Goal: Navigation & Orientation: Locate item on page

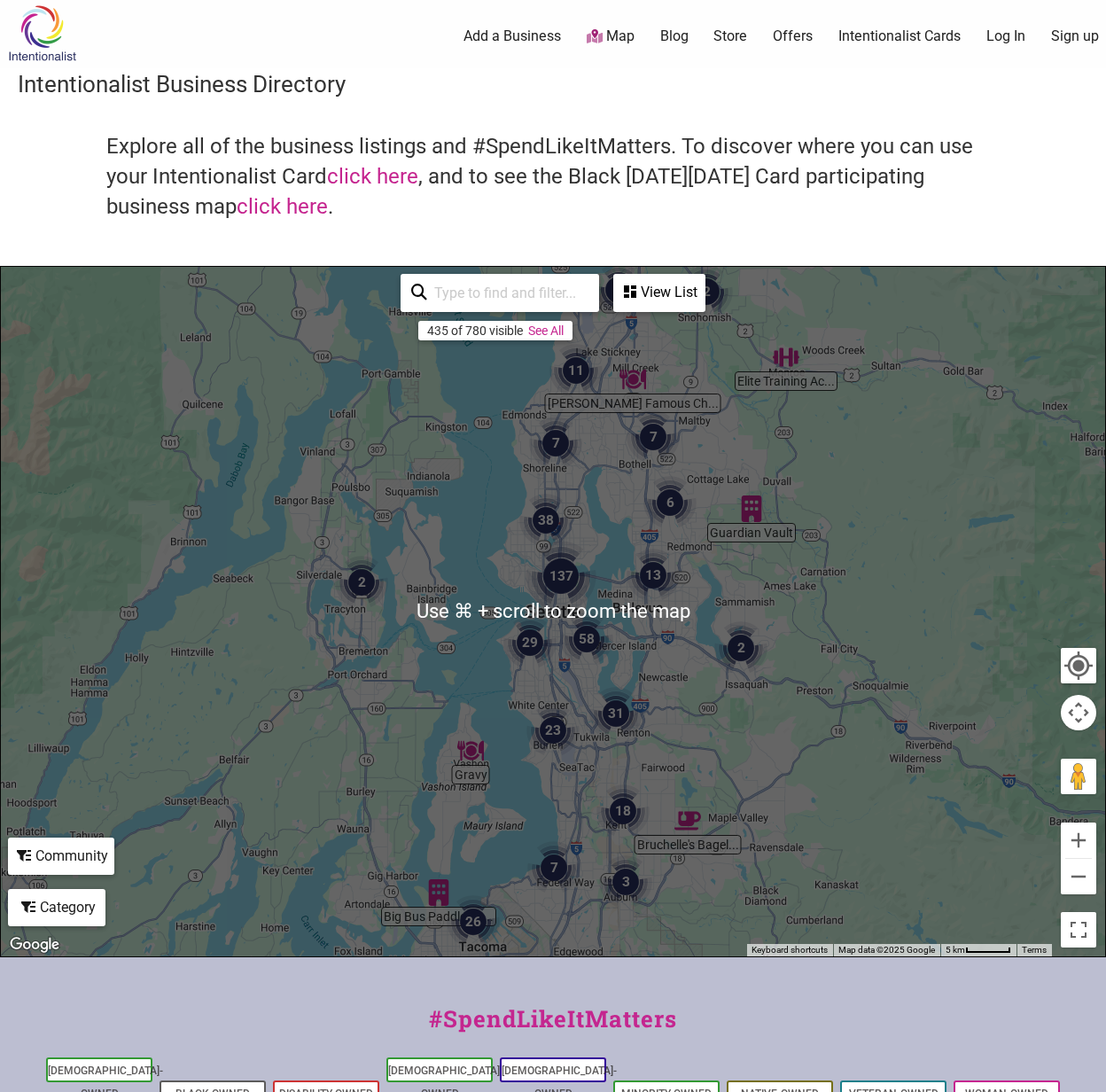
scroll to position [4, 0]
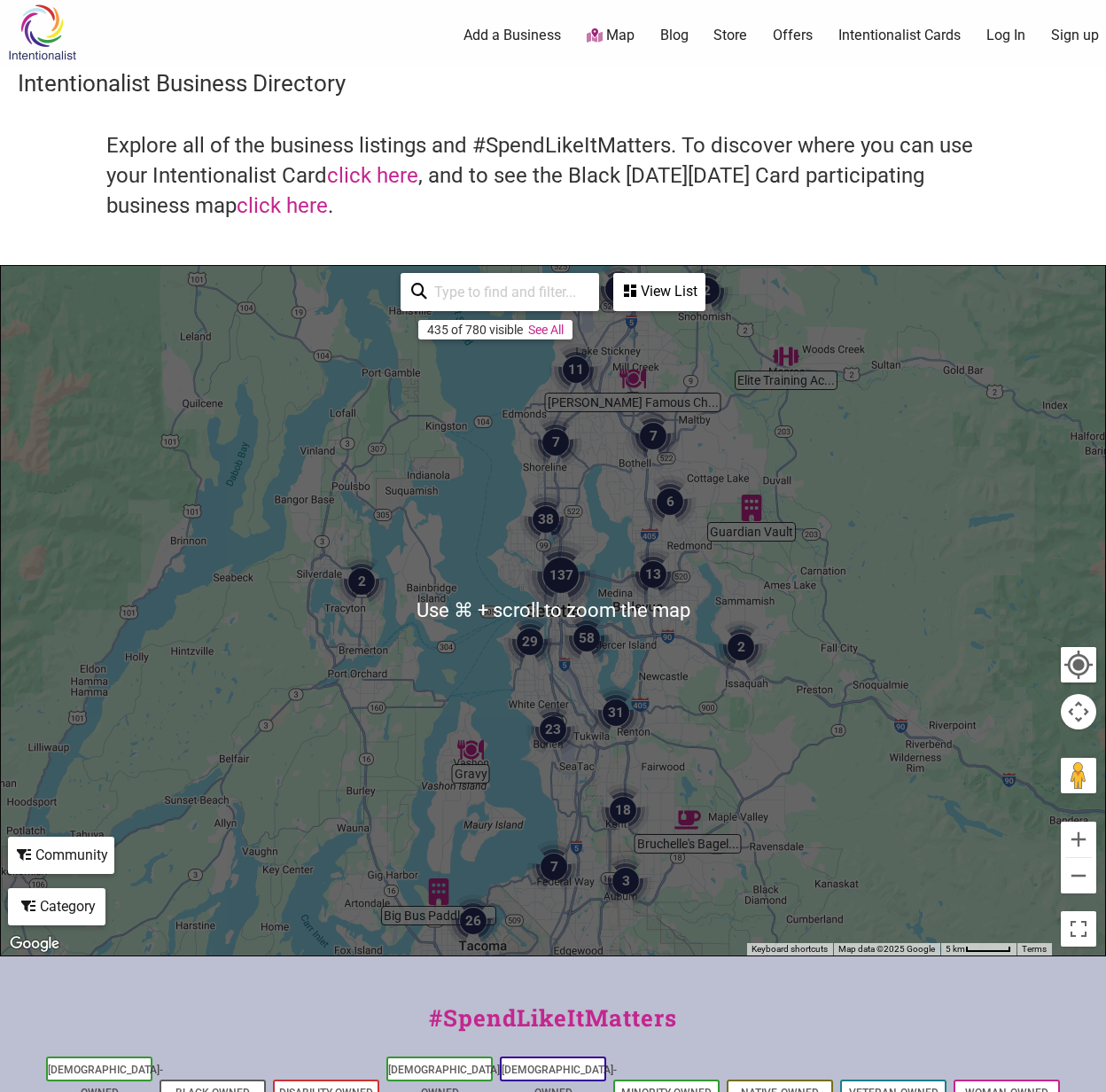
click at [607, 611] on div at bounding box center [553, 611] width 1104 height 690
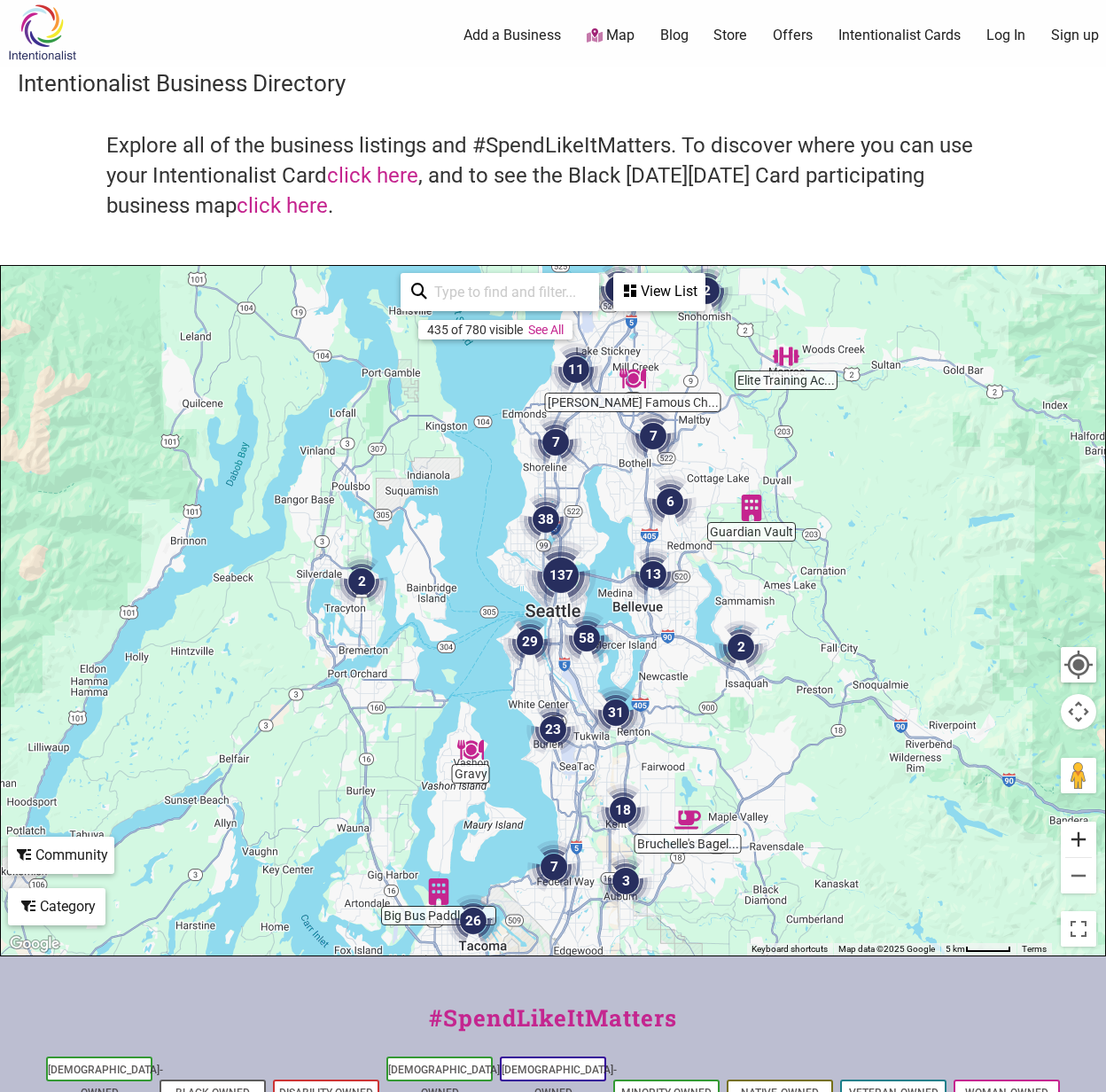
click at [1077, 844] on button "Zoom in" at bounding box center [1078, 839] width 35 height 35
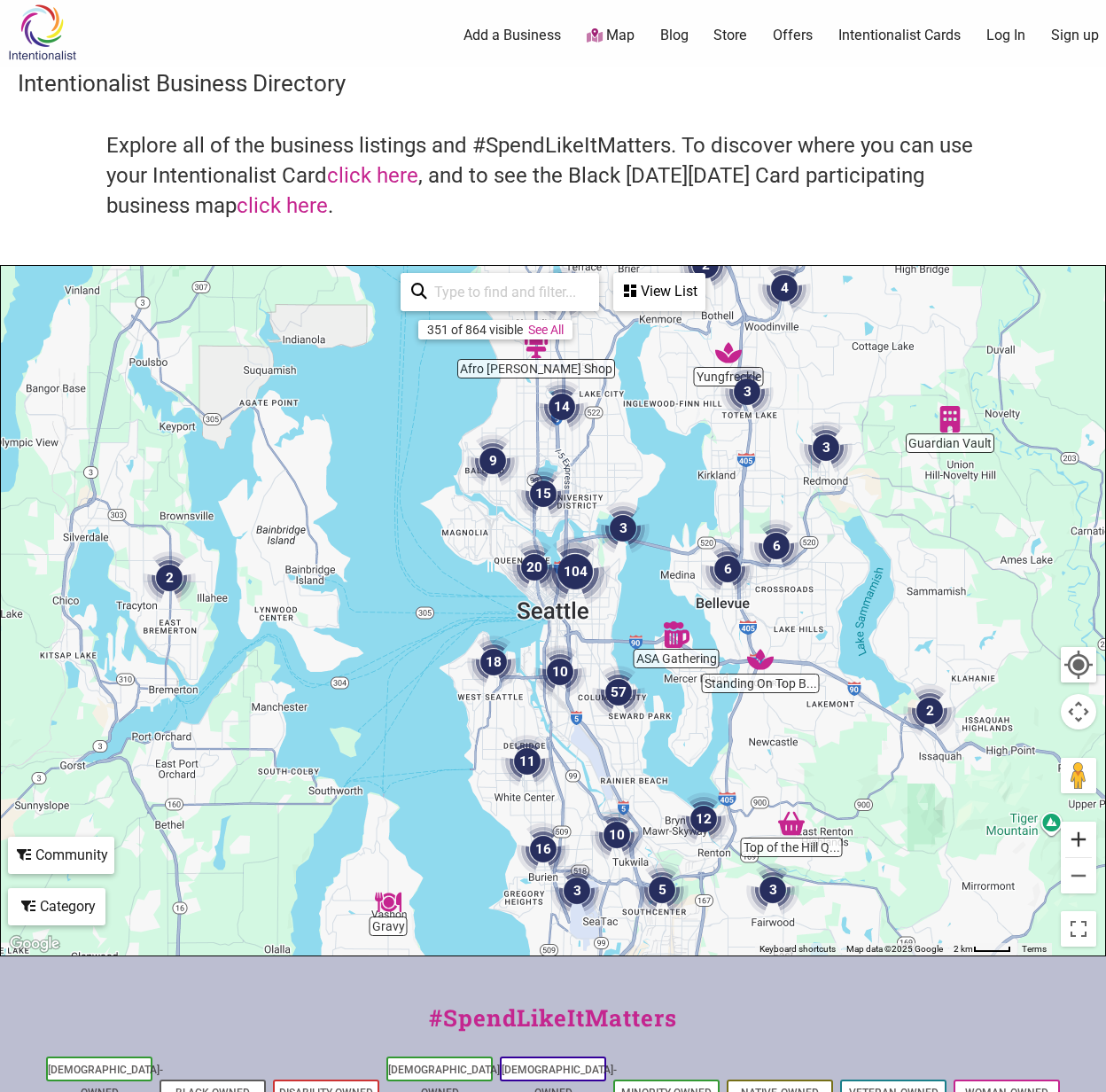
click at [1077, 844] on button "Zoom in" at bounding box center [1078, 839] width 35 height 35
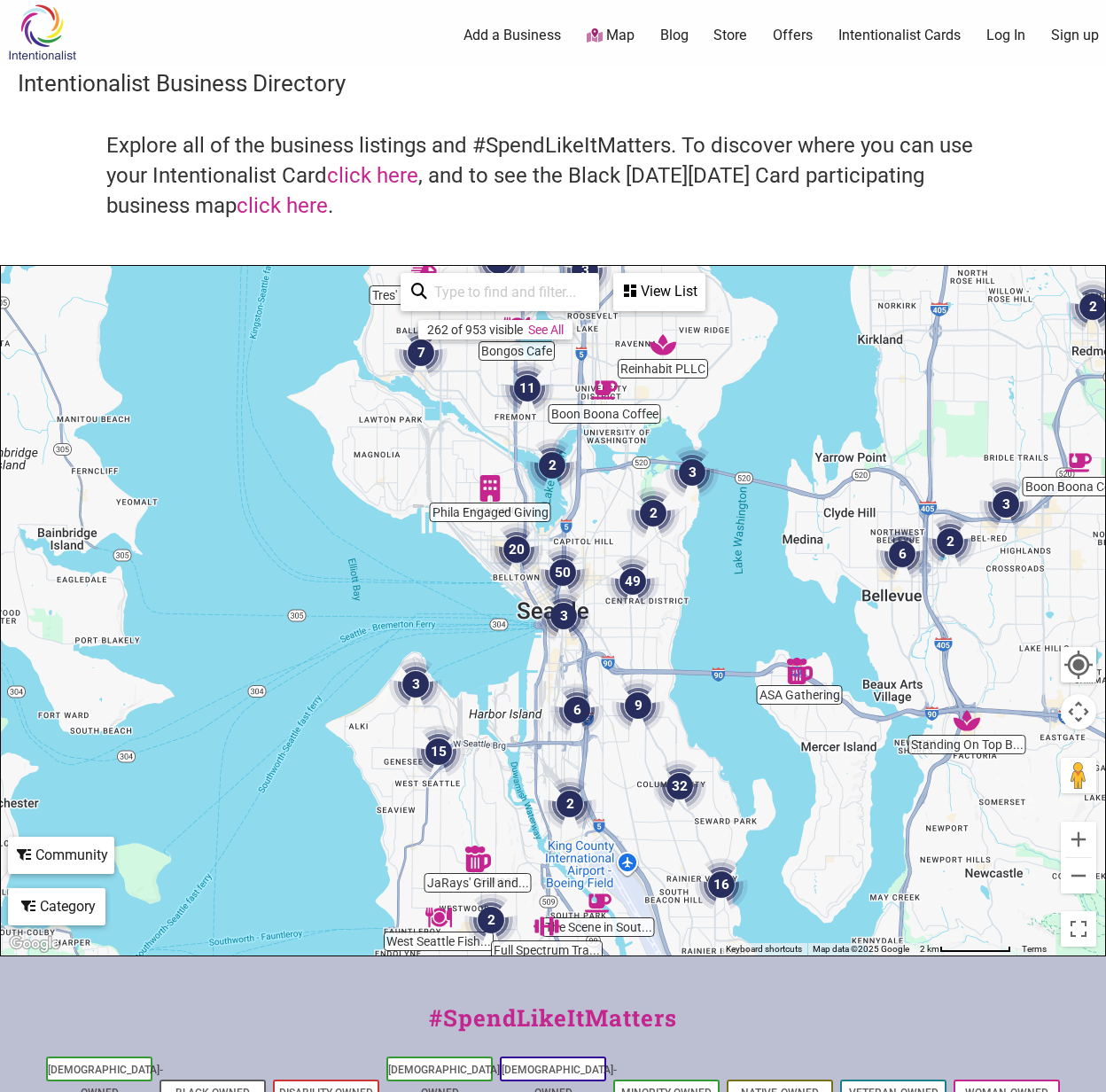
click at [551, 560] on img "50" at bounding box center [562, 572] width 53 height 53
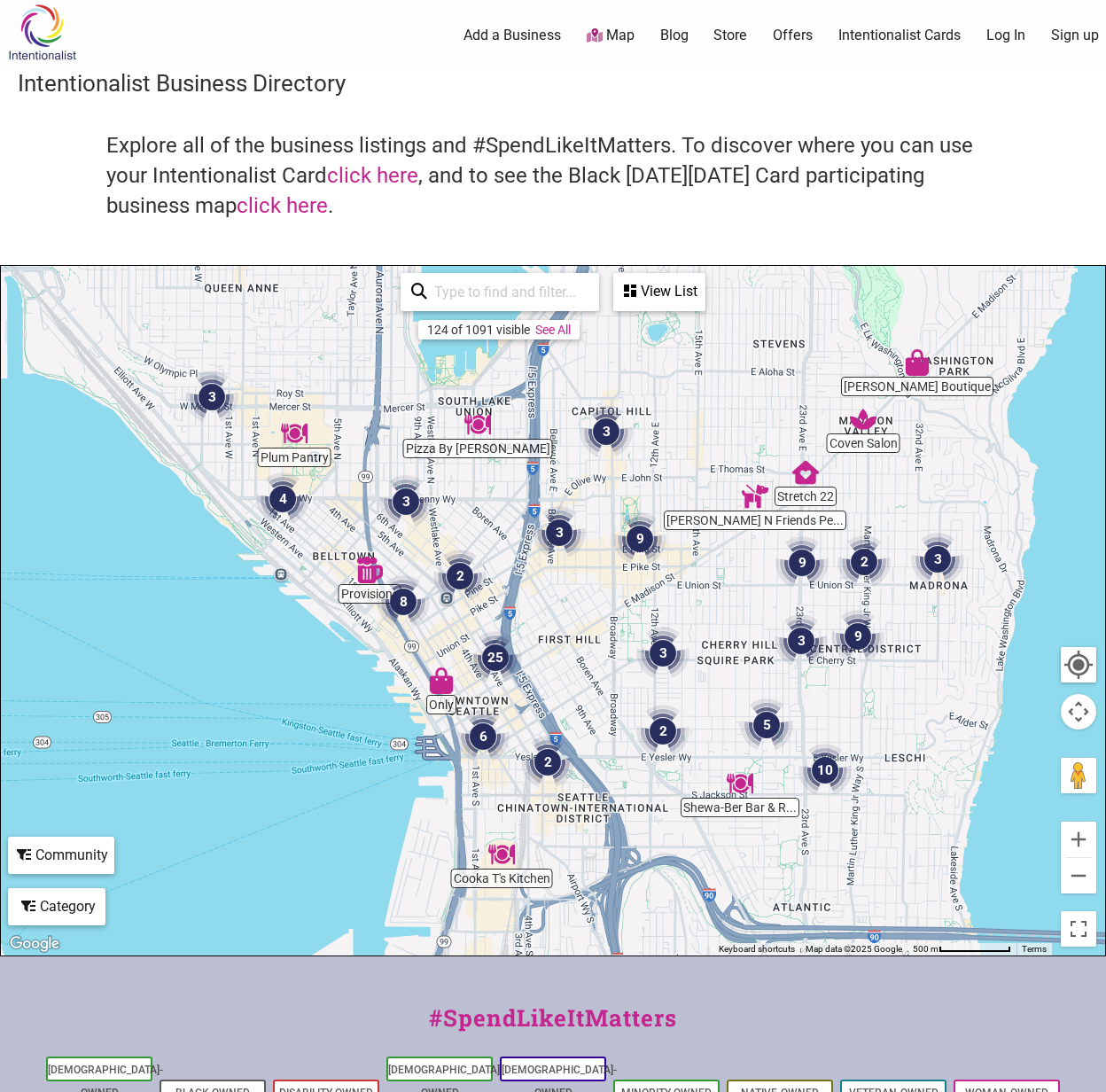
click at [484, 724] on img "6" at bounding box center [483, 736] width 53 height 53
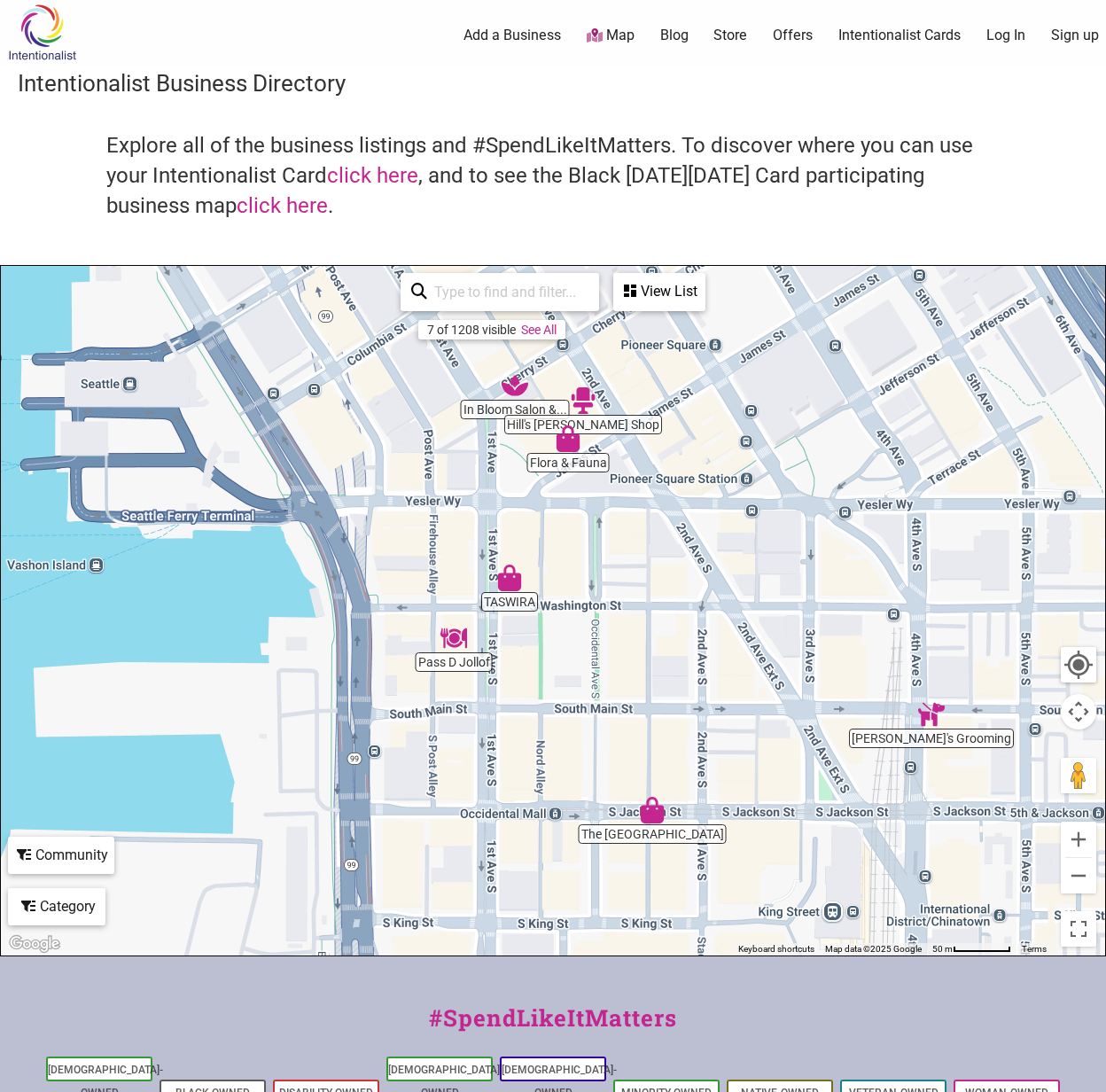
click at [464, 642] on img "Pass D Jollof" at bounding box center [454, 639] width 27 height 27
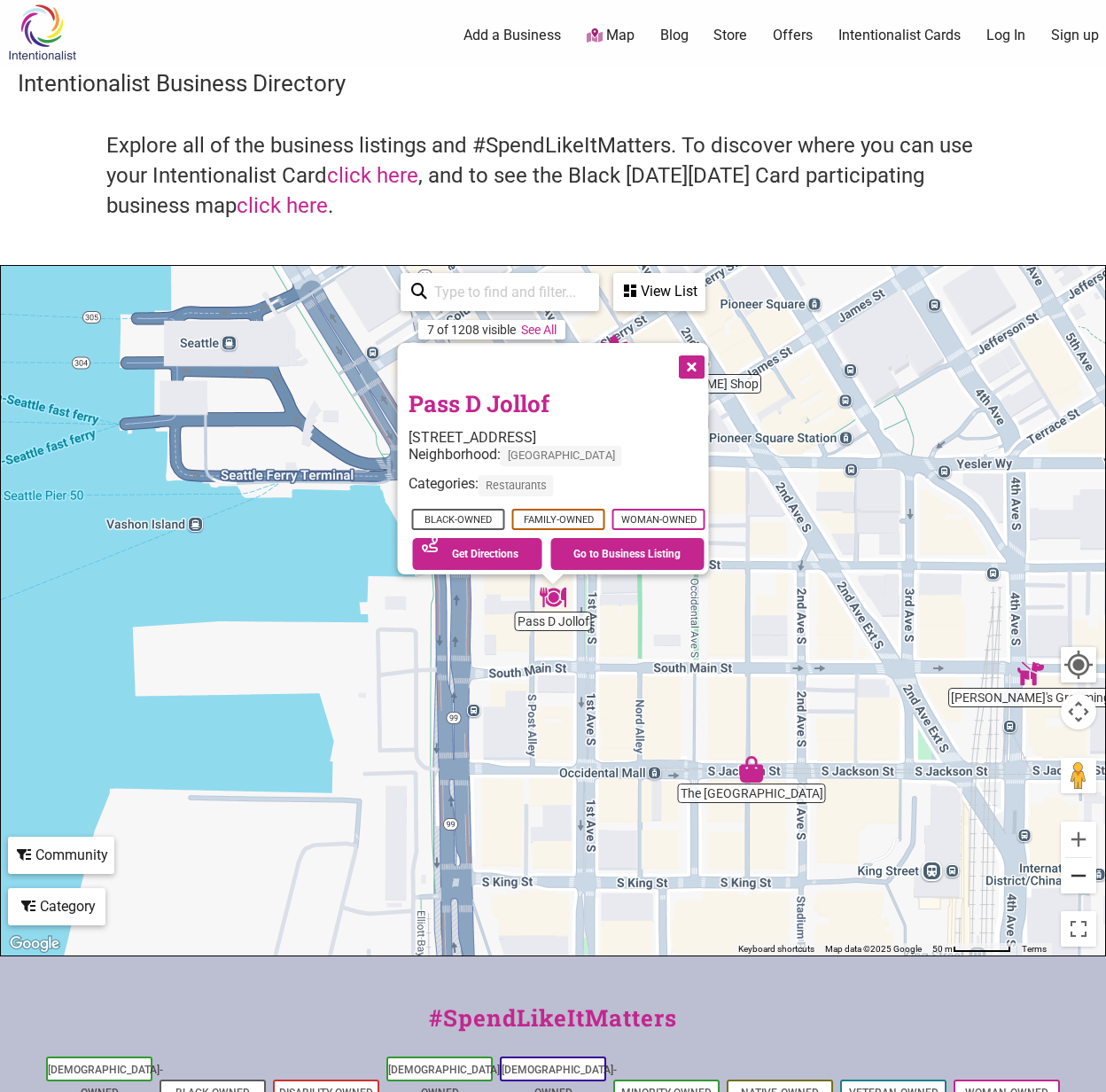
click at [1083, 878] on button "Zoom out" at bounding box center [1078, 875] width 35 height 35
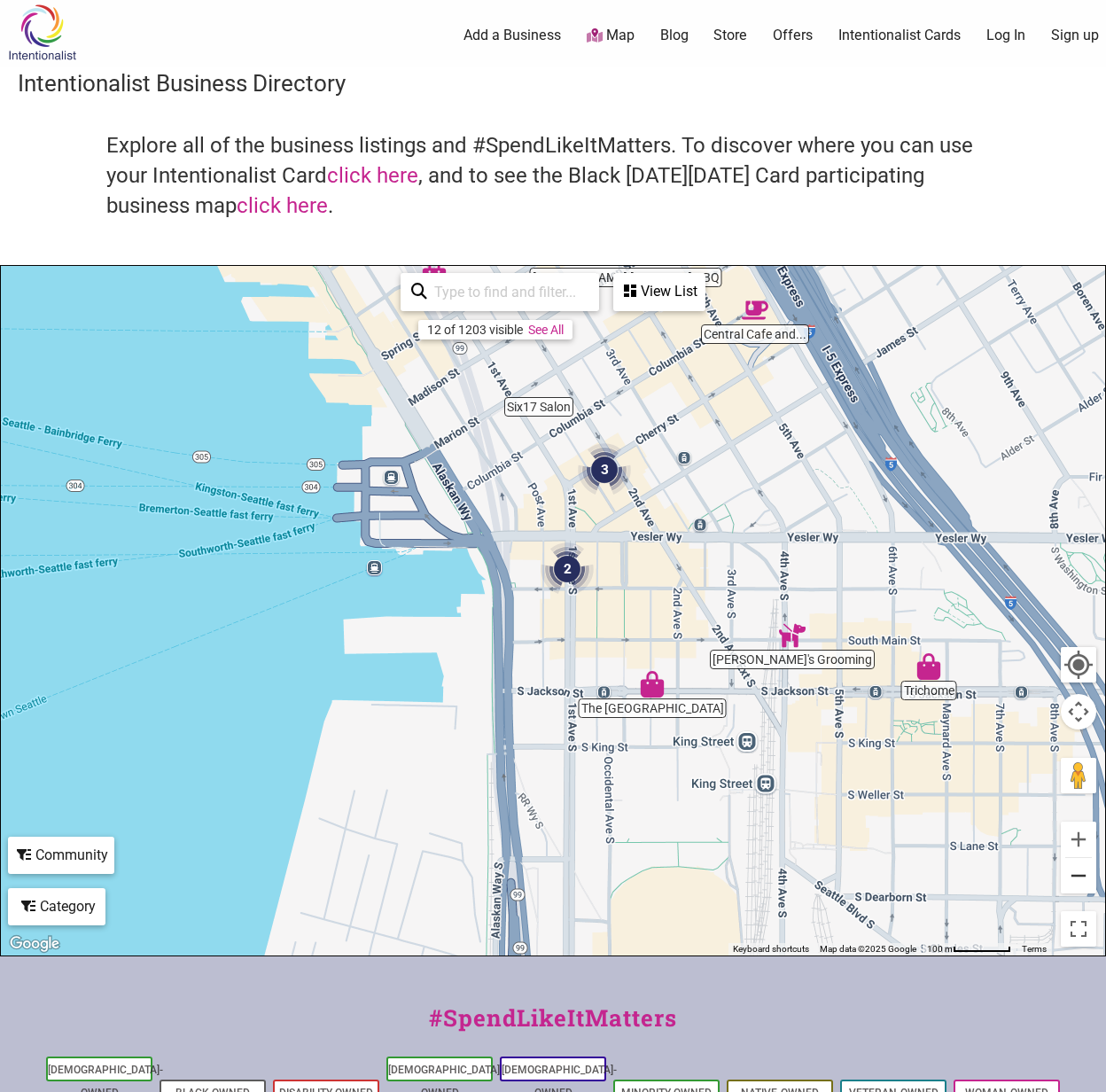
click at [1083, 878] on button "Zoom out" at bounding box center [1078, 875] width 35 height 35
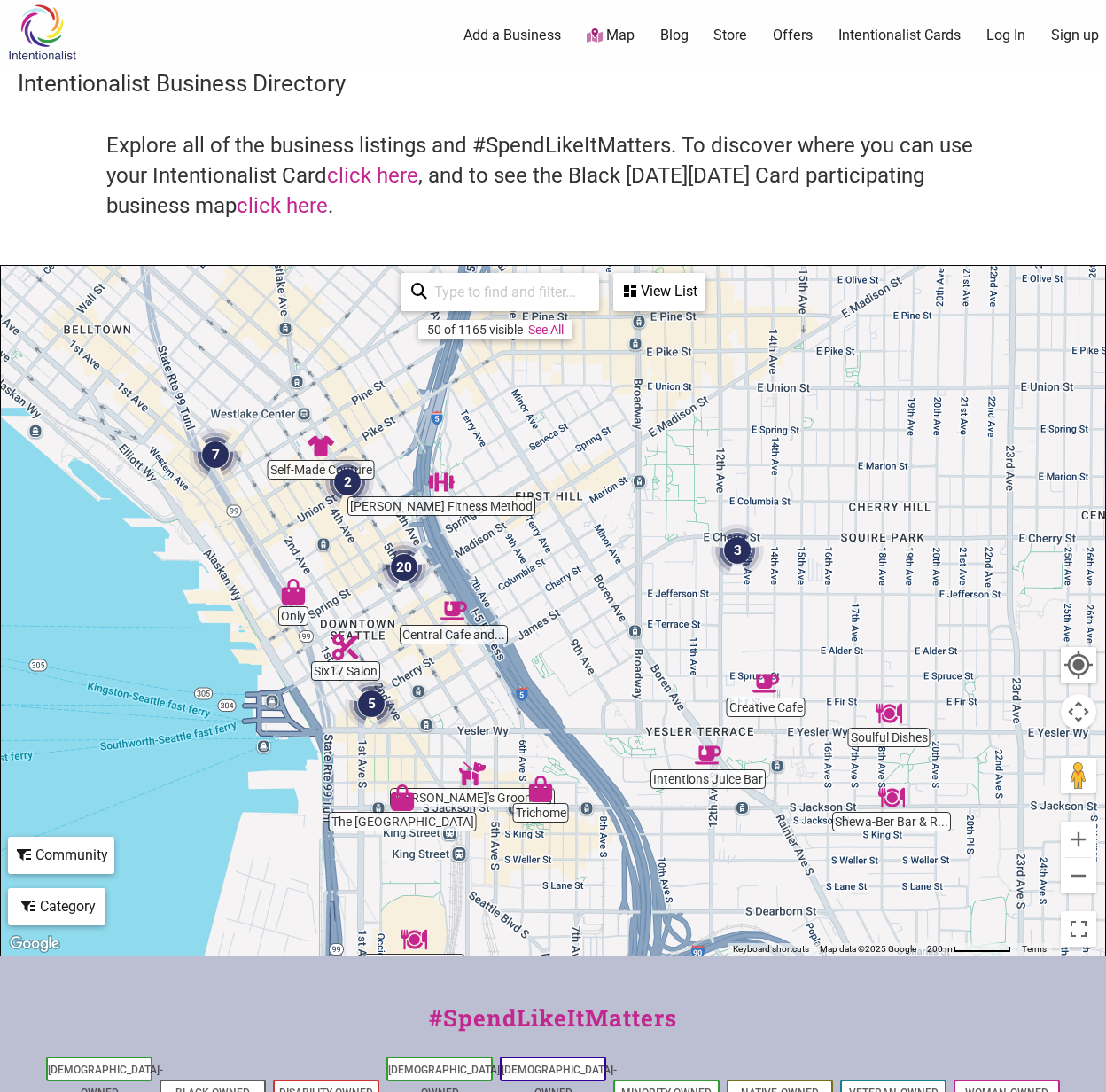
drag, startPoint x: 730, startPoint y: 478, endPoint x: 529, endPoint y: 634, distance: 254.4
click at [529, 635] on div "To navigate, press the arrow keys." at bounding box center [553, 611] width 1104 height 690
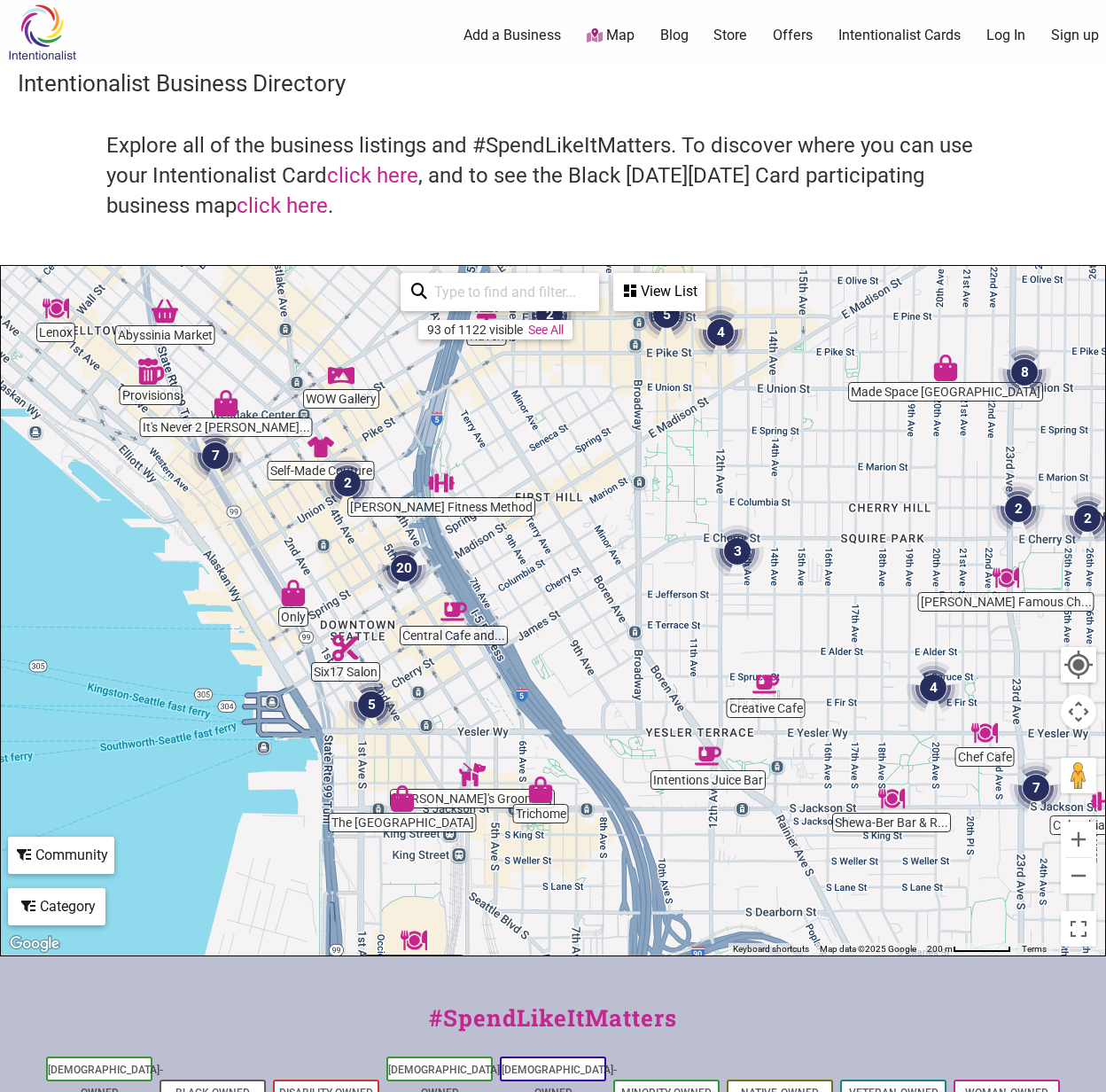
click at [771, 694] on img "Creative Cafe" at bounding box center [766, 685] width 27 height 27
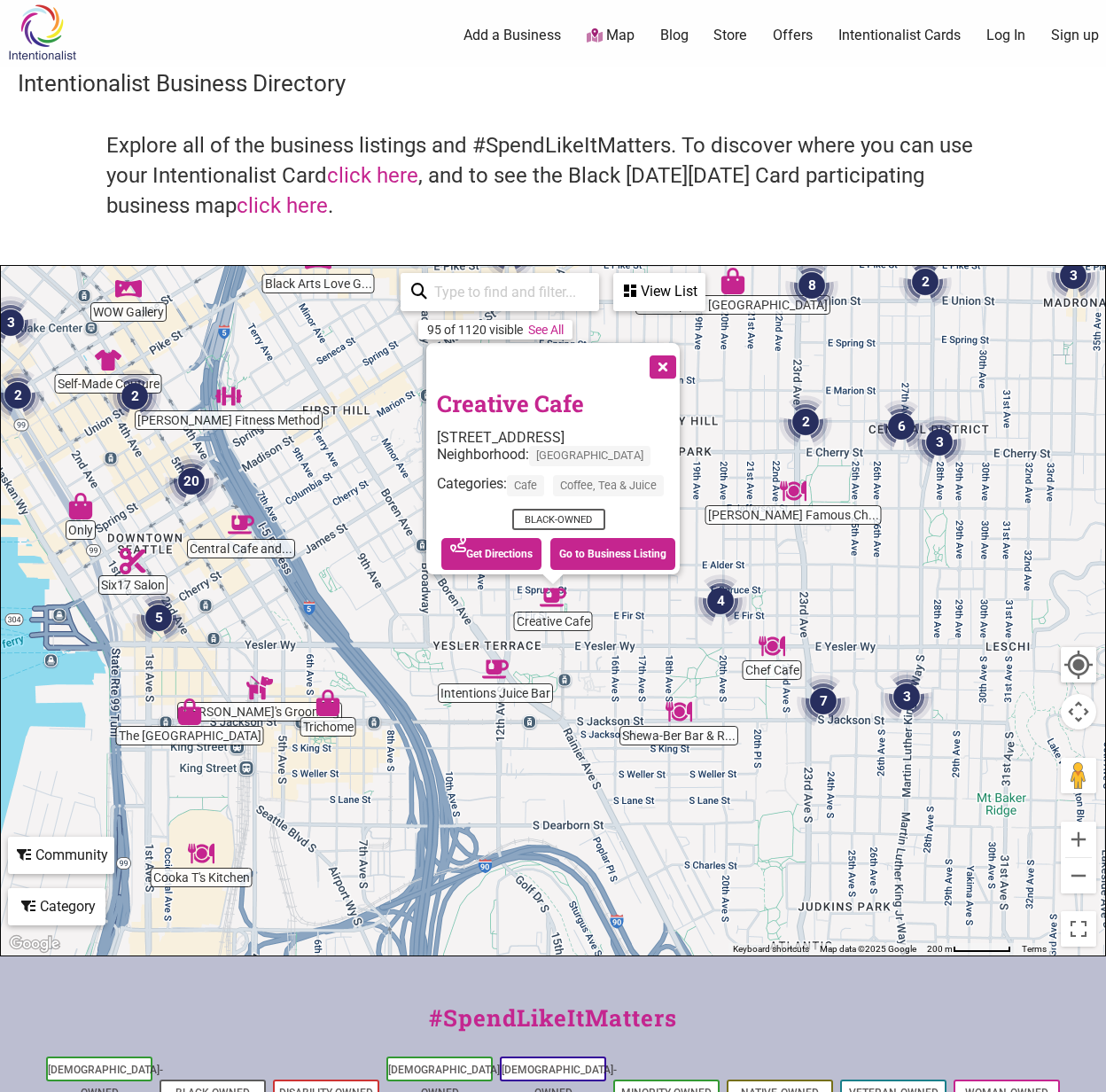
click at [491, 688] on div "To navigate, press the arrow keys. Creative Cafe [STREET_ADDRESS] Neighborhood:…" at bounding box center [553, 611] width 1104 height 690
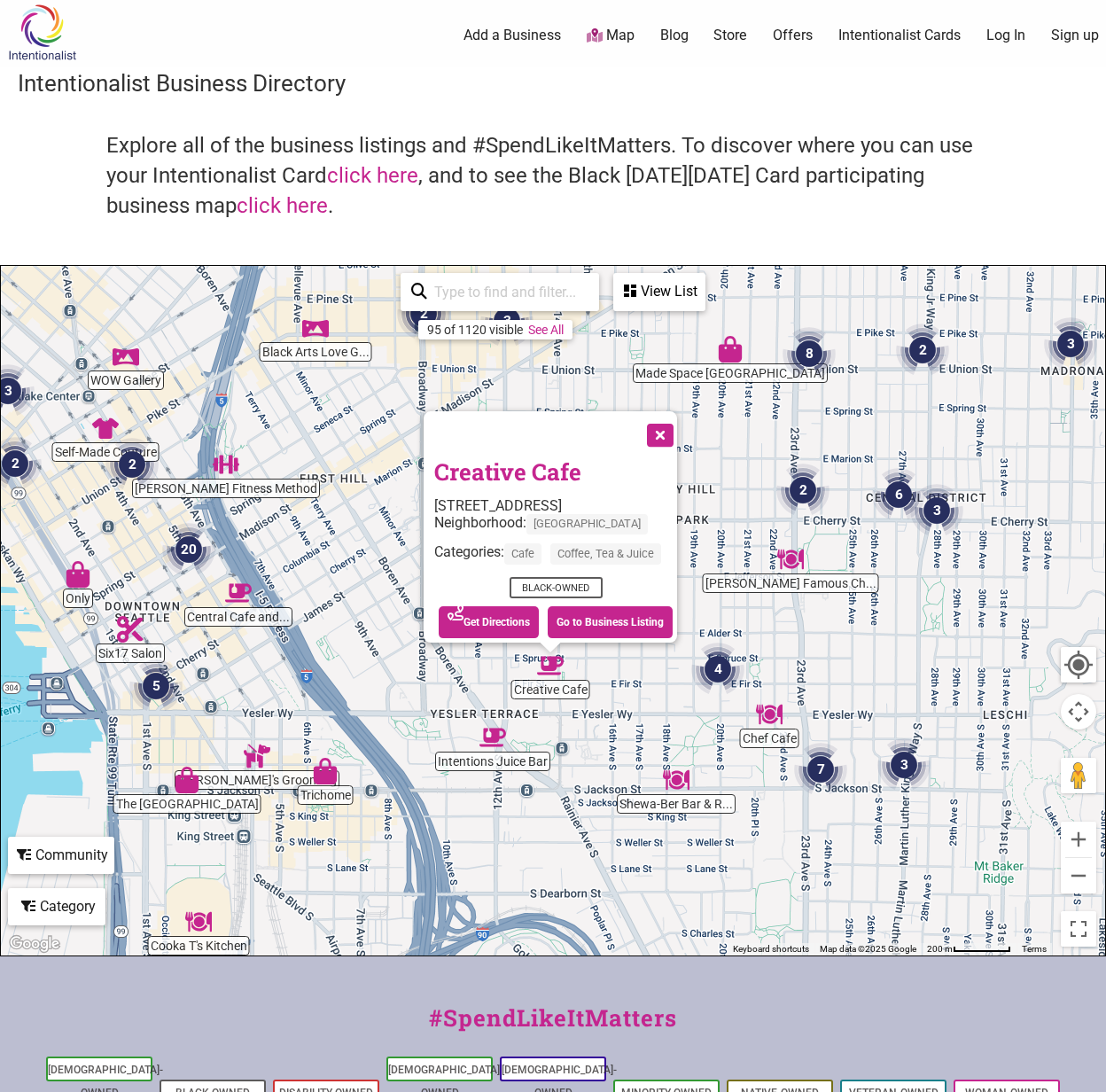
drag, startPoint x: 738, startPoint y: 462, endPoint x: 736, endPoint y: 538, distance: 76.0
click at [735, 538] on div "To navigate, press the arrow keys. Creative Cafe [STREET_ADDRESS] Neighborhood:…" at bounding box center [553, 611] width 1104 height 690
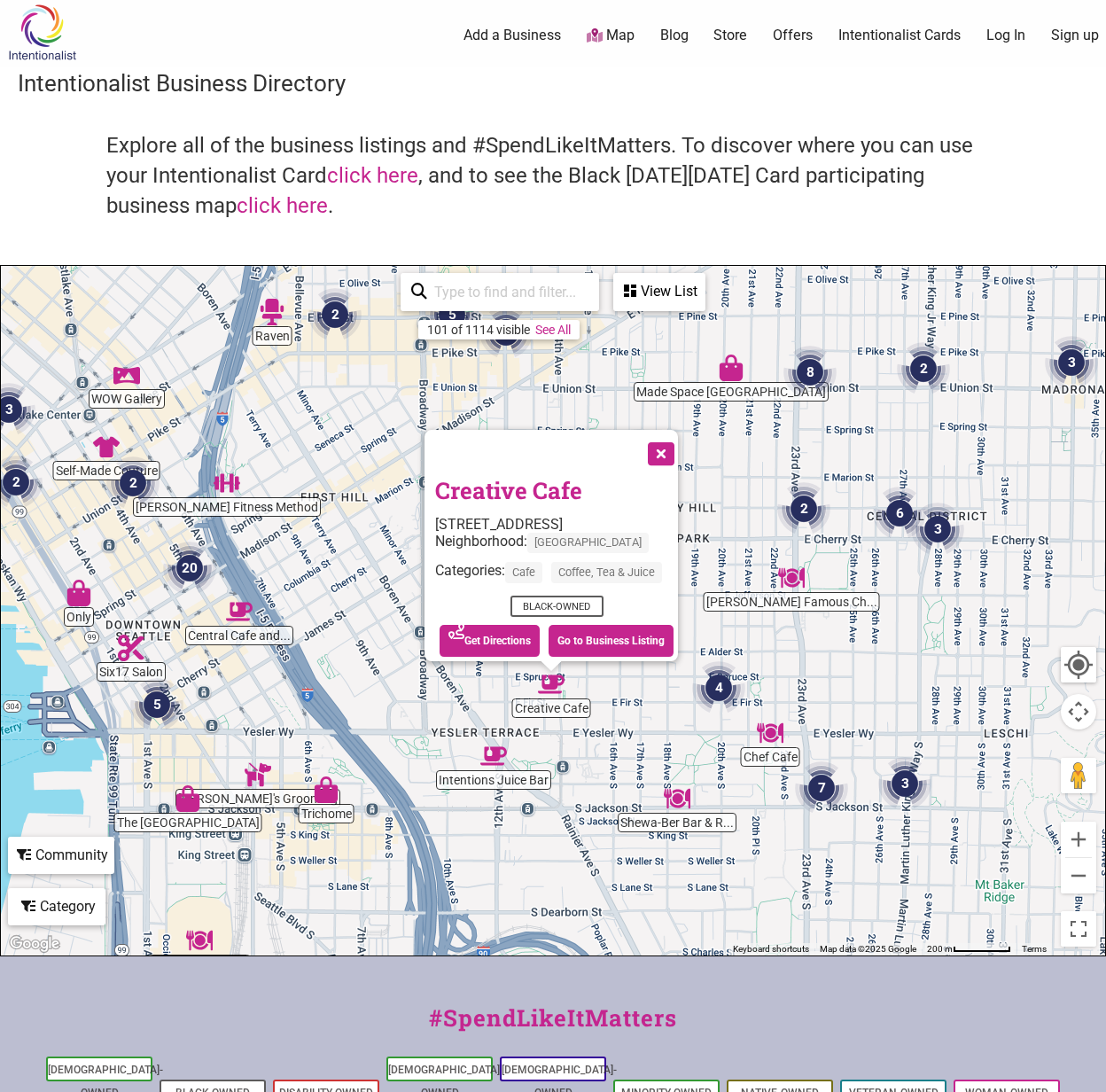
click at [630, 742] on div "To navigate, press the arrow keys. Creative Cafe [STREET_ADDRESS] Neighborhood:…" at bounding box center [553, 611] width 1104 height 690
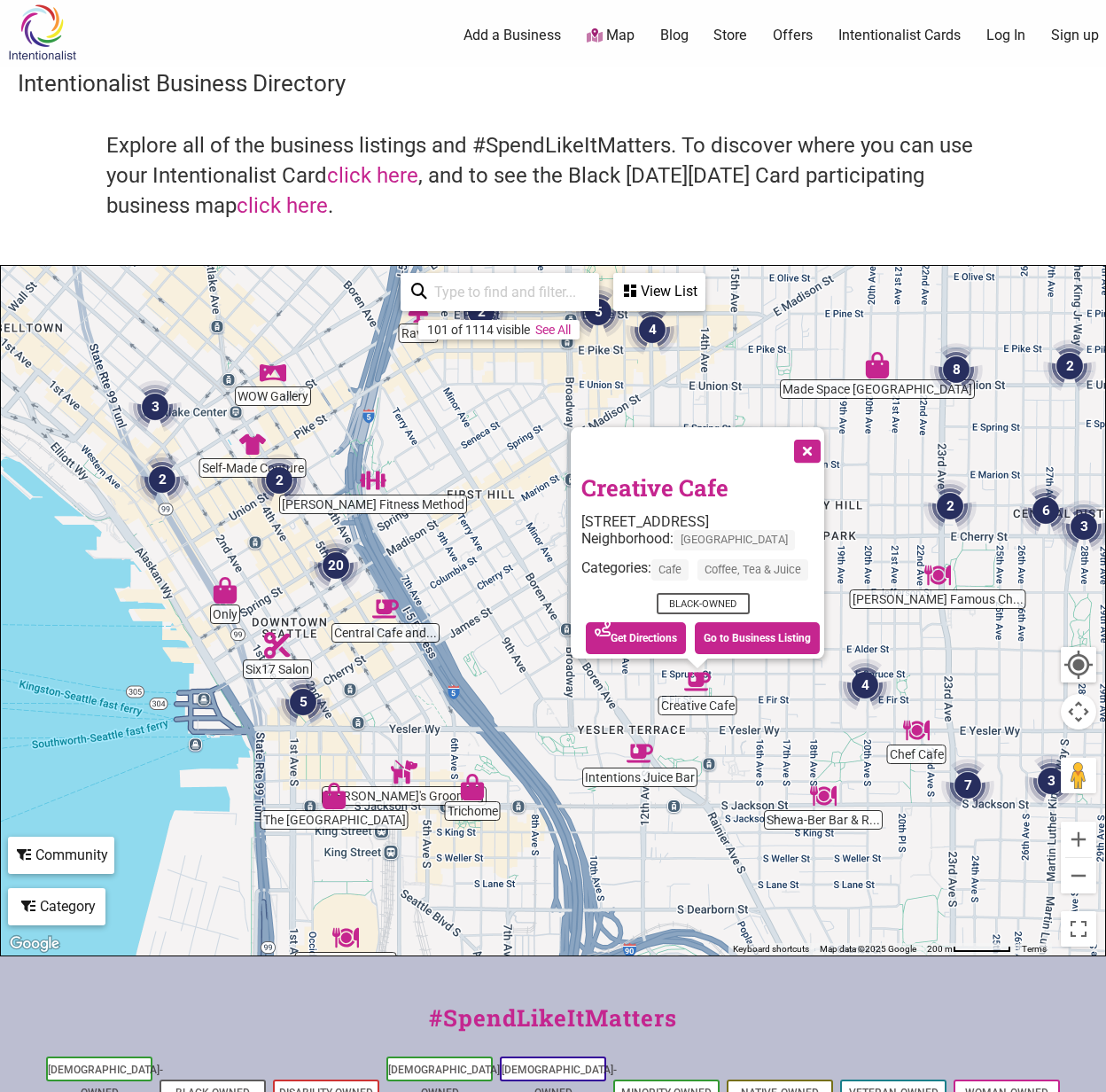
drag, startPoint x: 358, startPoint y: 717, endPoint x: 535, endPoint y: 710, distance: 177.1
click at [534, 713] on div "To navigate, press the arrow keys. Creative Cafe [STREET_ADDRESS] Neighborhood:…" at bounding box center [553, 611] width 1104 height 690
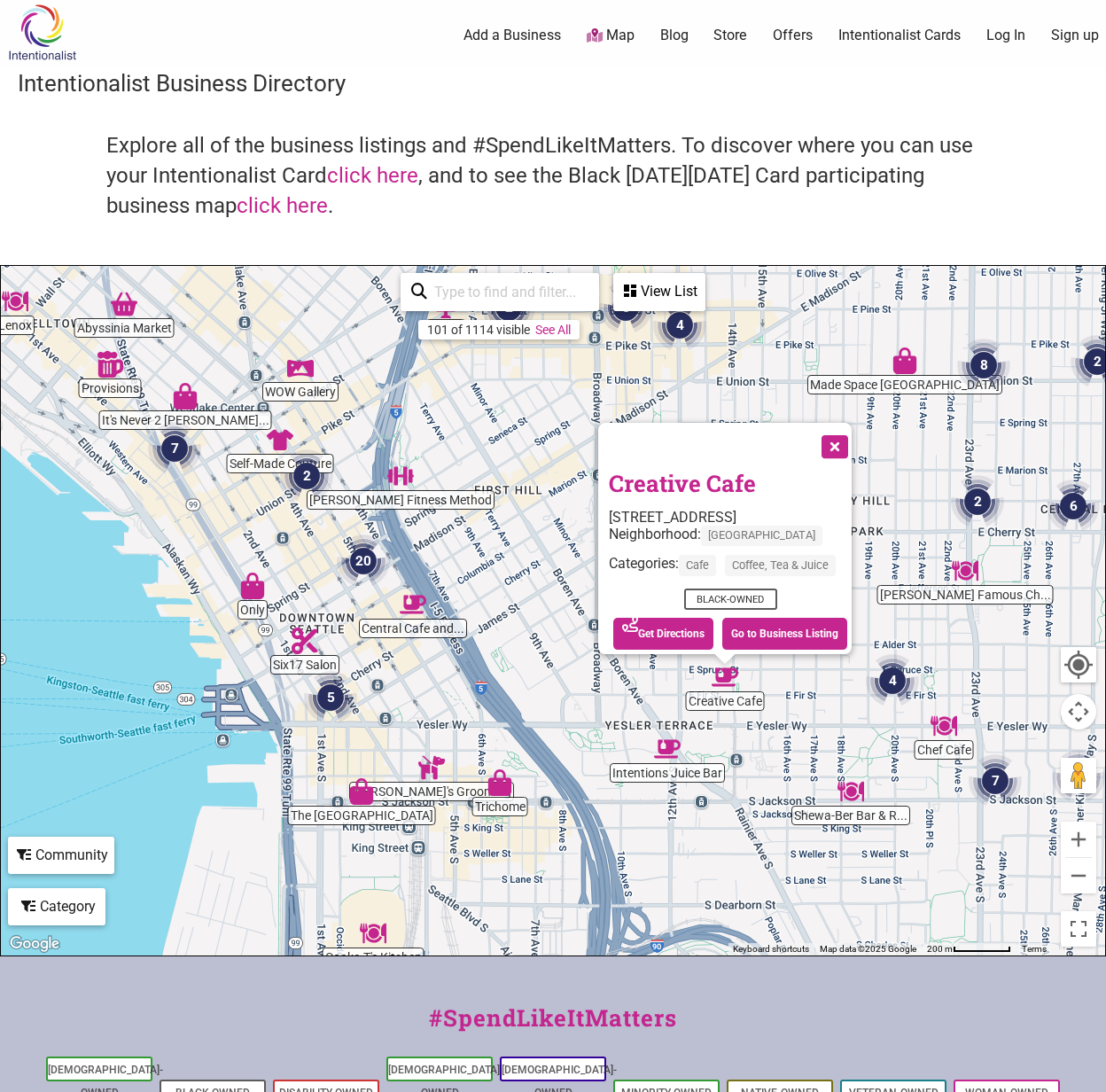
click at [302, 377] on img "WOW Gallery" at bounding box center [301, 369] width 27 height 27
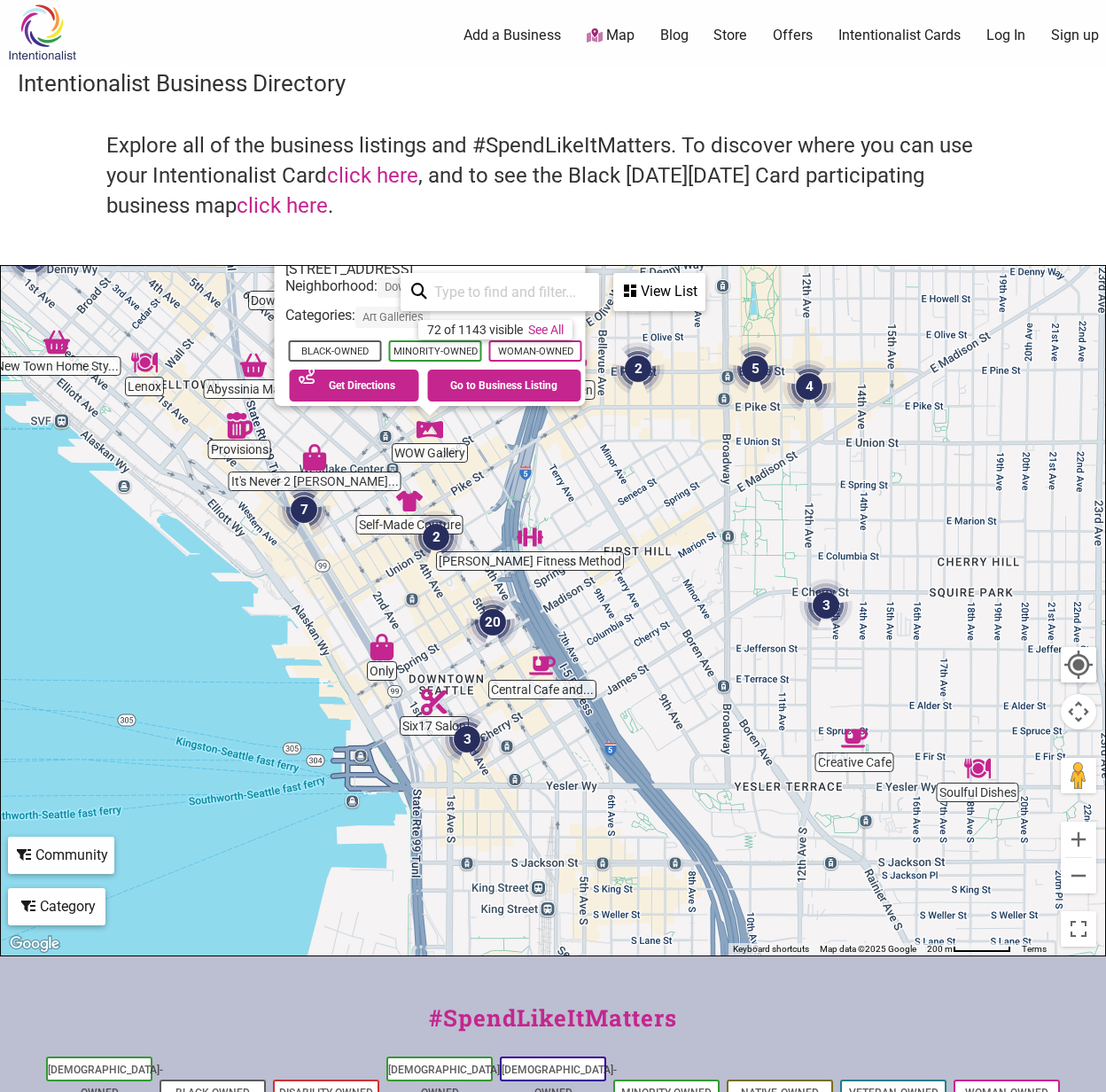
drag, startPoint x: 401, startPoint y: 752, endPoint x: 277, endPoint y: 584, distance: 208.8
click at [277, 584] on div "To navigate, press the arrow keys. WOW Gallery [STREET_ADDRESS] Neighborhood: D…" at bounding box center [553, 611] width 1104 height 690
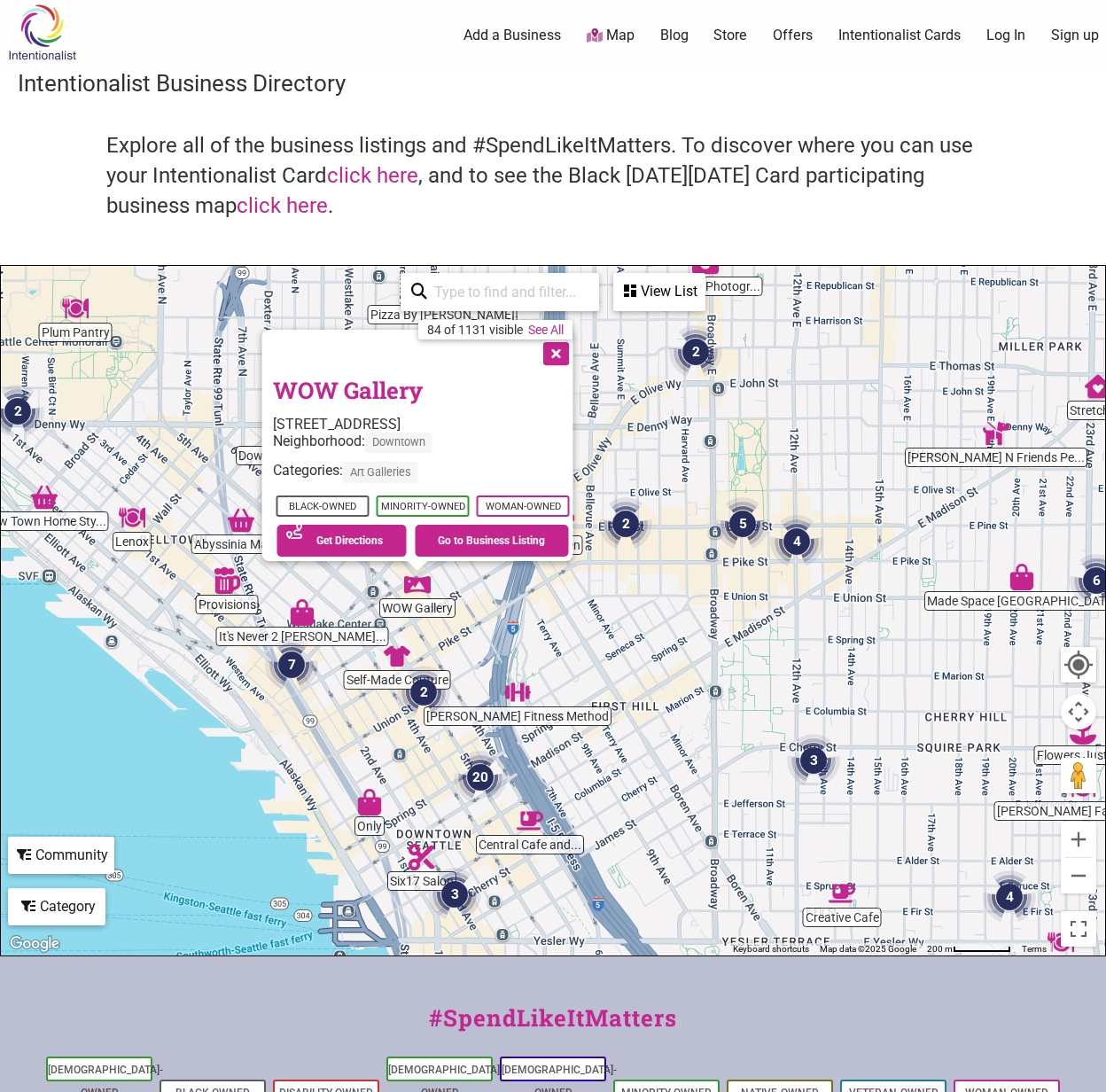
drag, startPoint x: 441, startPoint y: 711, endPoint x: 228, endPoint y: 524, distance: 283.4
click at [553, 611] on div "To navigate, press the arrow keys." at bounding box center [1105, 611] width 1104 height 0
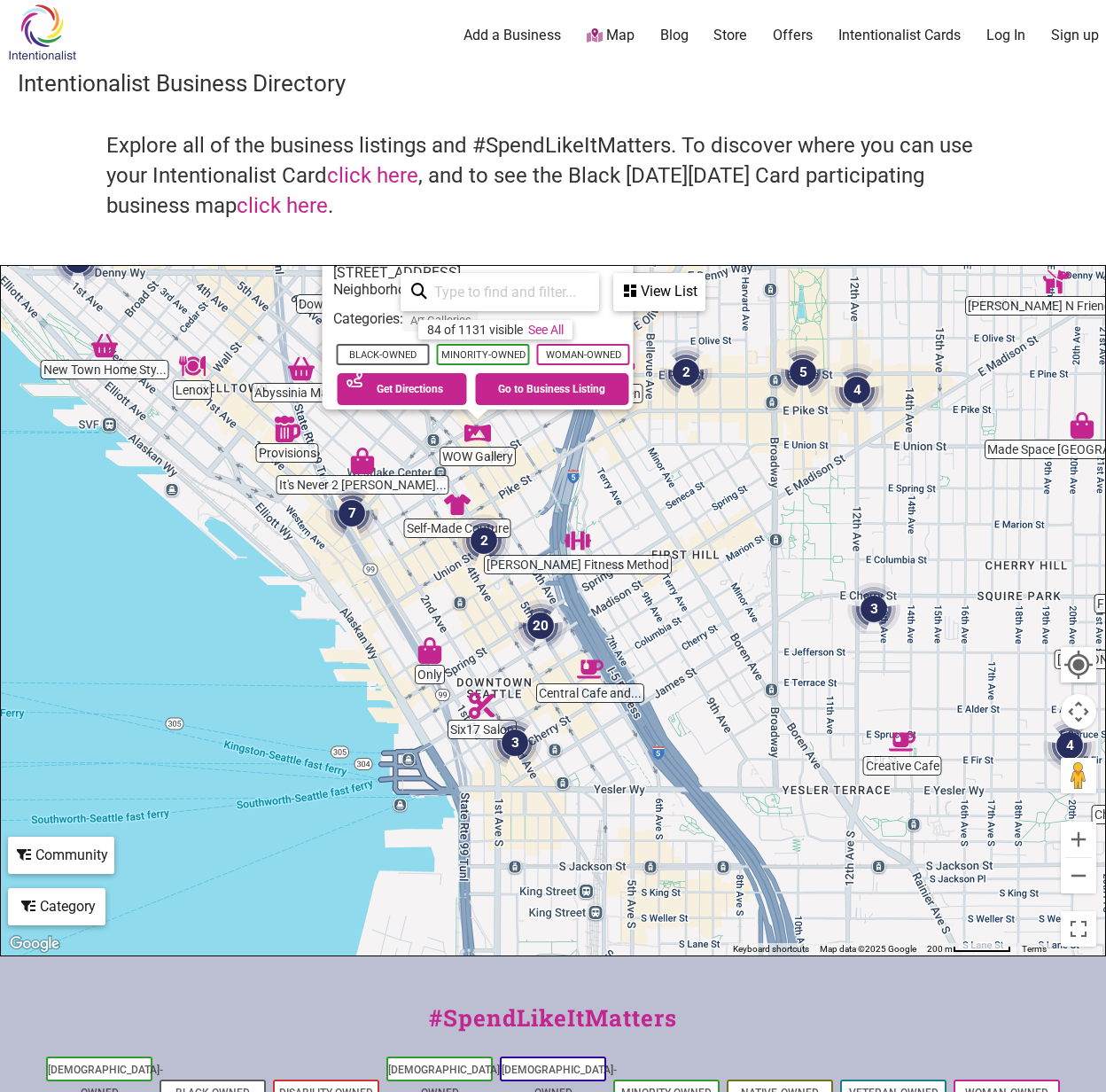
drag, startPoint x: 430, startPoint y: 693, endPoint x: 391, endPoint y: 357, distance: 338.3
click at [458, 514] on img "2" at bounding box center [484, 541] width 53 height 53
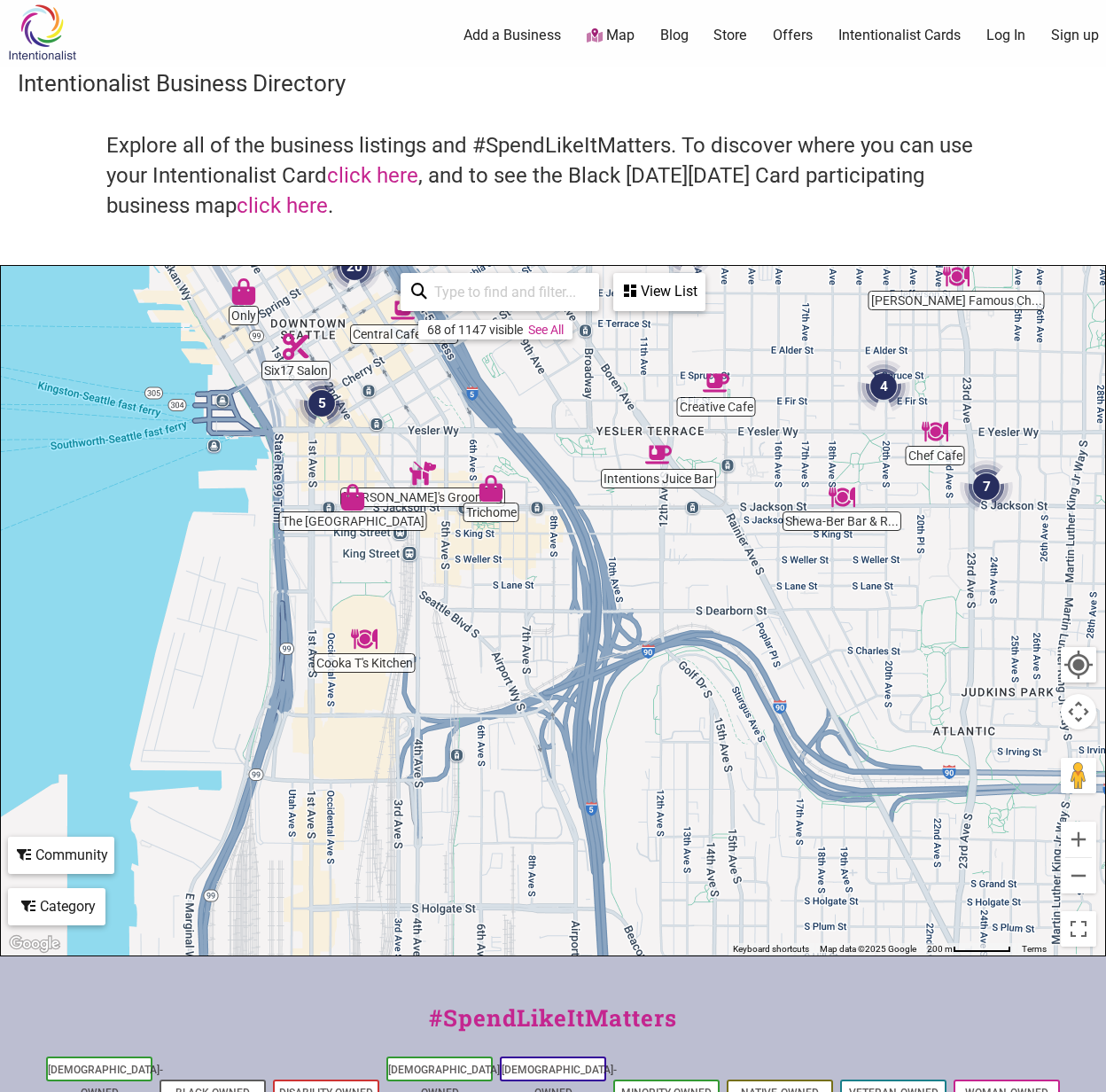
drag, startPoint x: 512, startPoint y: 530, endPoint x: 431, endPoint y: 373, distance: 176.7
click at [431, 374] on div "To navigate, press the arrow keys." at bounding box center [553, 611] width 1104 height 690
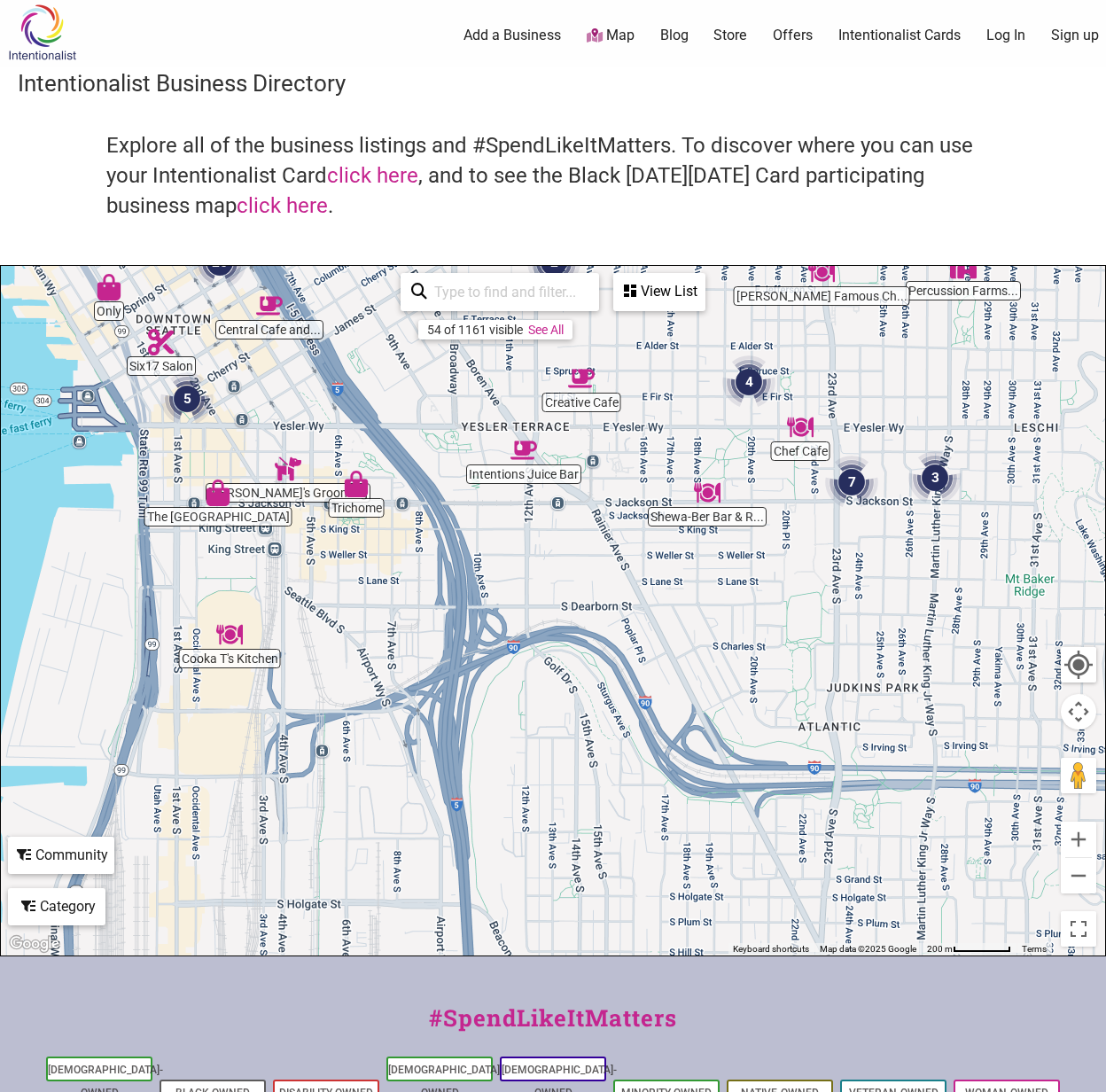
drag, startPoint x: 545, startPoint y: 514, endPoint x: 314, endPoint y: 533, distance: 231.8
click at [314, 533] on div "To navigate, press the arrow keys." at bounding box center [553, 611] width 1104 height 690
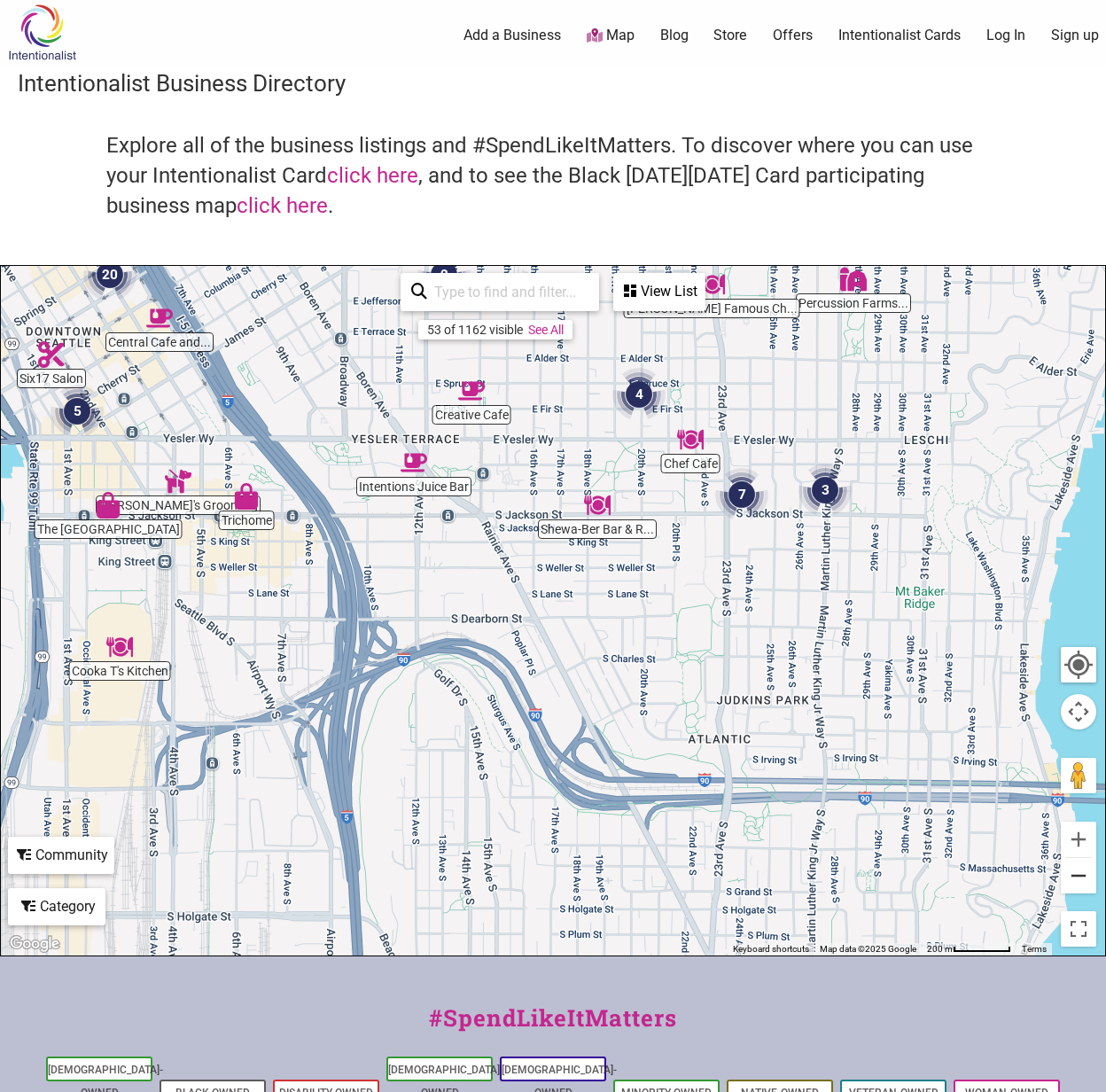
click at [1067, 887] on button "Zoom out" at bounding box center [1078, 875] width 35 height 35
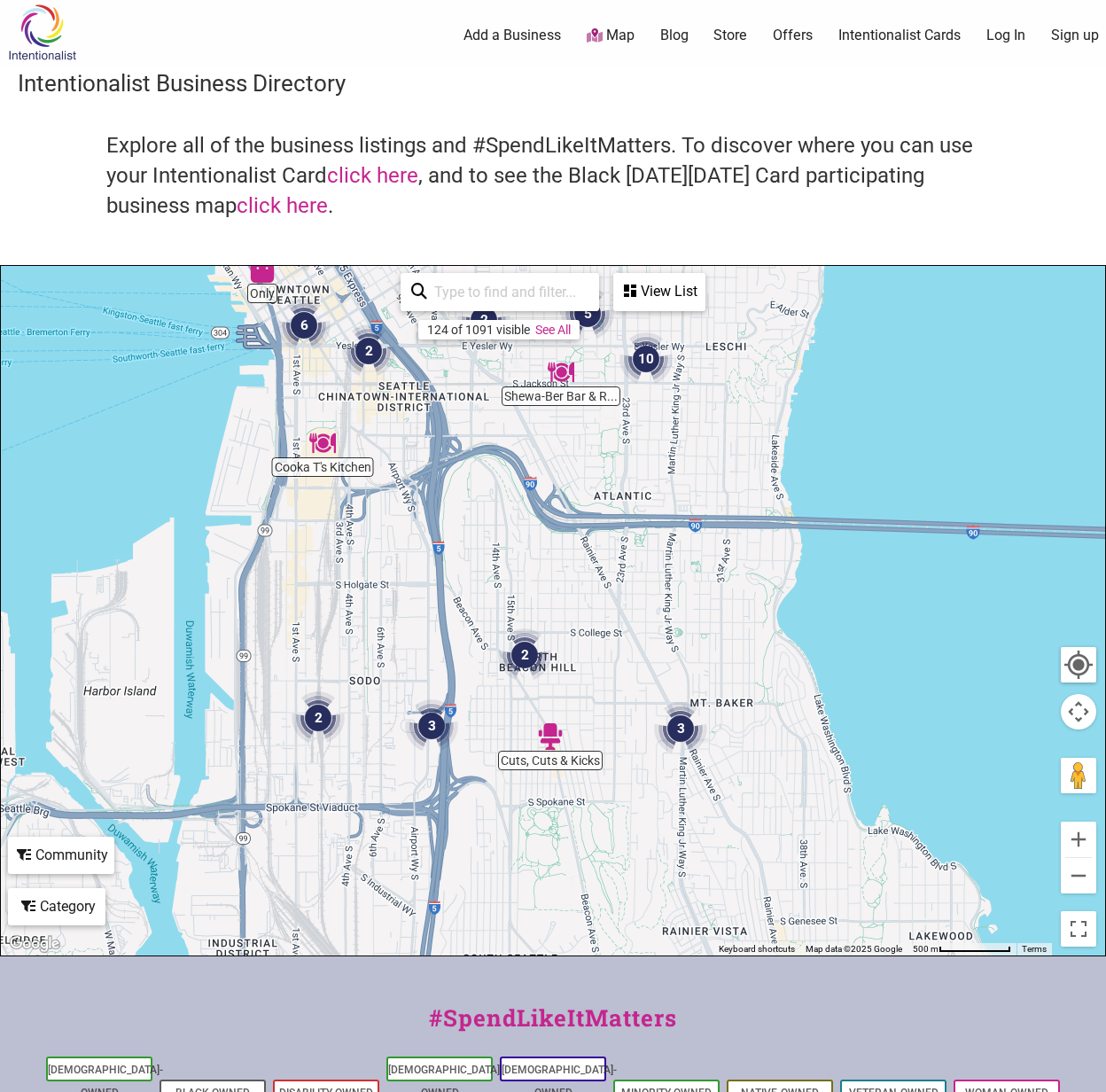
drag, startPoint x: 576, startPoint y: 845, endPoint x: 536, endPoint y: 599, distance: 249.2
click at [536, 599] on div "To navigate, press the arrow keys." at bounding box center [553, 611] width 1104 height 690
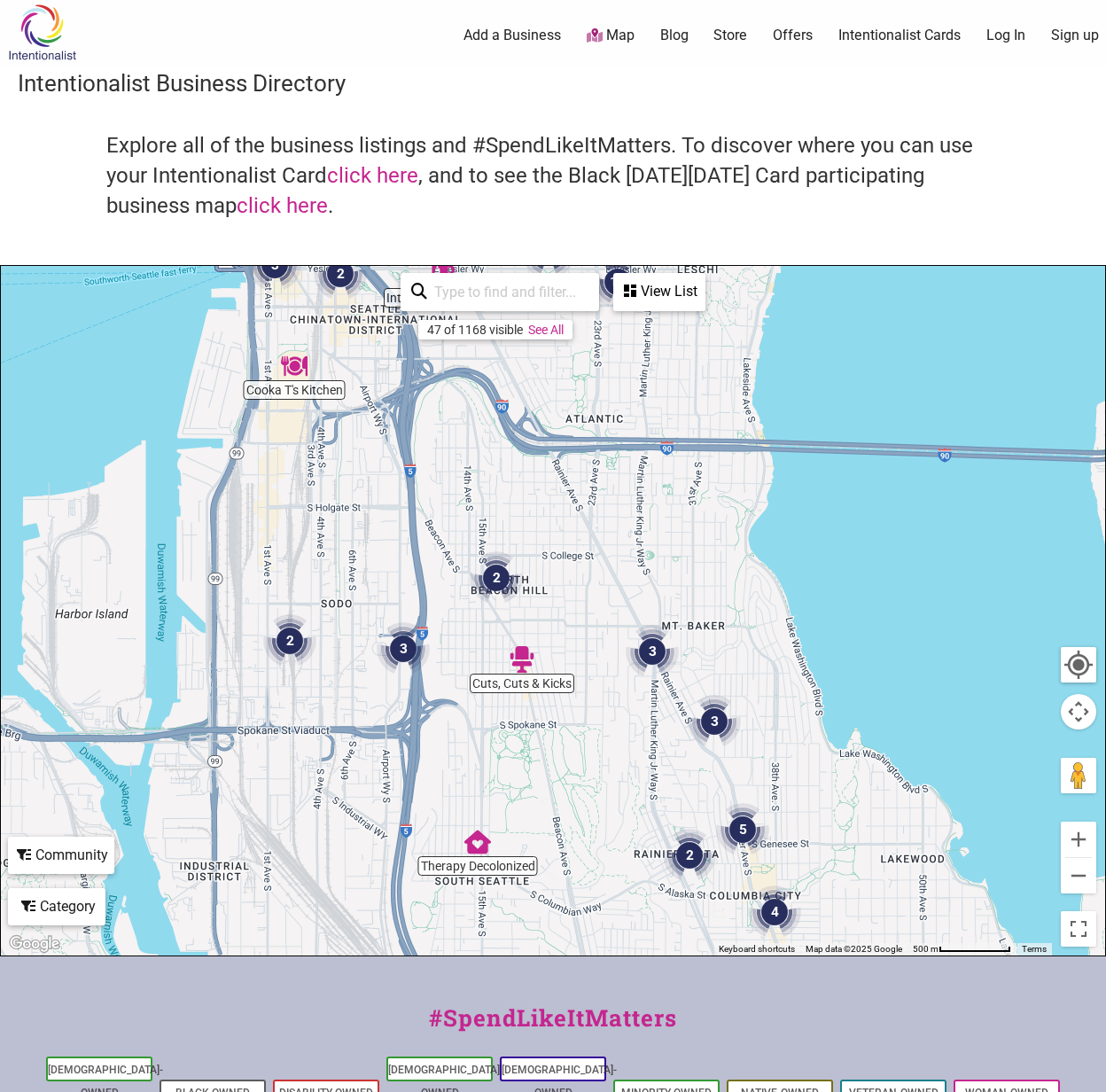
click at [500, 580] on img "2" at bounding box center [495, 578] width 53 height 53
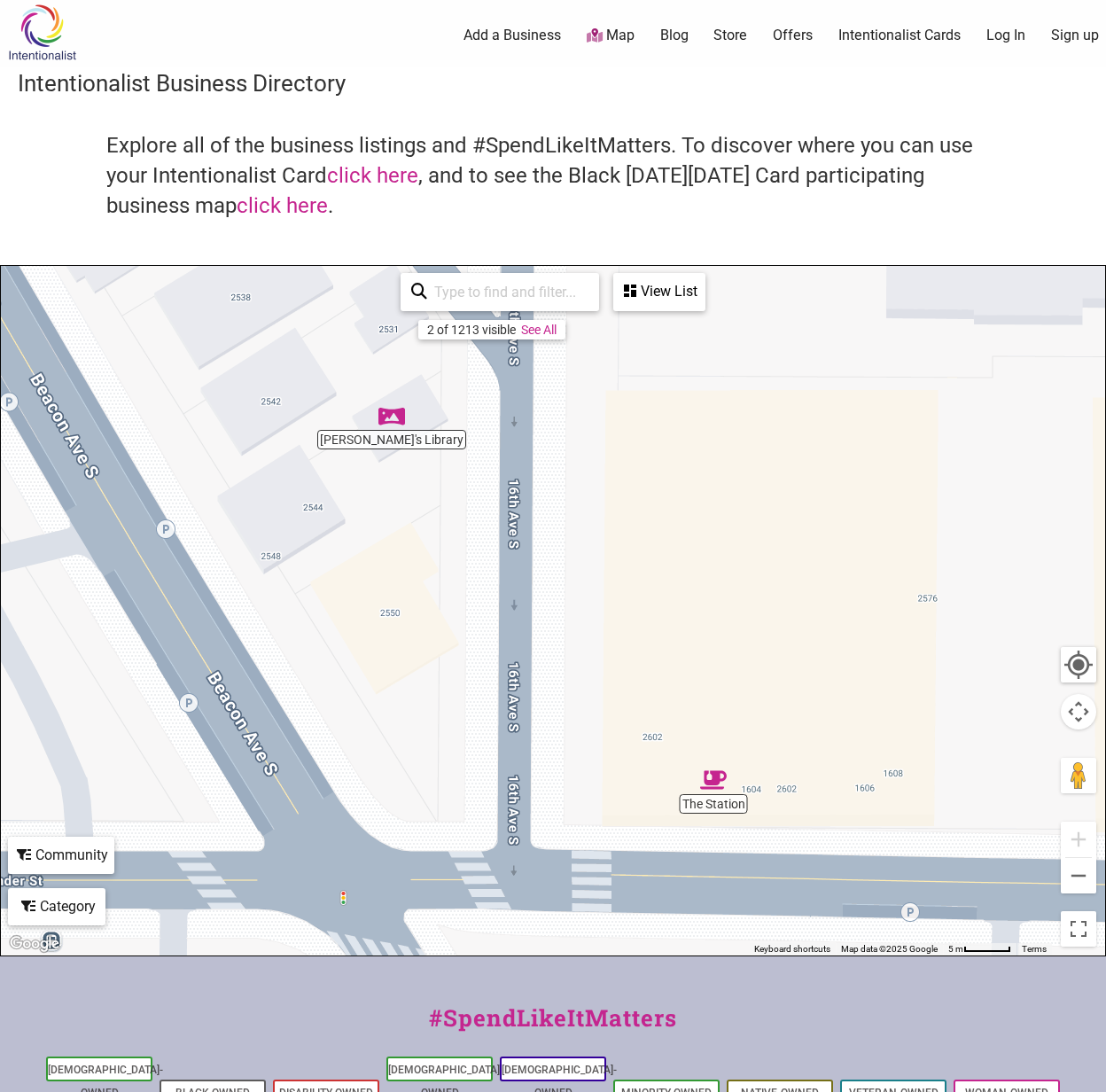
click at [1097, 876] on div "To navigate, press the arrow keys." at bounding box center [553, 611] width 1104 height 690
click at [1083, 879] on button "Zoom out" at bounding box center [1078, 875] width 35 height 35
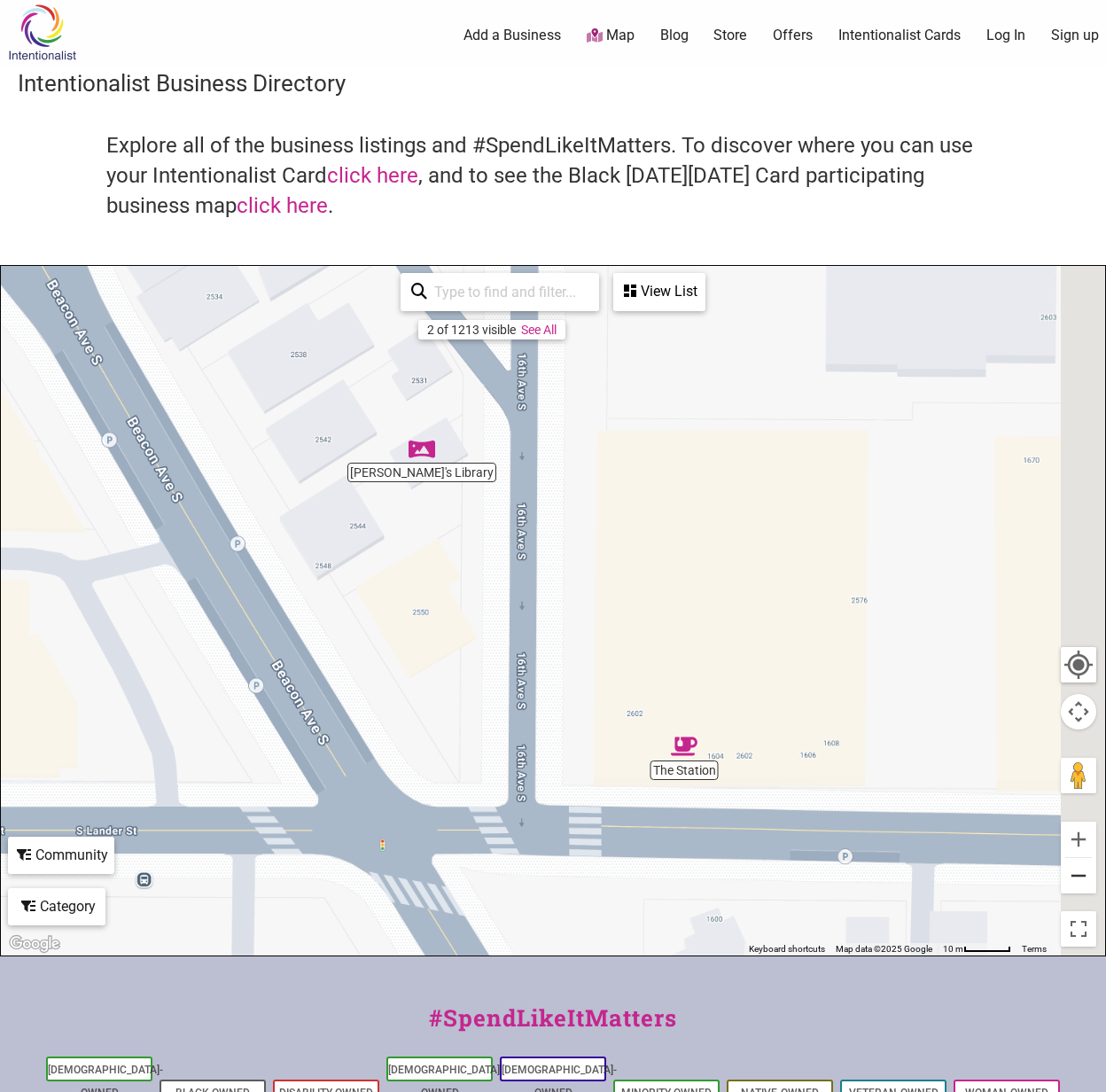
click at [1083, 879] on button "Zoom out" at bounding box center [1078, 875] width 35 height 35
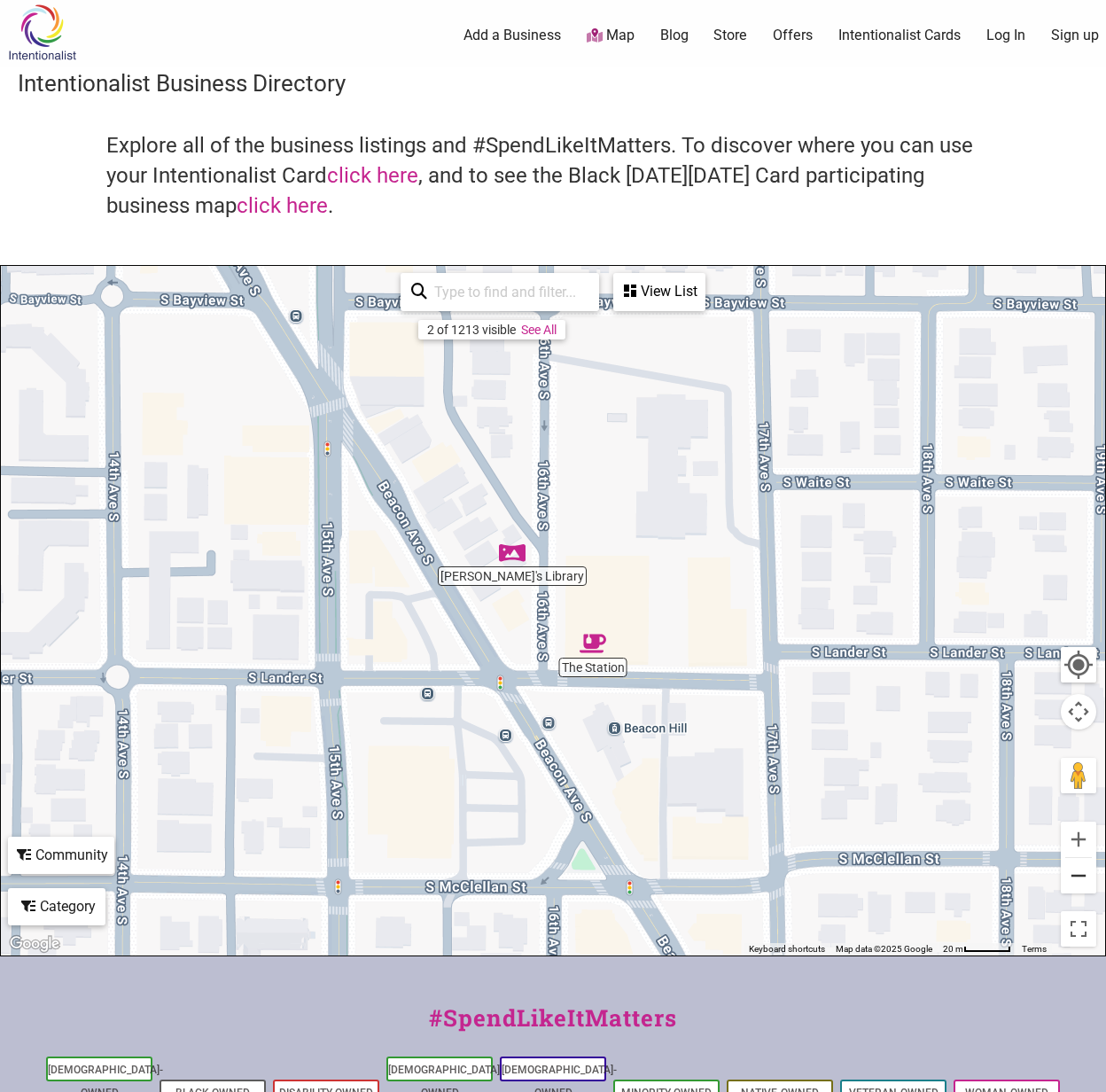
click at [1083, 879] on button "Zoom out" at bounding box center [1078, 875] width 35 height 35
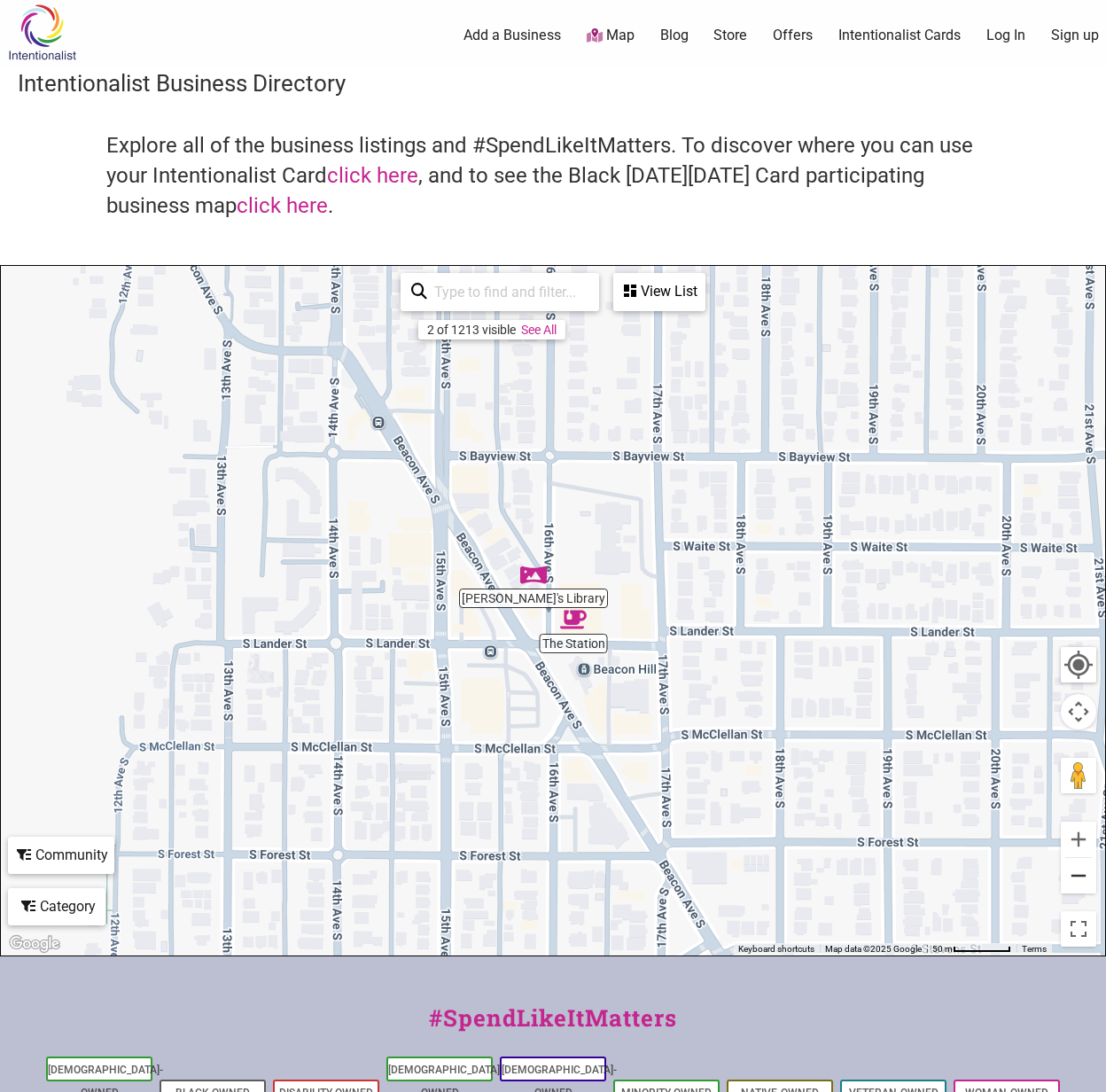
click at [1083, 879] on button "Zoom out" at bounding box center [1078, 875] width 35 height 35
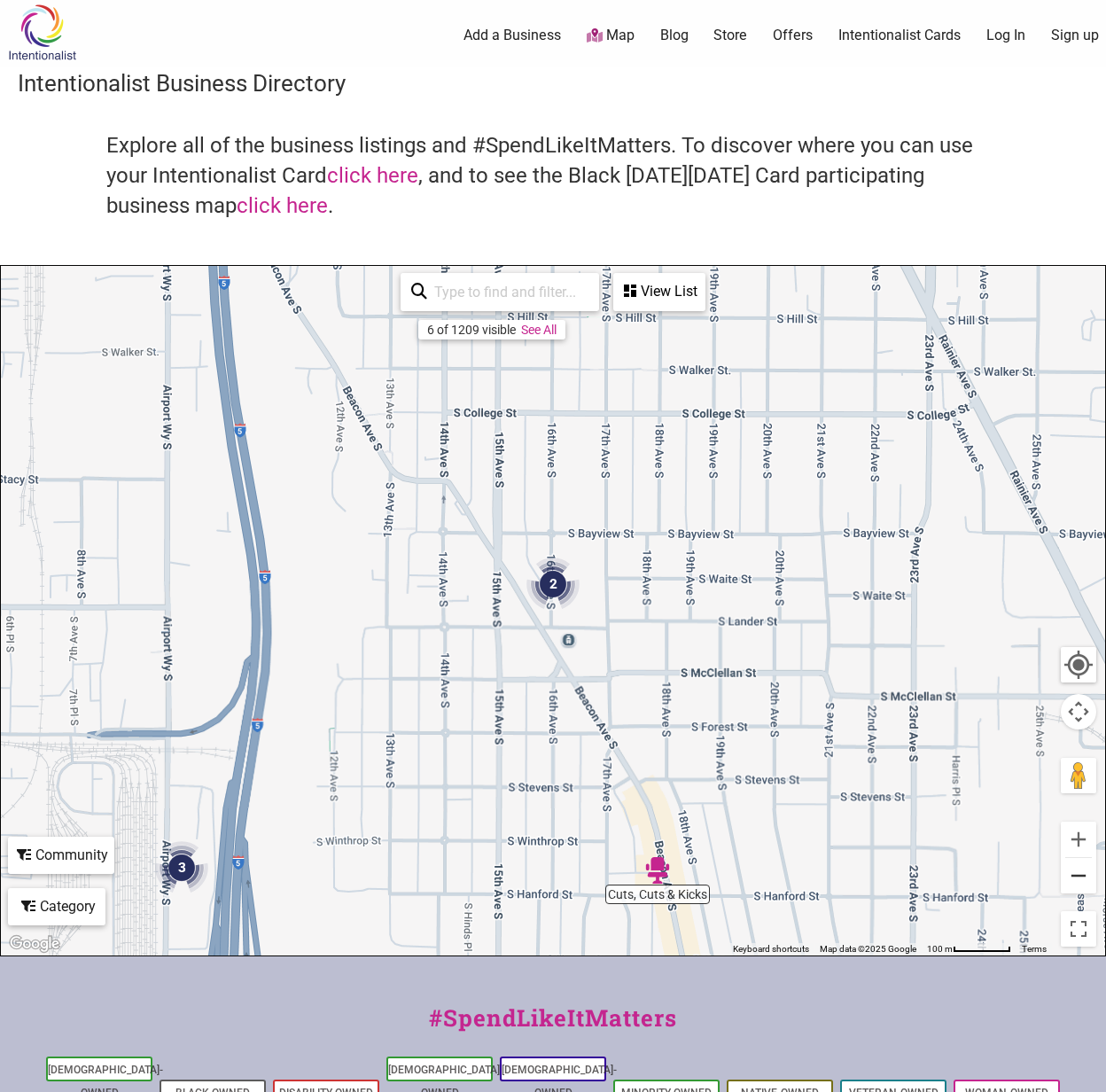
click at [1083, 879] on button "Zoom out" at bounding box center [1078, 875] width 35 height 35
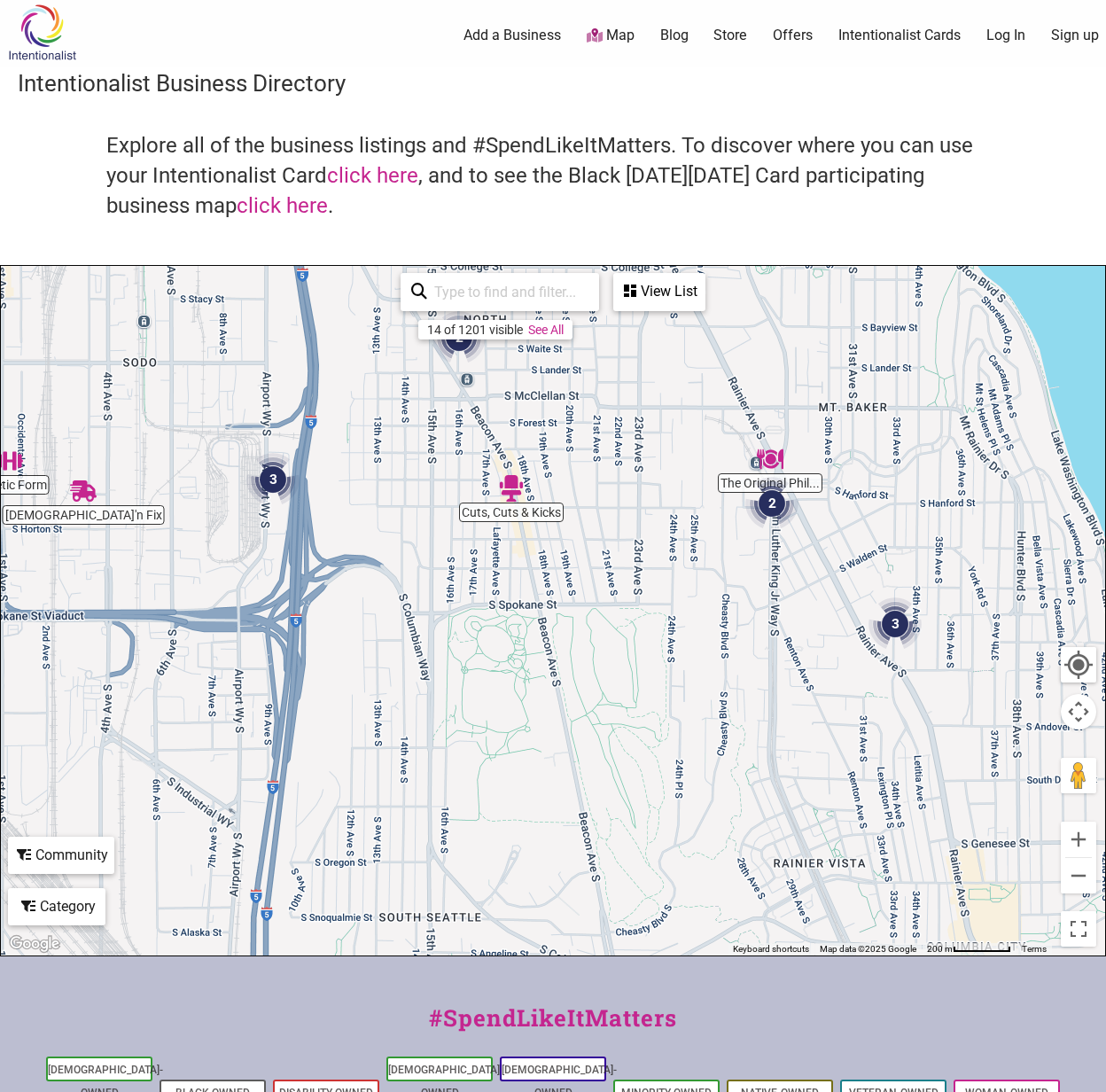
drag, startPoint x: 440, startPoint y: 771, endPoint x: 352, endPoint y: 521, distance: 265.0
click at [352, 522] on div "To navigate, press the arrow keys." at bounding box center [553, 611] width 1104 height 690
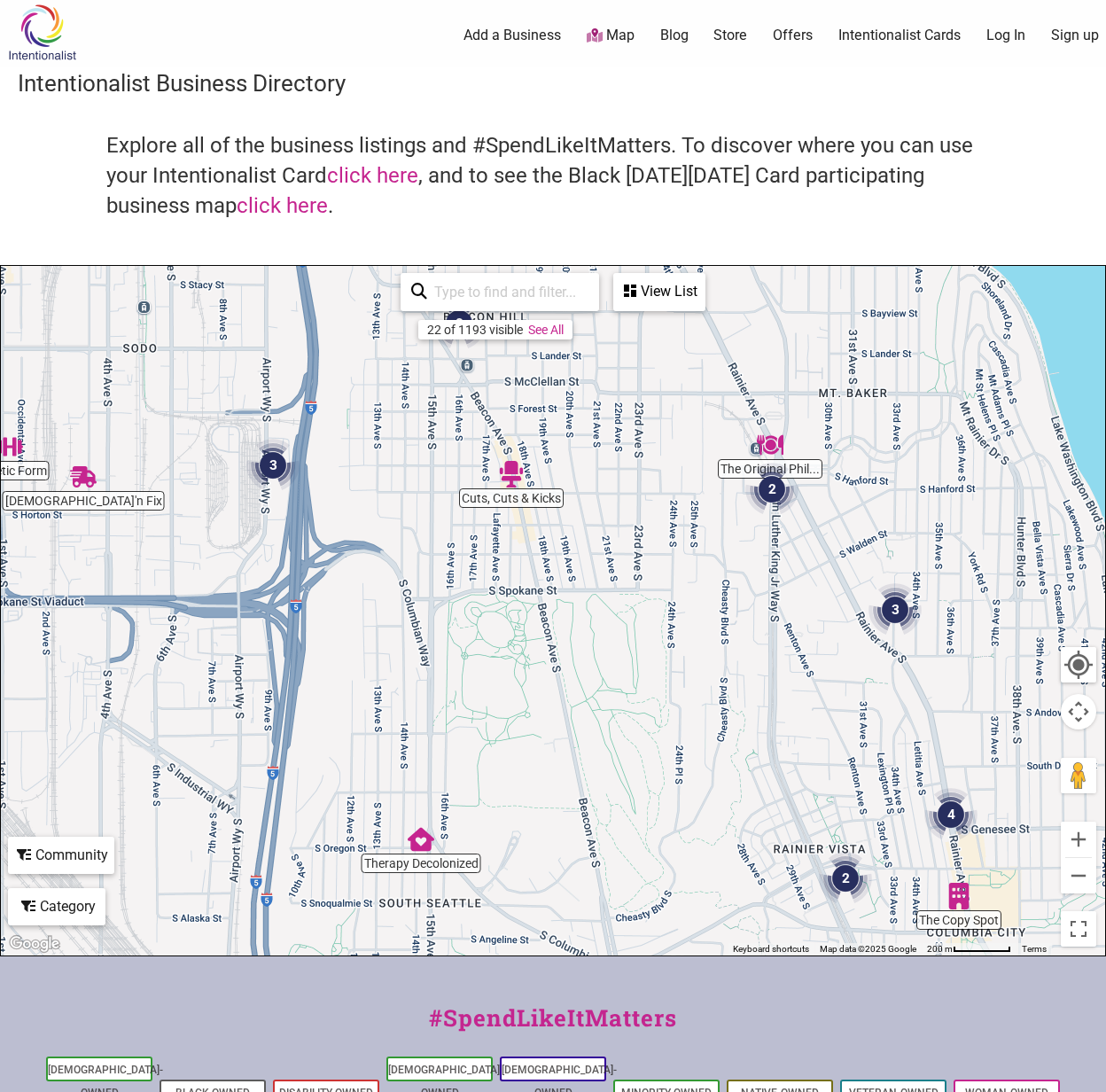
drag, startPoint x: 631, startPoint y: 671, endPoint x: 503, endPoint y: 526, distance: 193.4
click at [503, 527] on div "To navigate, press the arrow keys." at bounding box center [553, 611] width 1104 height 690
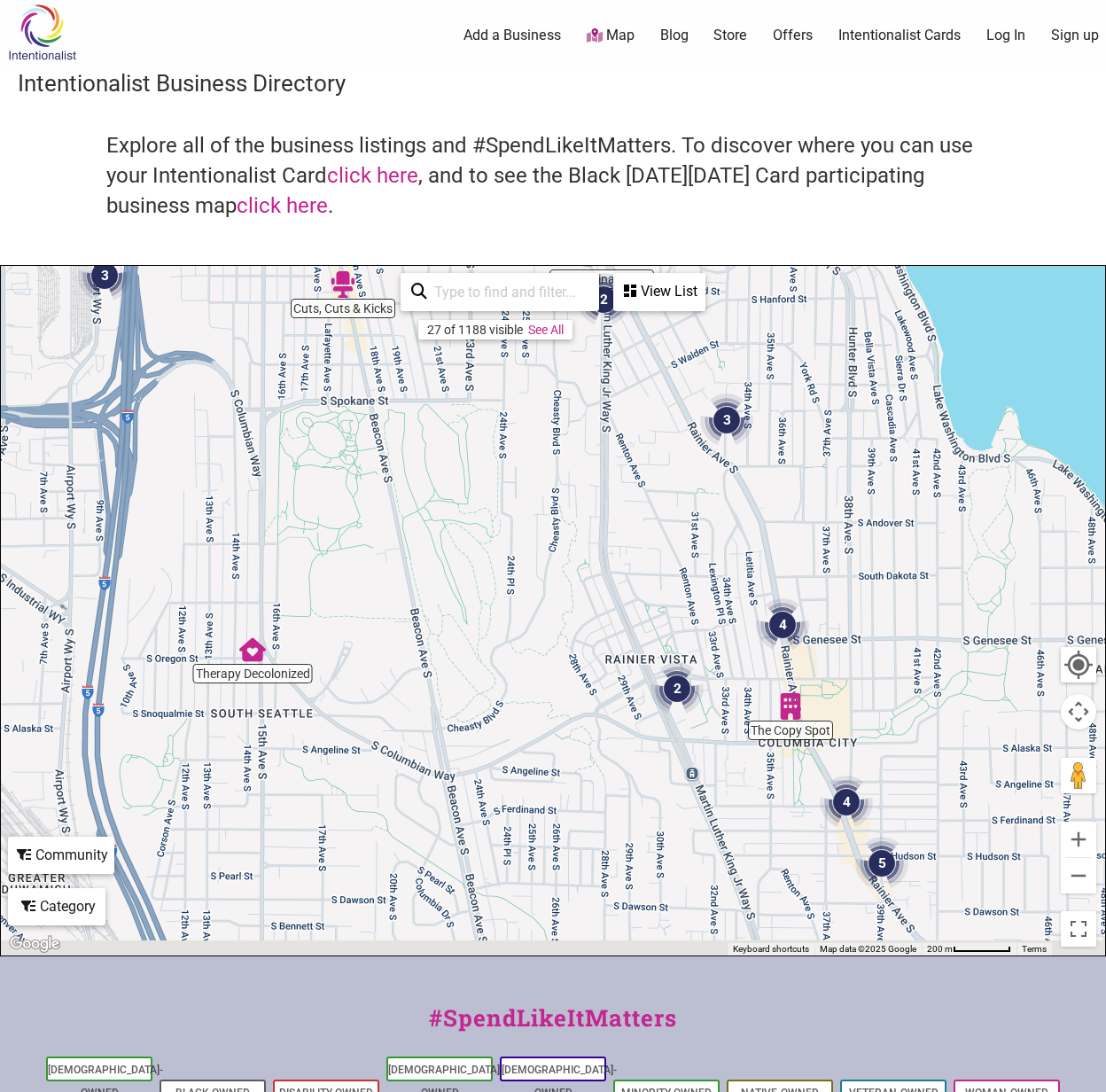
drag, startPoint x: 721, startPoint y: 705, endPoint x: 619, endPoint y: 578, distance: 162.9
click at [630, 596] on div "To navigate, press the arrow keys." at bounding box center [553, 611] width 1104 height 690
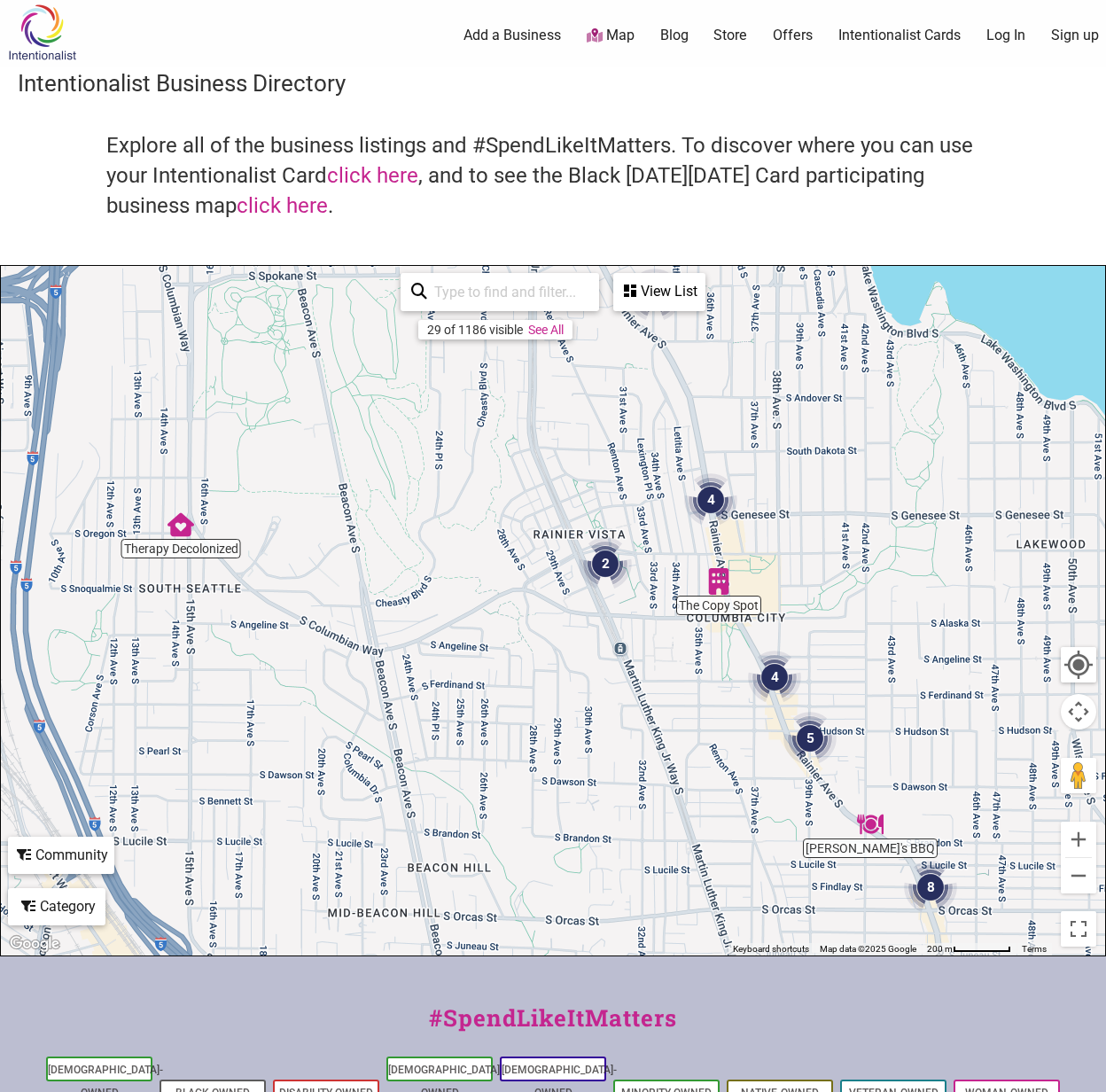
drag, startPoint x: 494, startPoint y: 641, endPoint x: 572, endPoint y: 630, distance: 78.8
click at [571, 632] on div "To navigate, press the arrow keys." at bounding box center [553, 611] width 1104 height 690
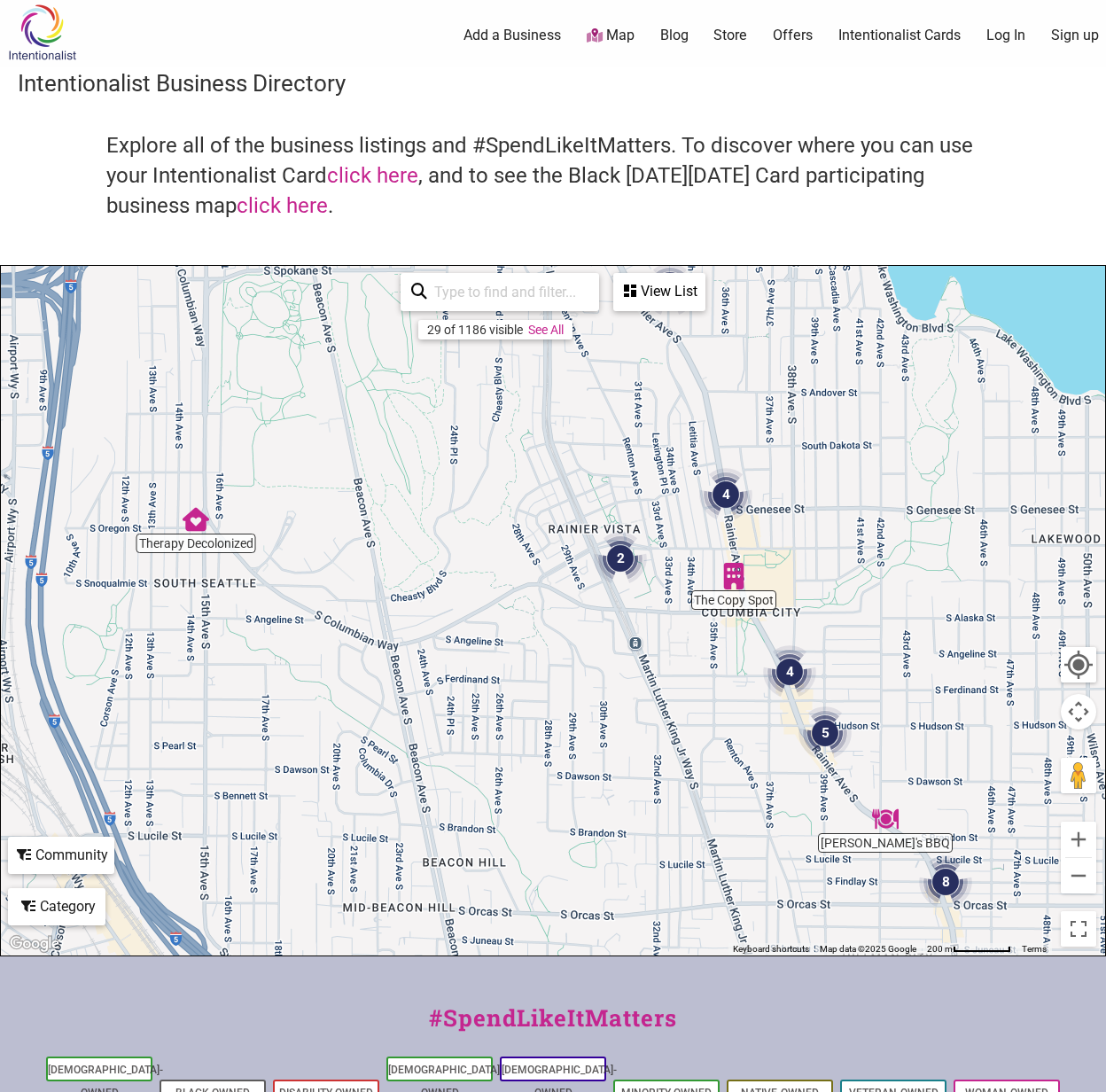
click at [624, 560] on img "2" at bounding box center [620, 558] width 53 height 53
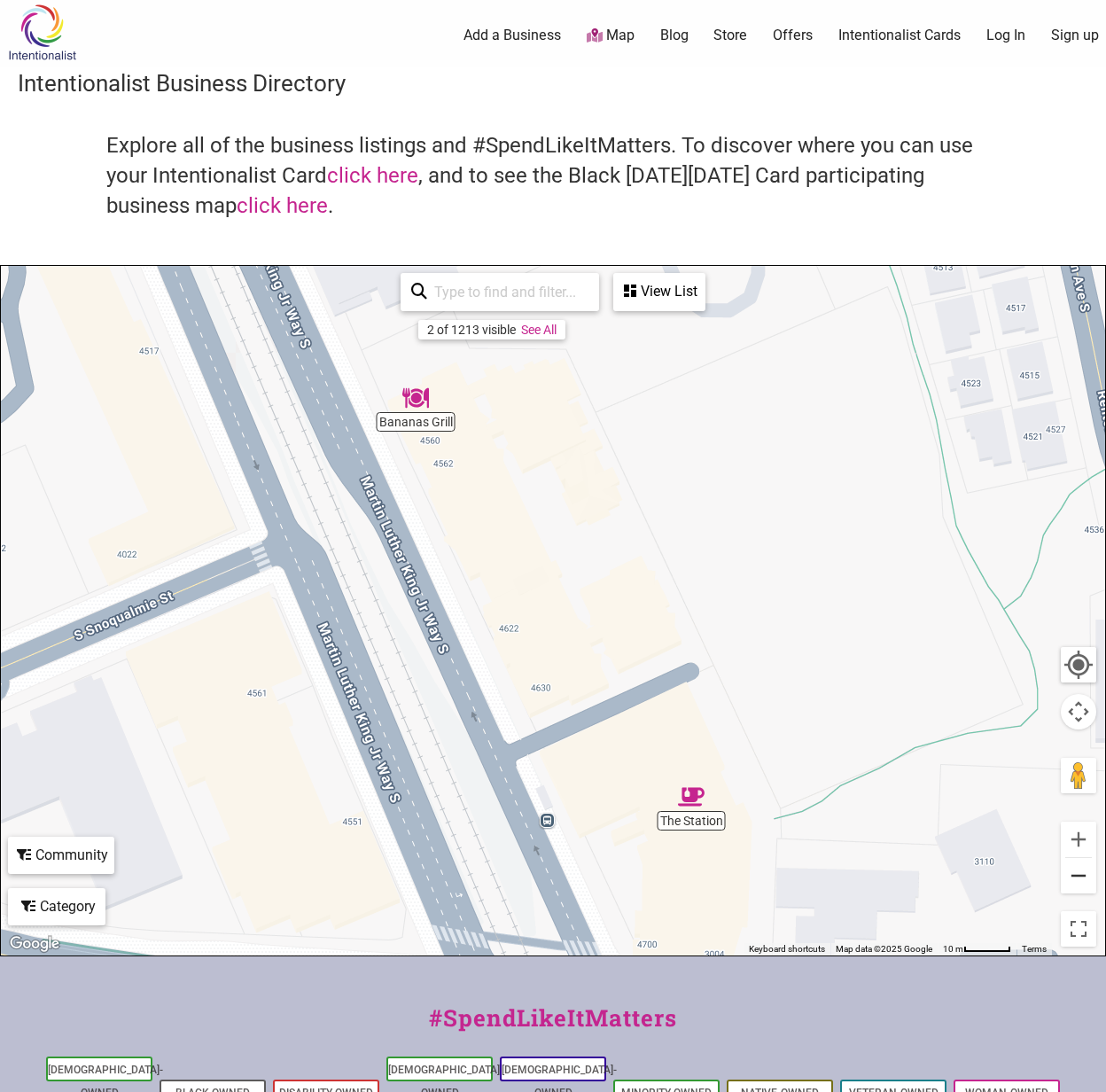
click at [1091, 889] on button "Zoom out" at bounding box center [1078, 875] width 35 height 35
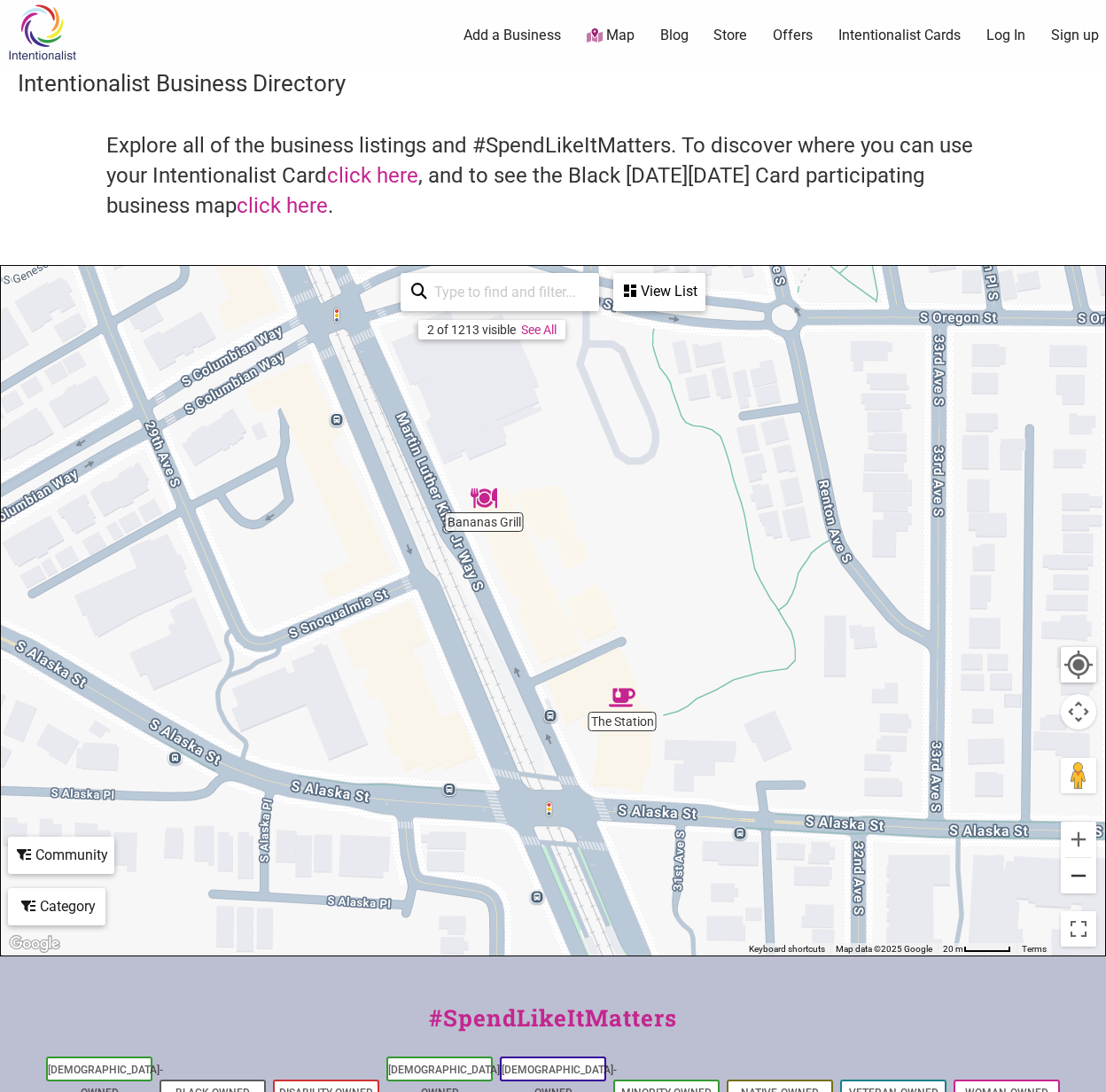
click at [1091, 889] on button "Zoom out" at bounding box center [1078, 875] width 35 height 35
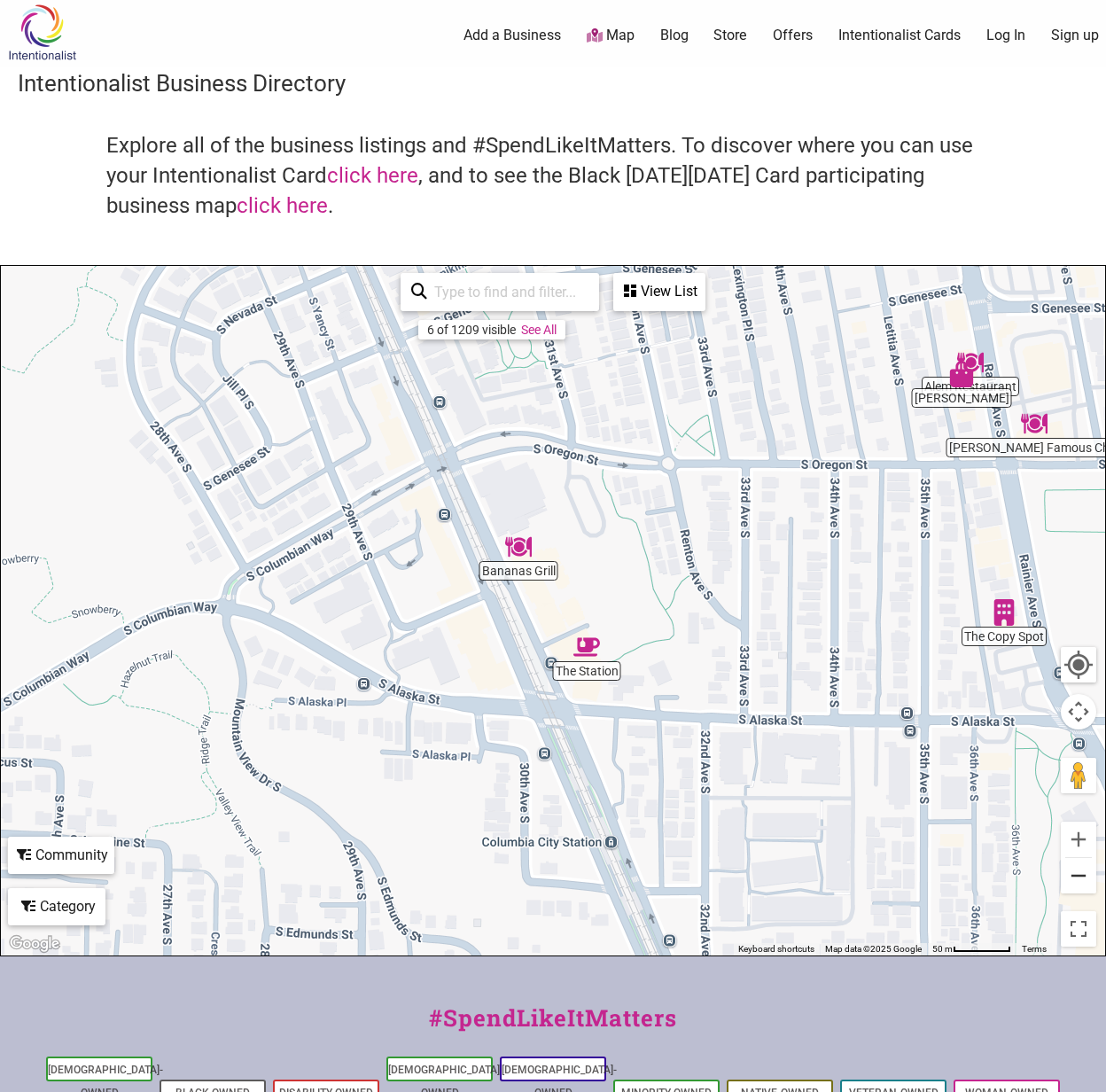
click at [1091, 889] on button "Zoom out" at bounding box center [1078, 875] width 35 height 35
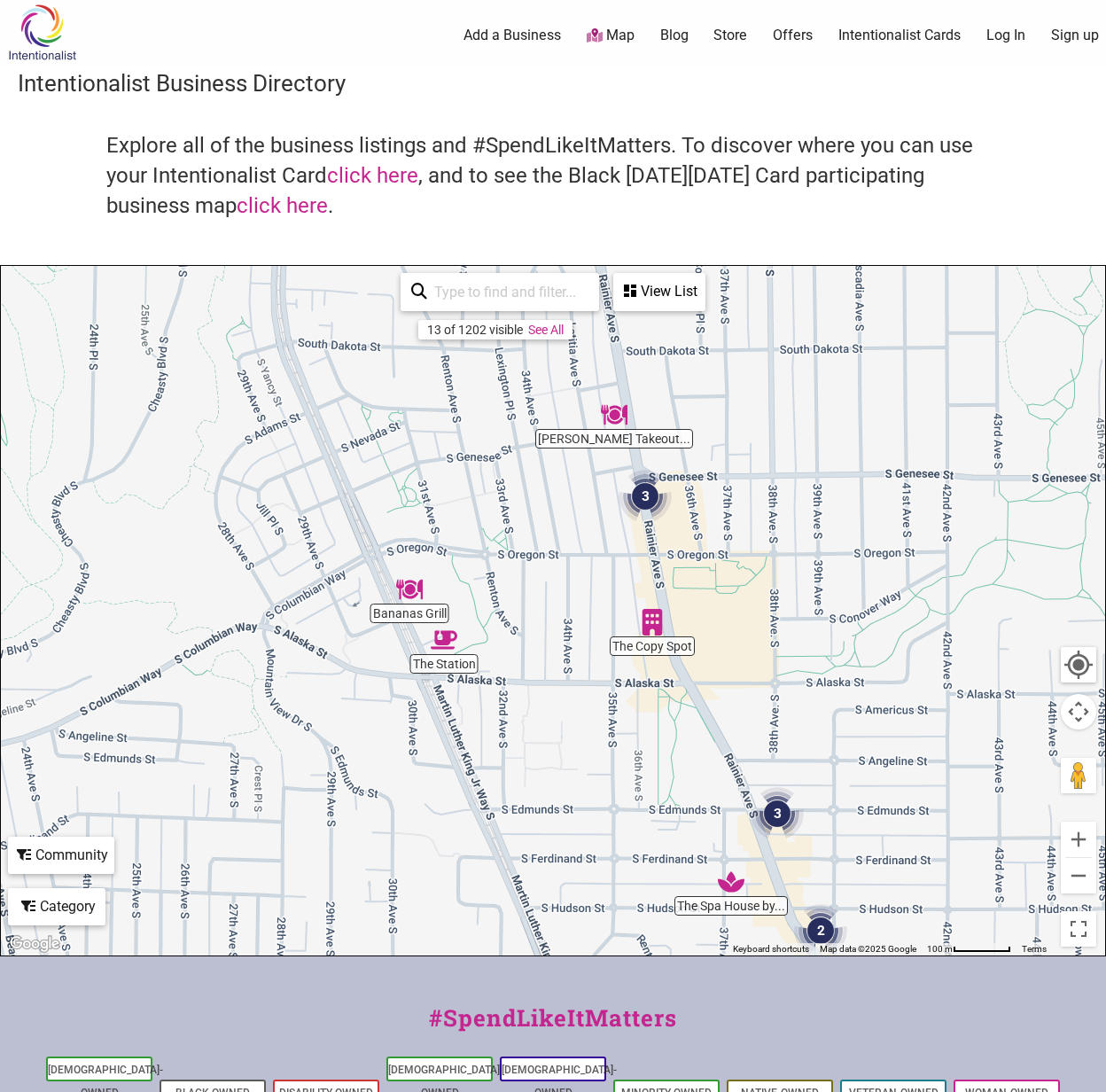
drag, startPoint x: 887, startPoint y: 715, endPoint x: 739, endPoint y: 719, distance: 148.1
click at [738, 723] on div "To navigate, press the arrow keys." at bounding box center [553, 611] width 1104 height 690
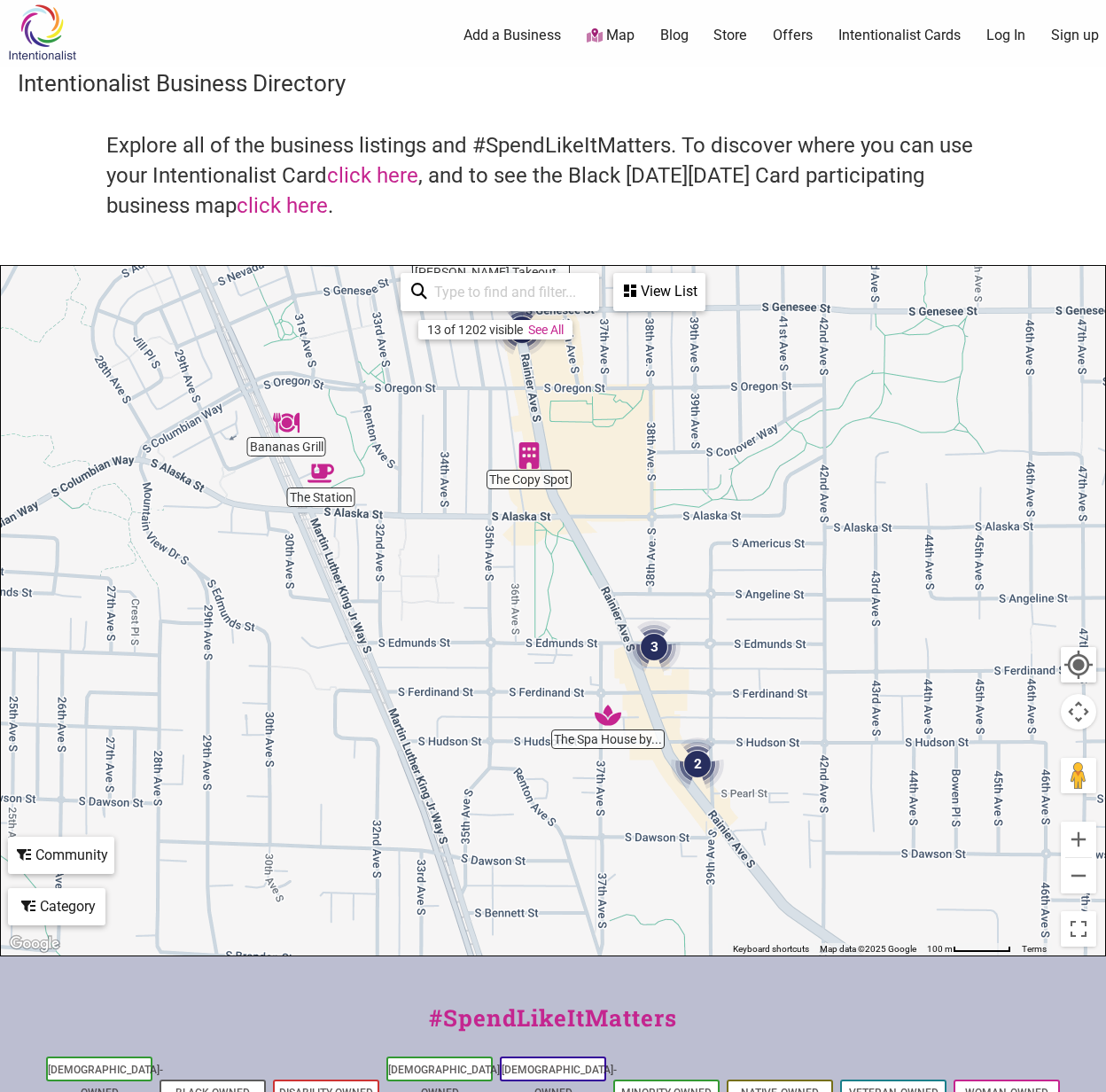
drag, startPoint x: 813, startPoint y: 750, endPoint x: 723, endPoint y: 614, distance: 163.1
click at [723, 614] on div "To navigate, press the arrow keys." at bounding box center [553, 611] width 1104 height 690
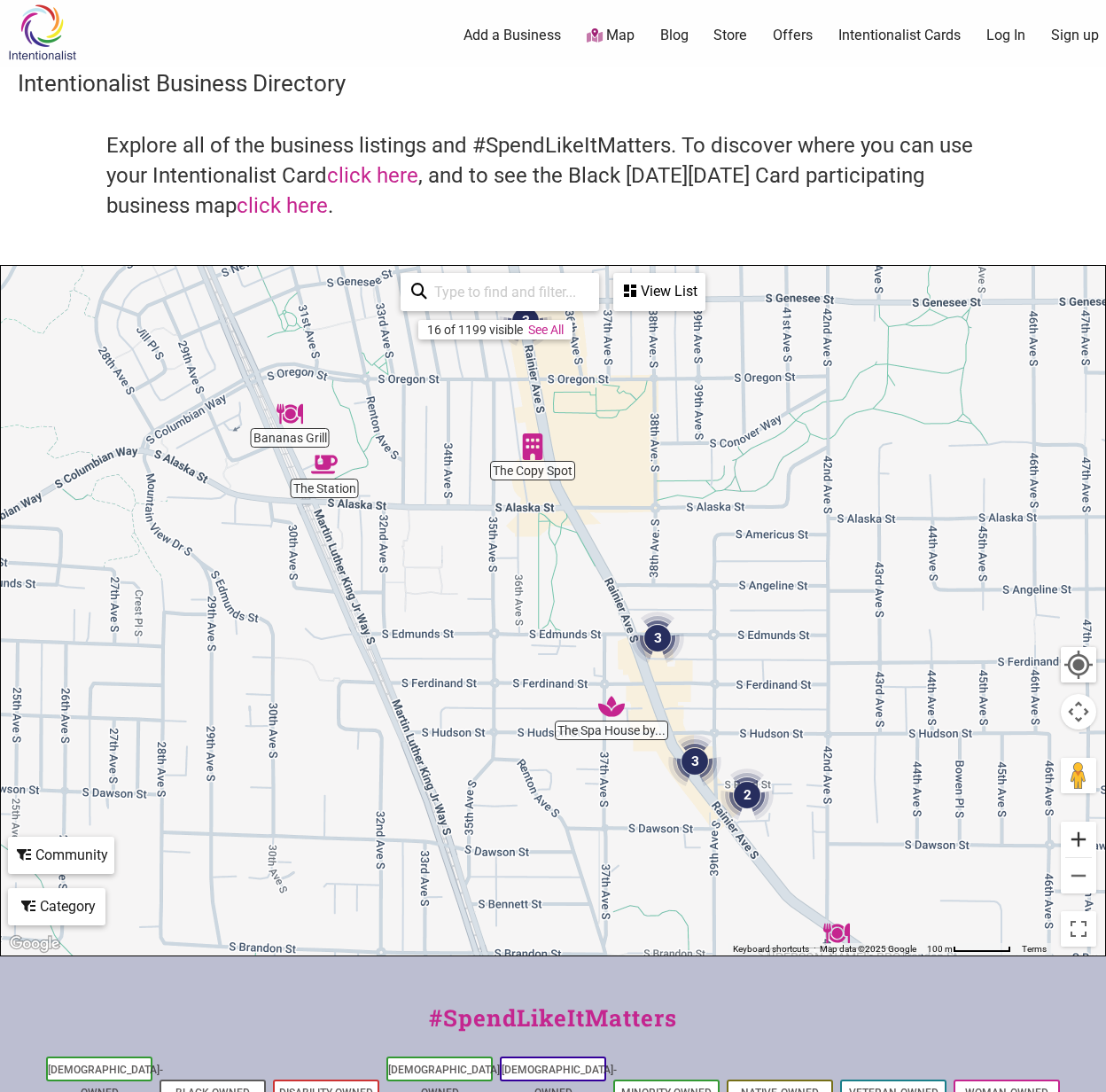
click at [1076, 837] on button "Zoom in" at bounding box center [1078, 839] width 35 height 35
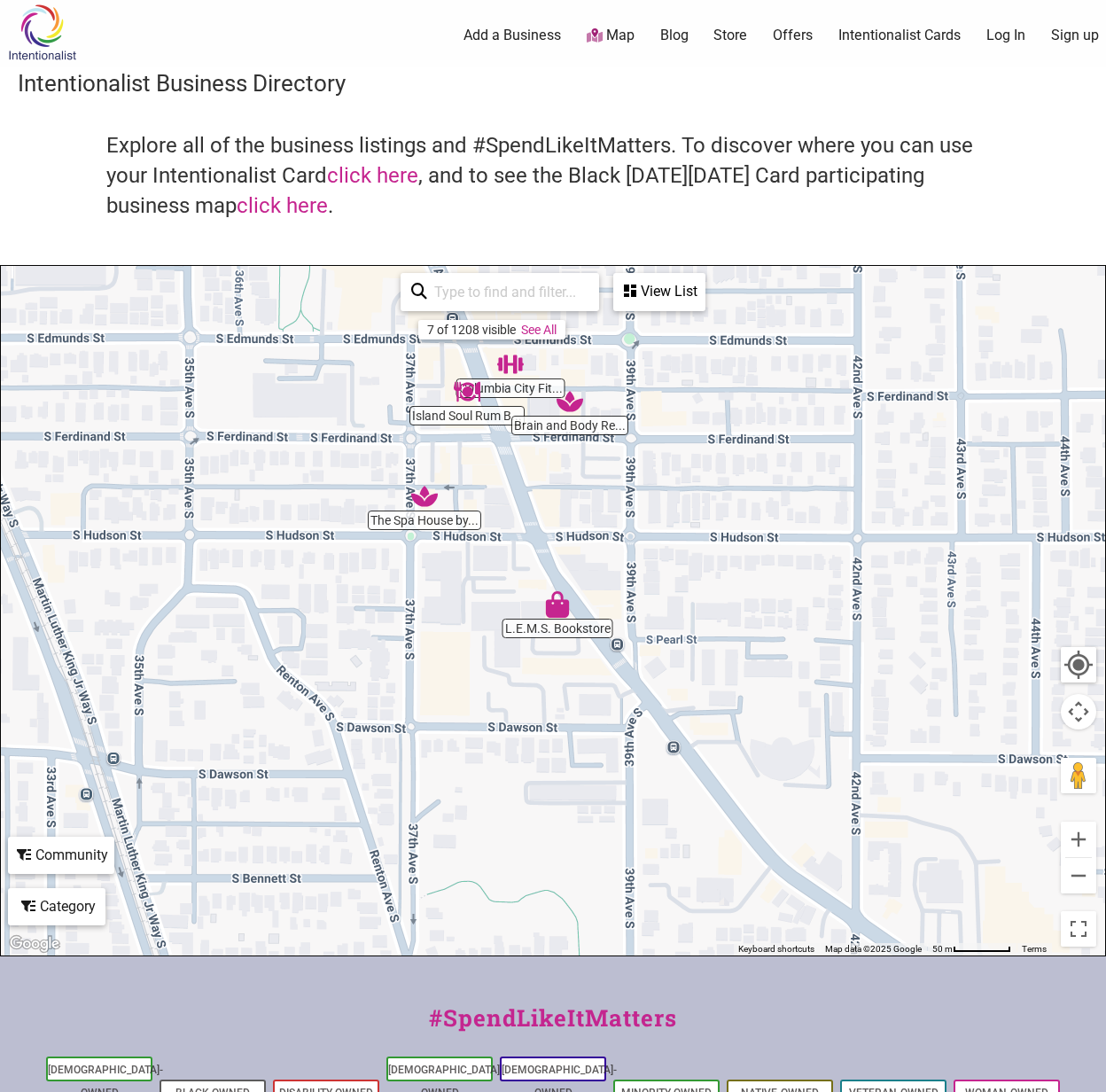
drag, startPoint x: 898, startPoint y: 782, endPoint x: 654, endPoint y: 460, distance: 404.0
click at [654, 460] on div "To navigate, press the arrow keys." at bounding box center [553, 611] width 1104 height 690
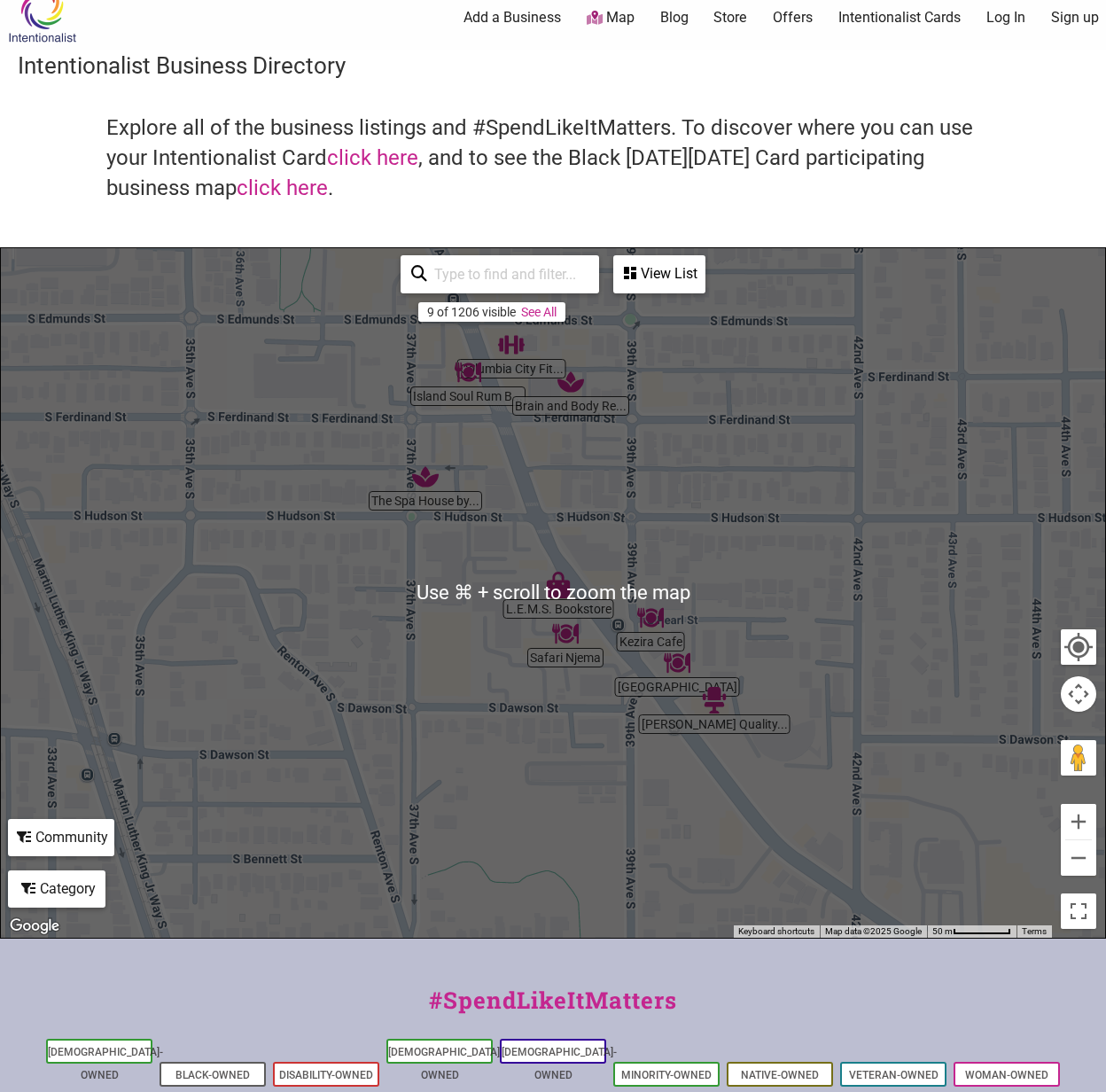
scroll to position [23, 0]
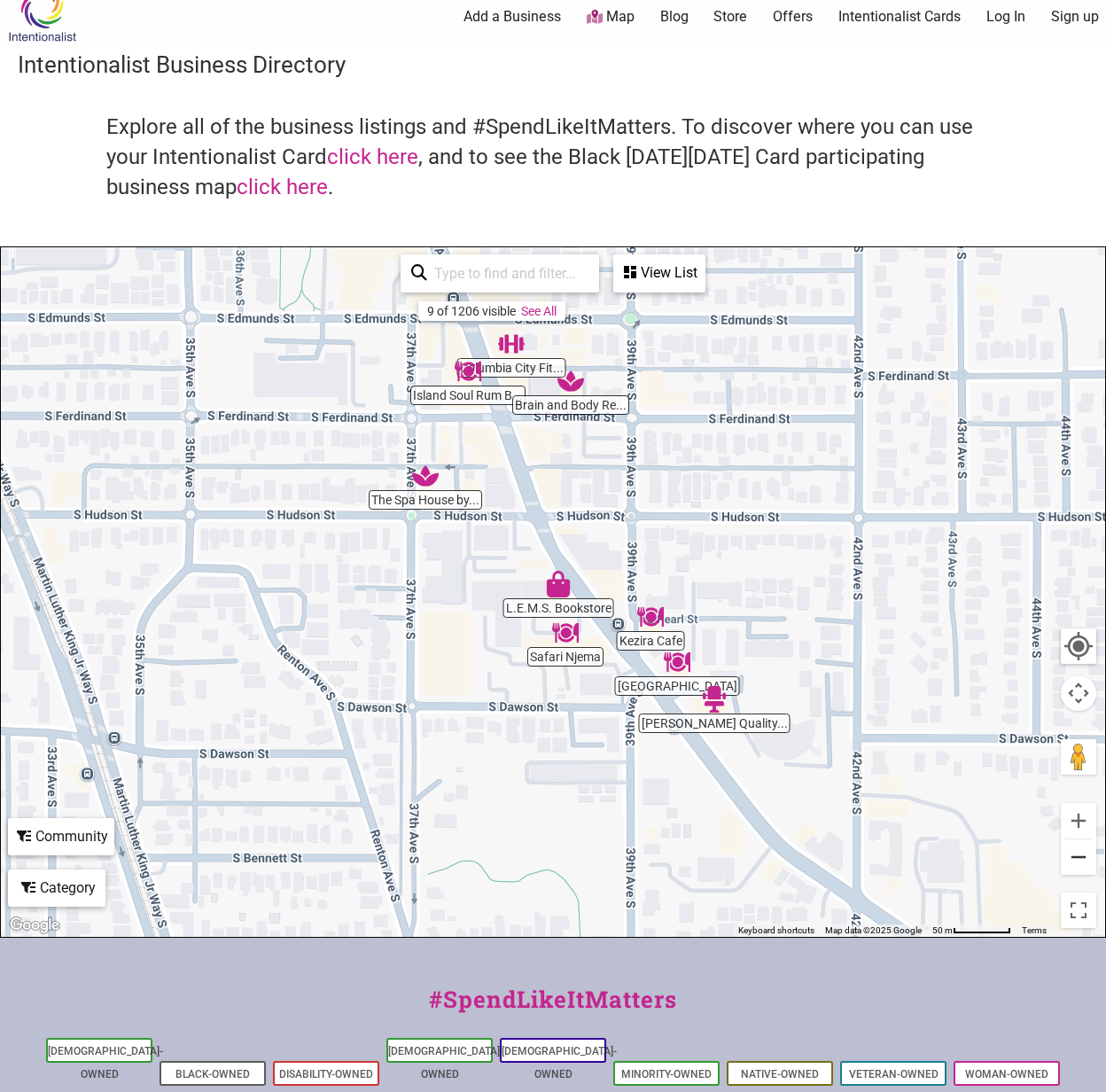
click at [1078, 863] on button "Zoom out" at bounding box center [1078, 857] width 35 height 35
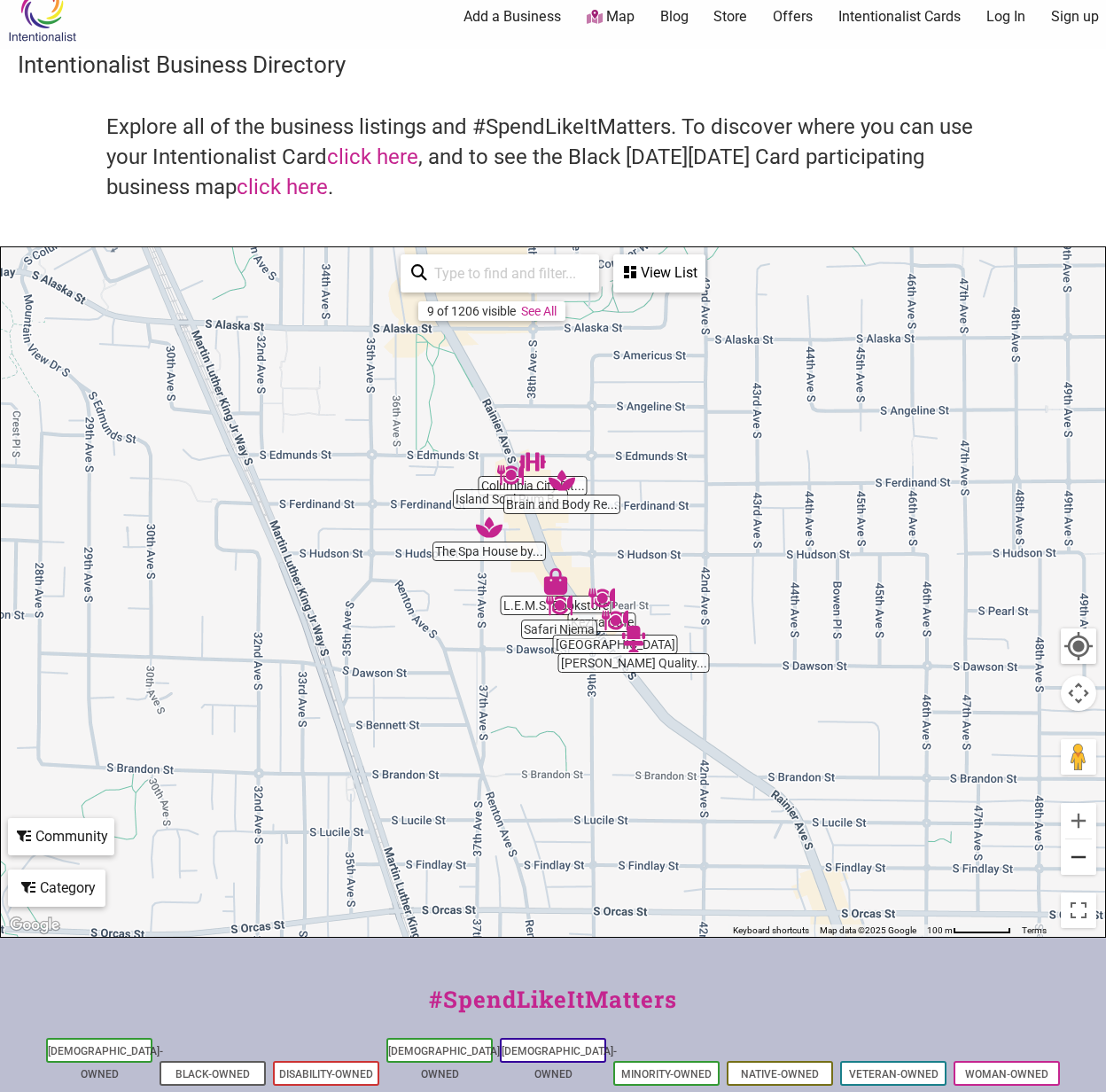
click at [1078, 863] on button "Zoom out" at bounding box center [1078, 857] width 35 height 35
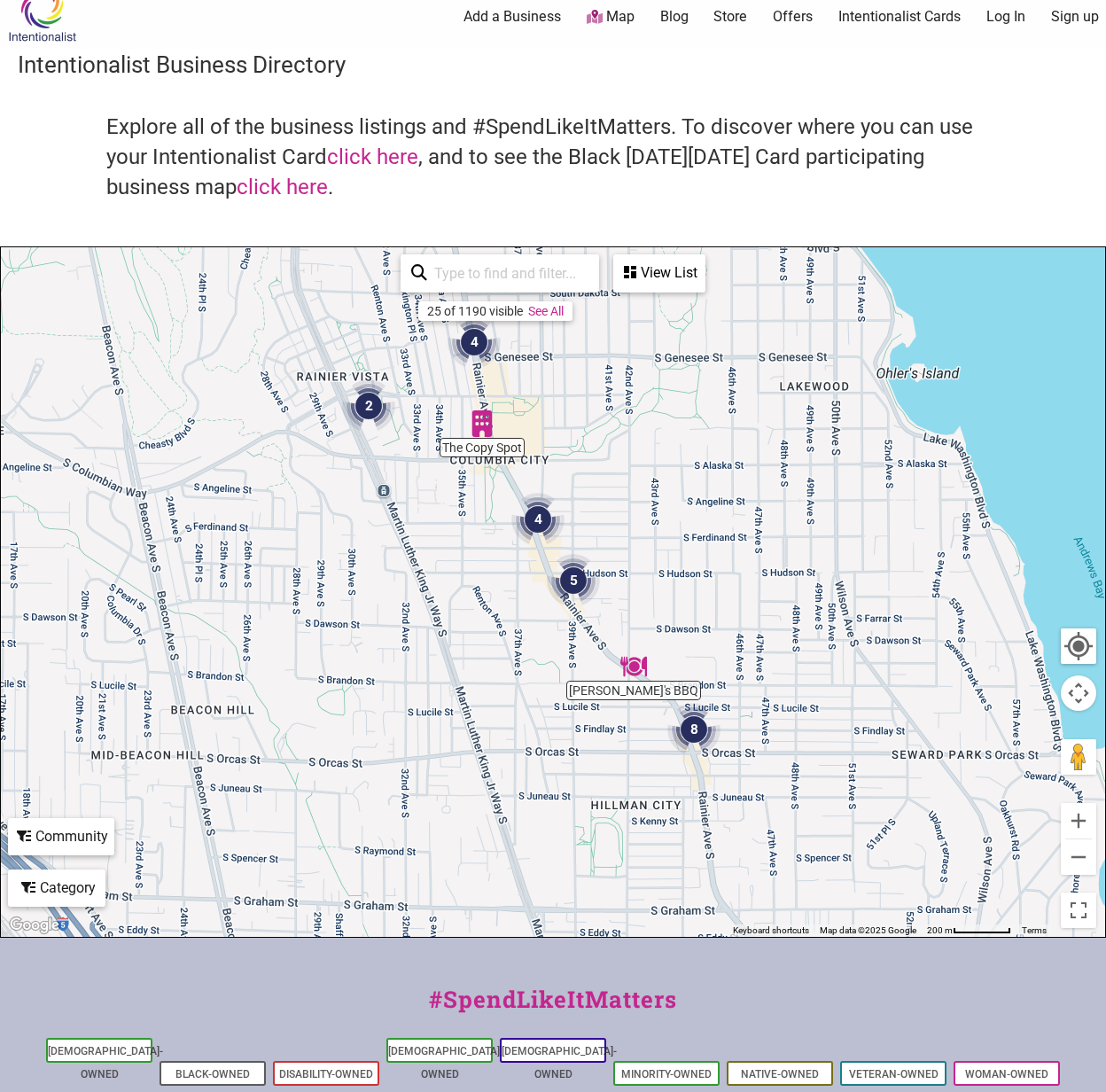
click at [691, 738] on img "8" at bounding box center [694, 729] width 53 height 53
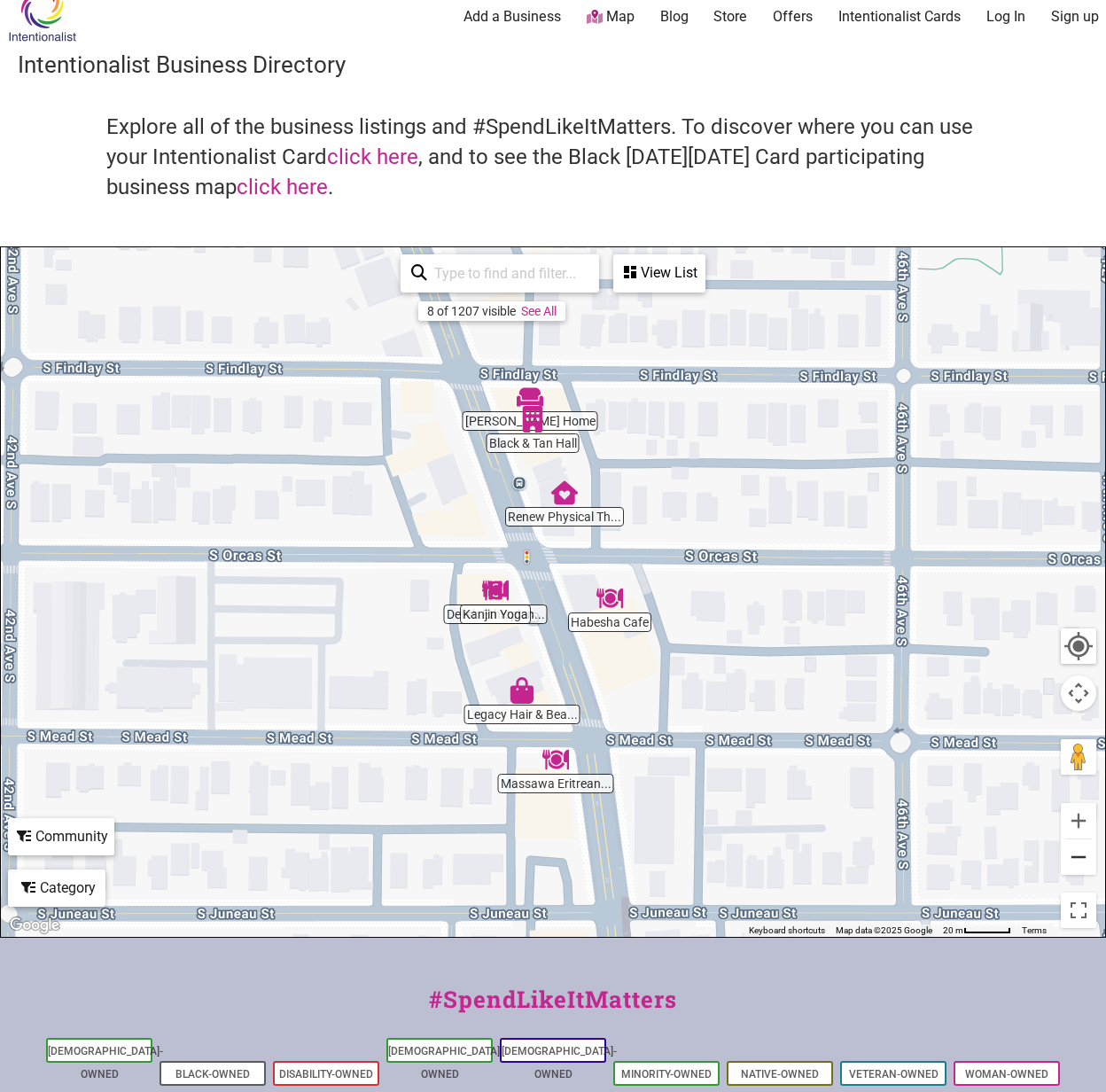
click at [1077, 858] on button "Zoom out" at bounding box center [1078, 857] width 35 height 35
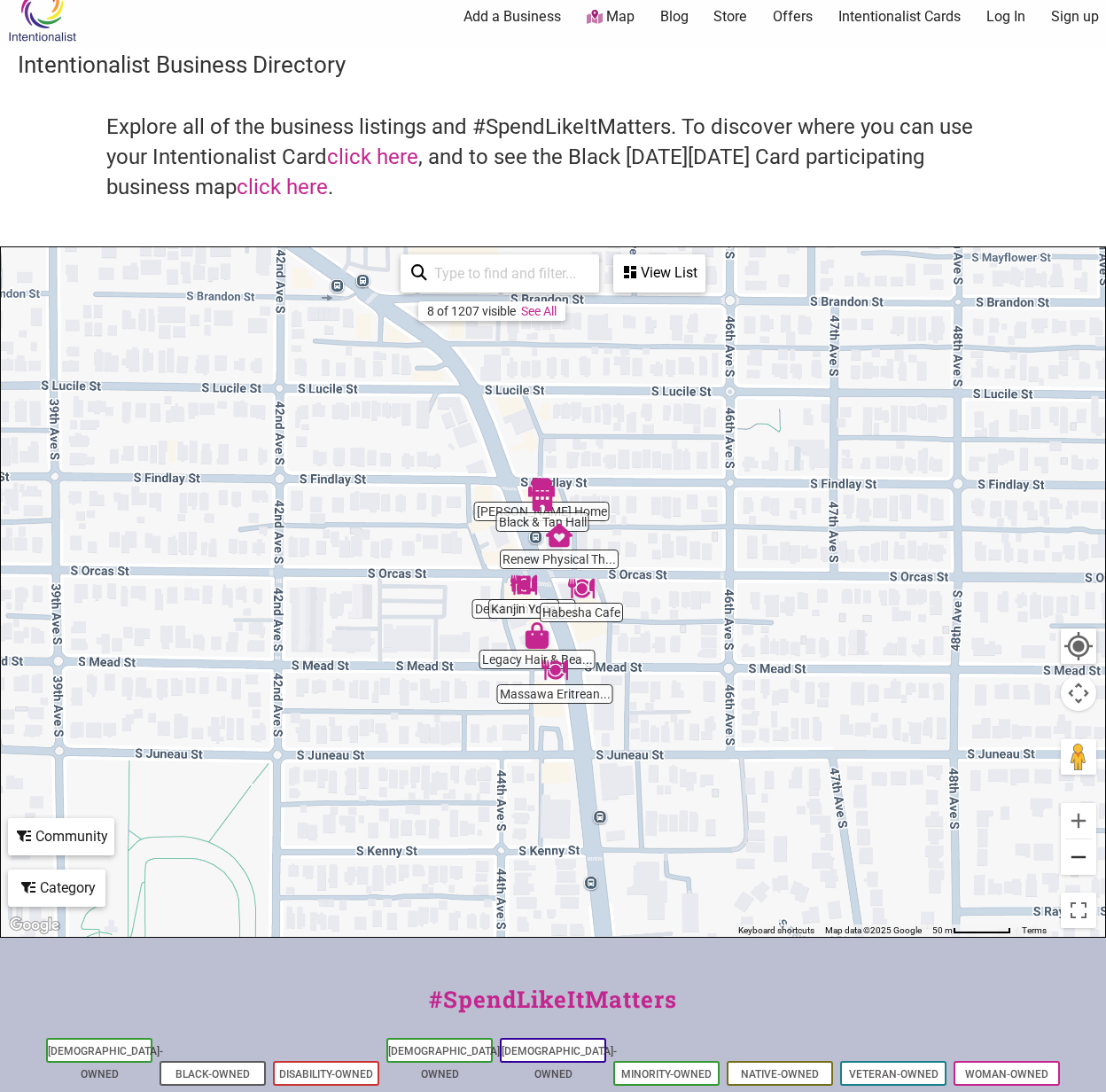
click at [1077, 858] on button "Zoom out" at bounding box center [1078, 857] width 35 height 35
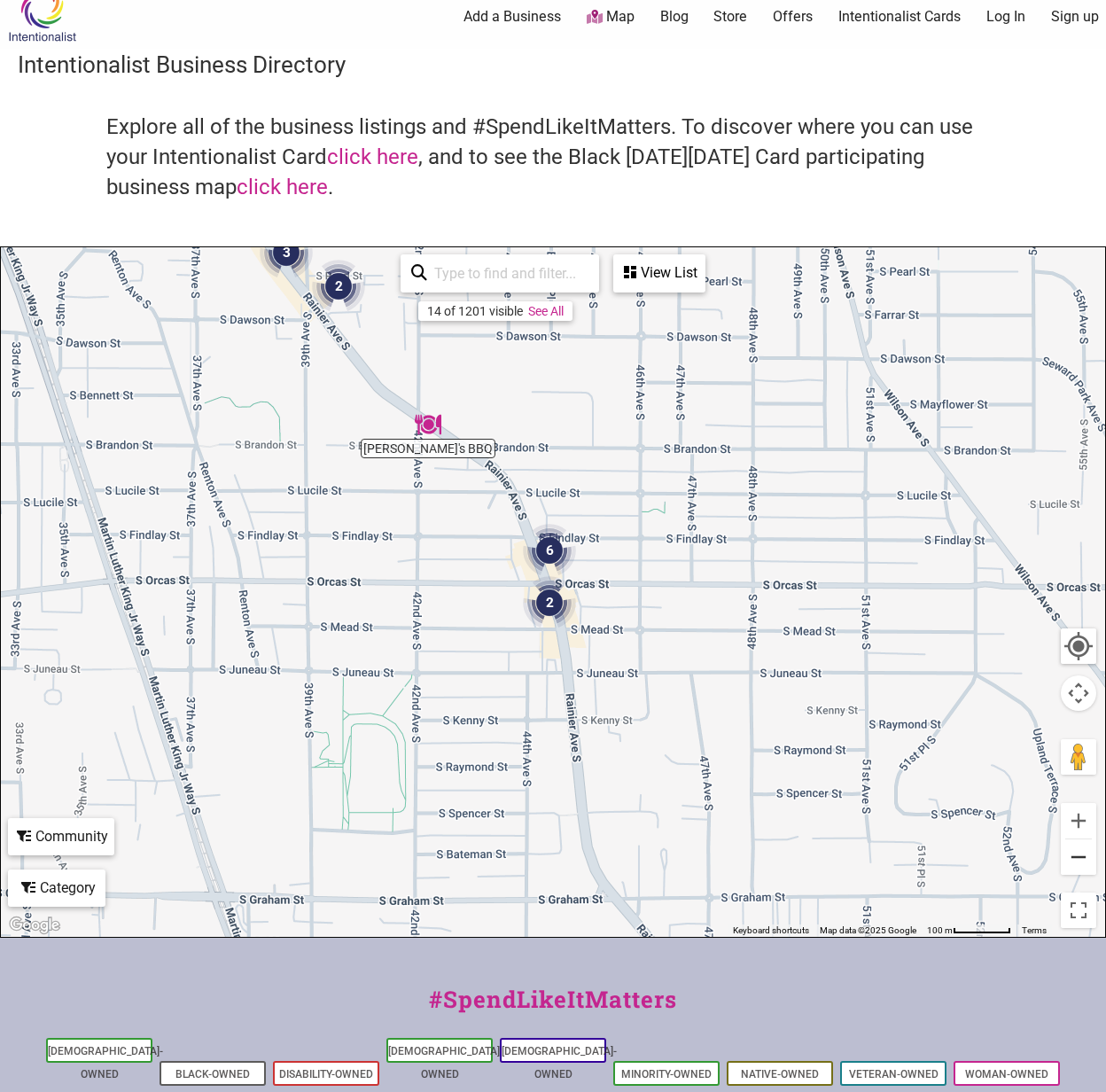
click at [1077, 858] on button "Zoom out" at bounding box center [1078, 857] width 35 height 35
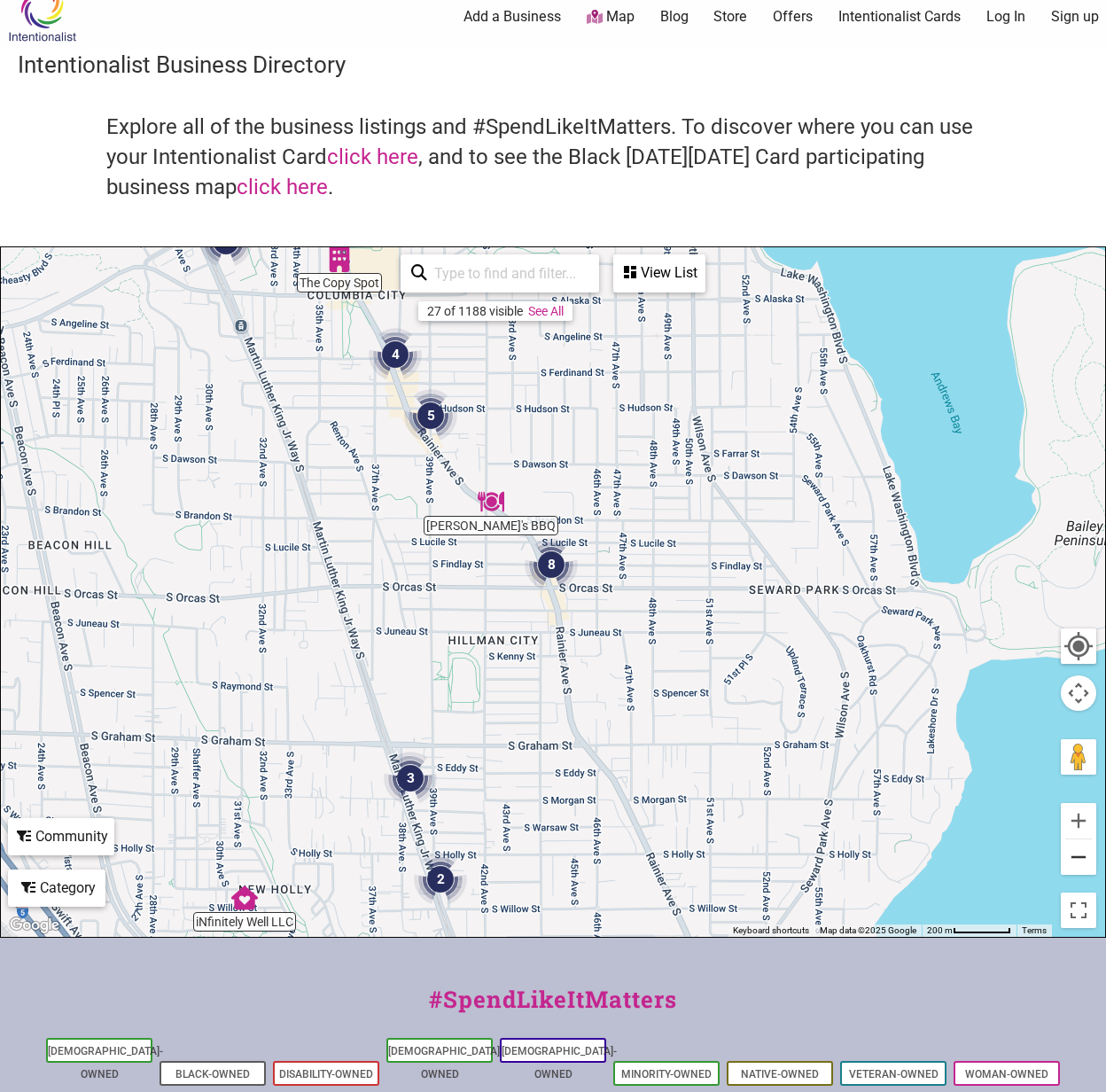
click at [1077, 858] on button "Zoom out" at bounding box center [1078, 857] width 35 height 35
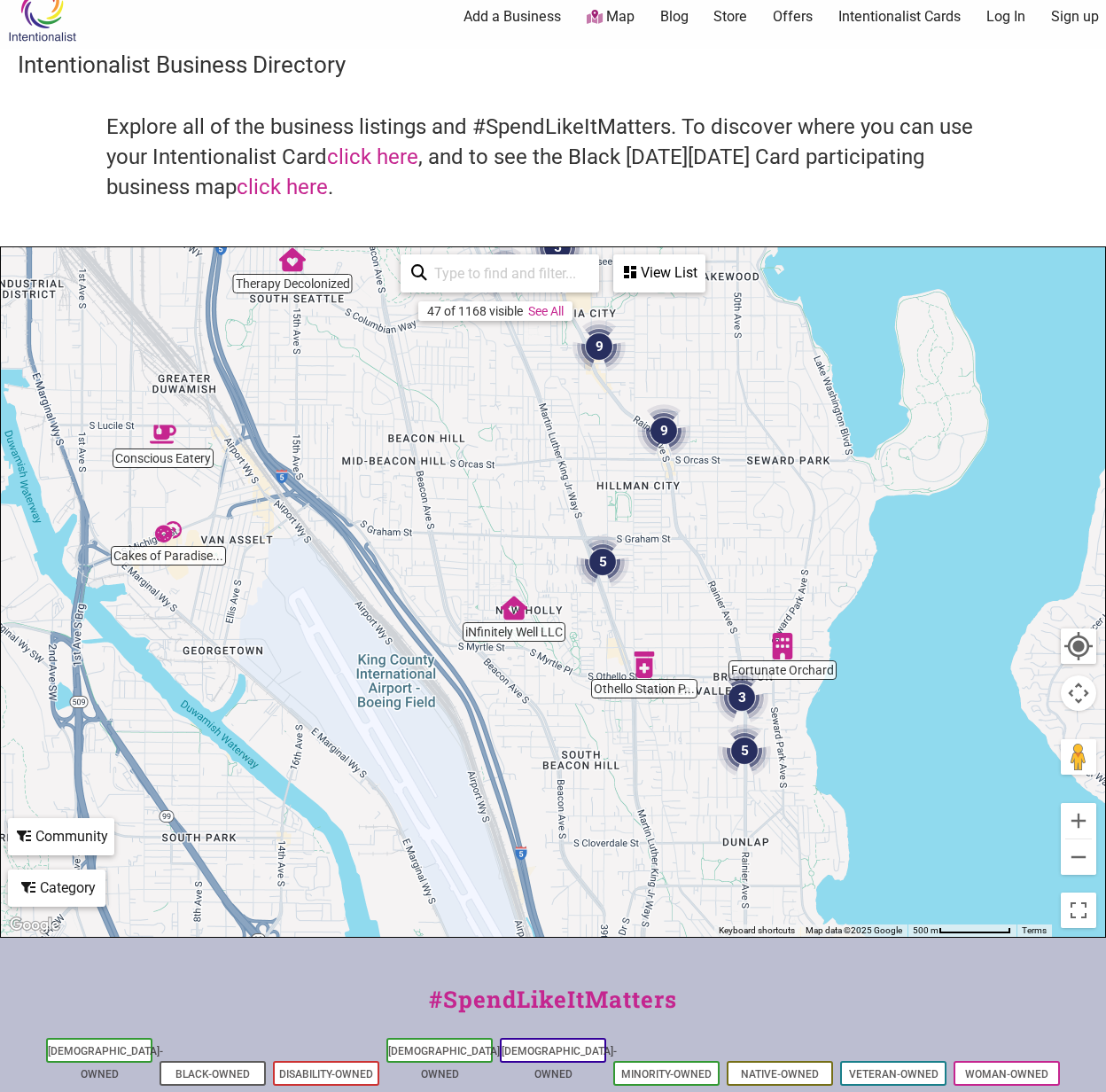
drag, startPoint x: 757, startPoint y: 800, endPoint x: 839, endPoint y: 704, distance: 126.3
click at [838, 705] on div "To navigate, press the arrow keys." at bounding box center [553, 593] width 1104 height 690
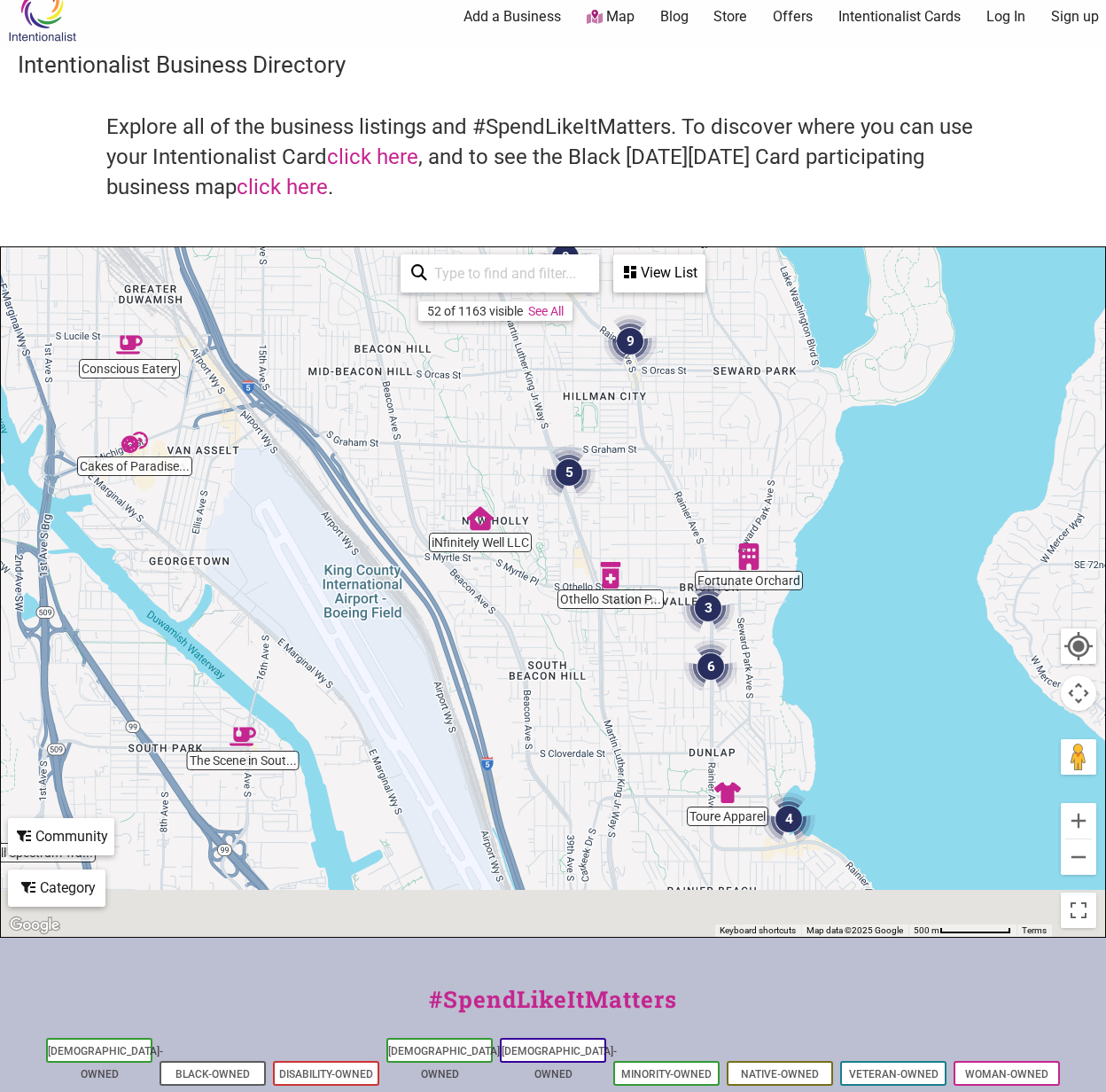
drag, startPoint x: 842, startPoint y: 628, endPoint x: 842, endPoint y: 596, distance: 32.0
click at [842, 596] on div "To navigate, press the arrow keys." at bounding box center [553, 593] width 1104 height 690
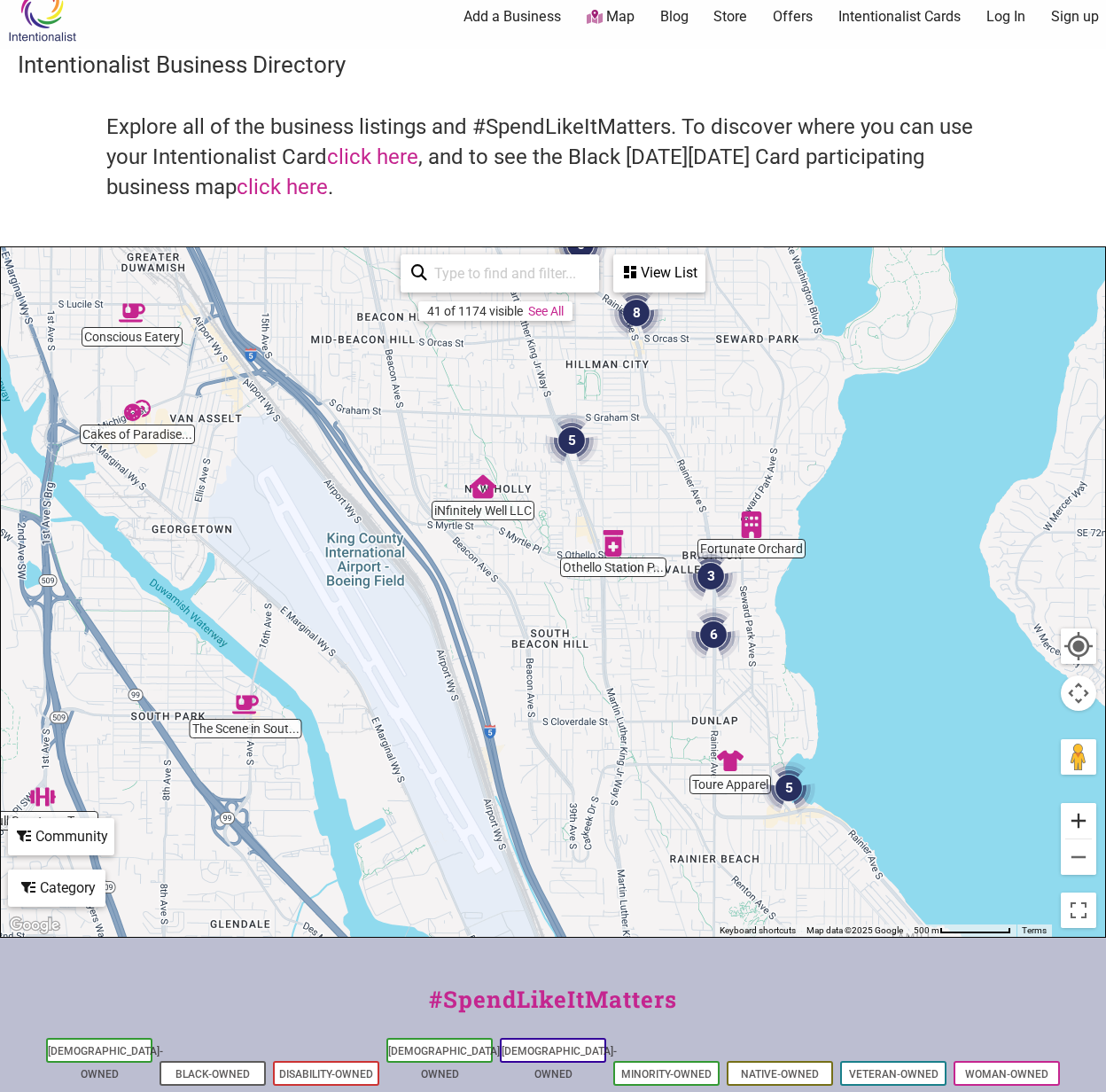
click at [1081, 833] on button "Zoom in" at bounding box center [1078, 820] width 35 height 35
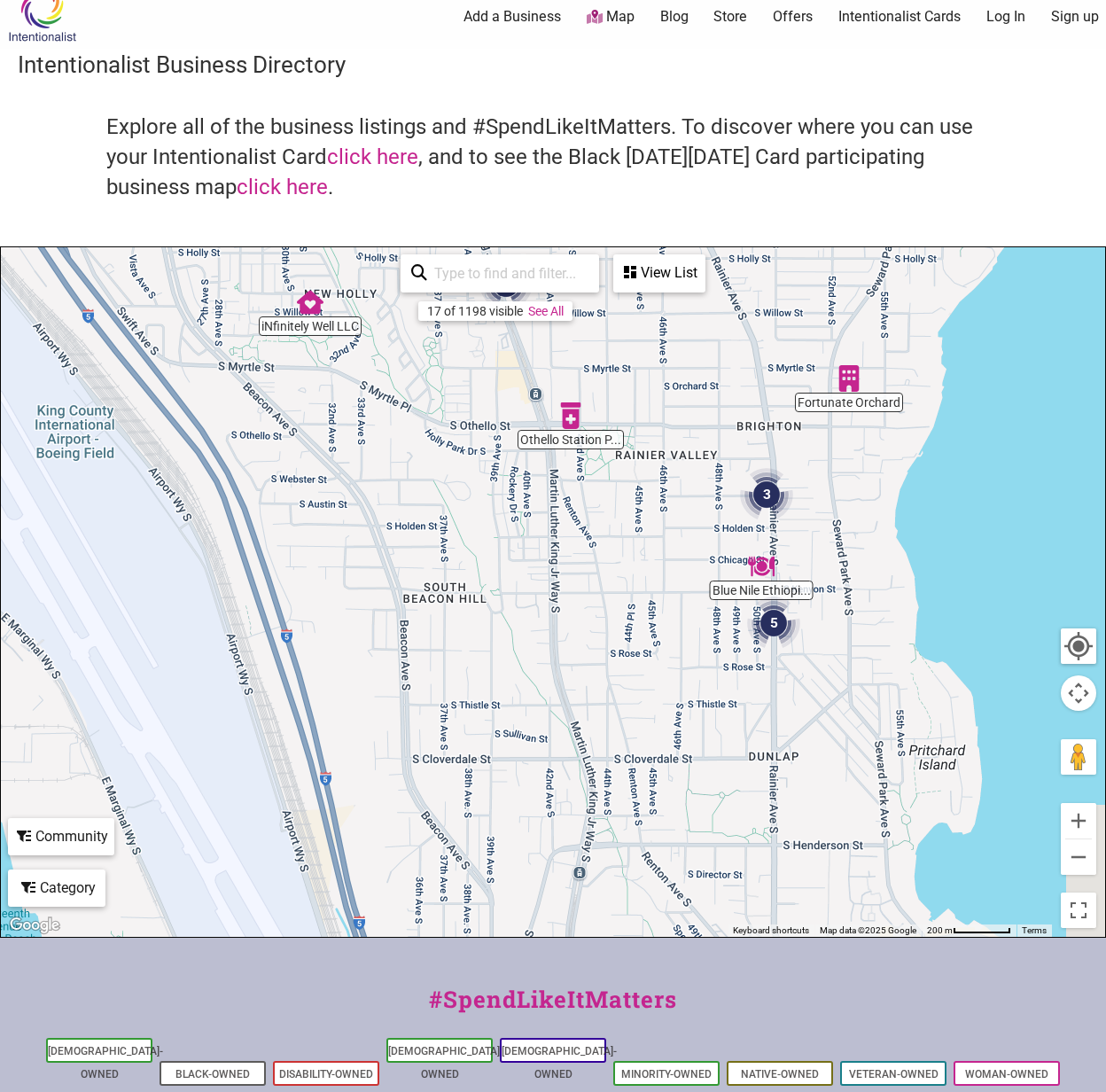
drag, startPoint x: 897, startPoint y: 669, endPoint x: 760, endPoint y: 535, distance: 191.6
click at [776, 553] on div "To navigate, press the arrow keys." at bounding box center [553, 593] width 1104 height 690
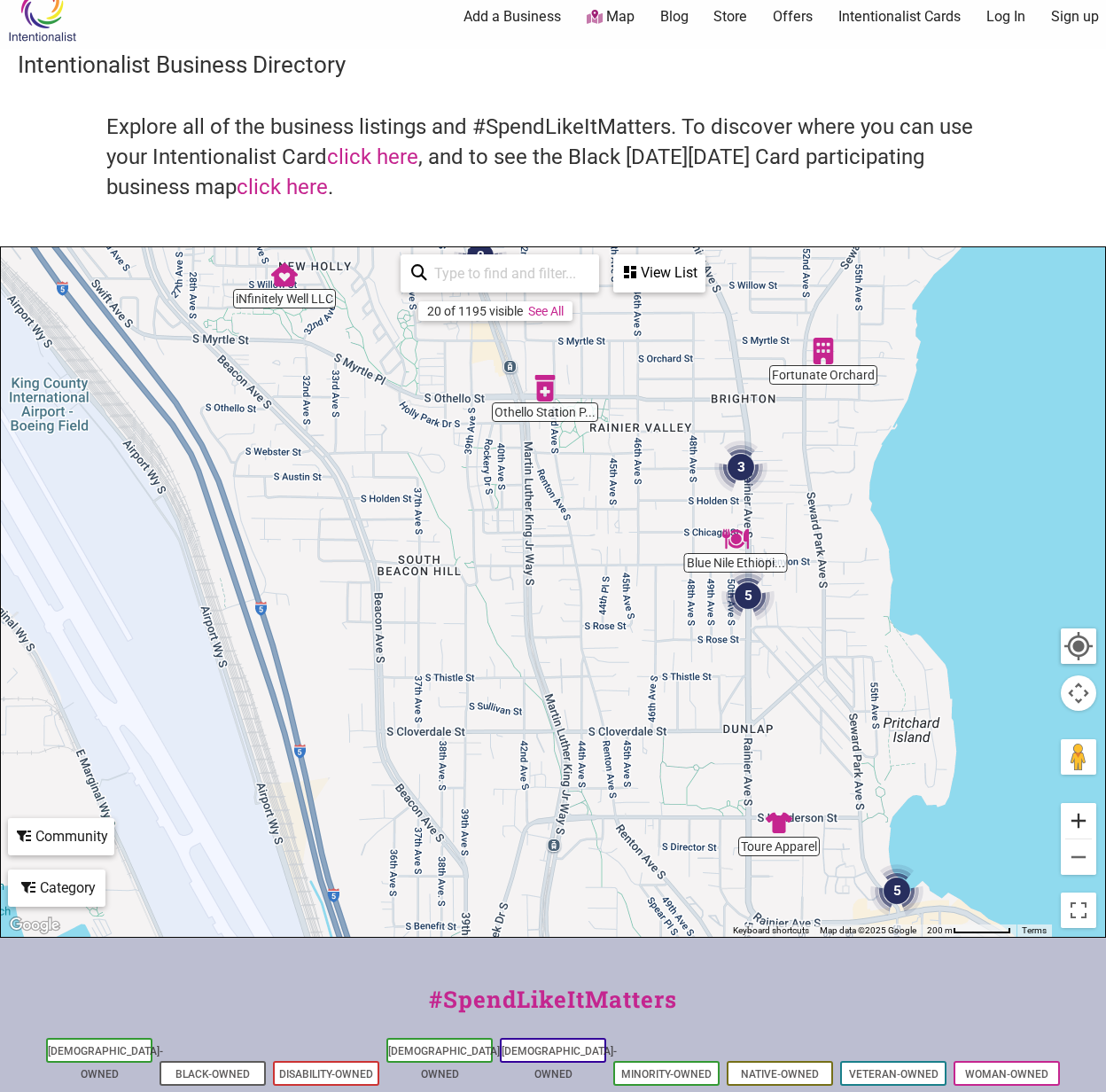
click at [1080, 815] on button "Zoom in" at bounding box center [1078, 820] width 35 height 35
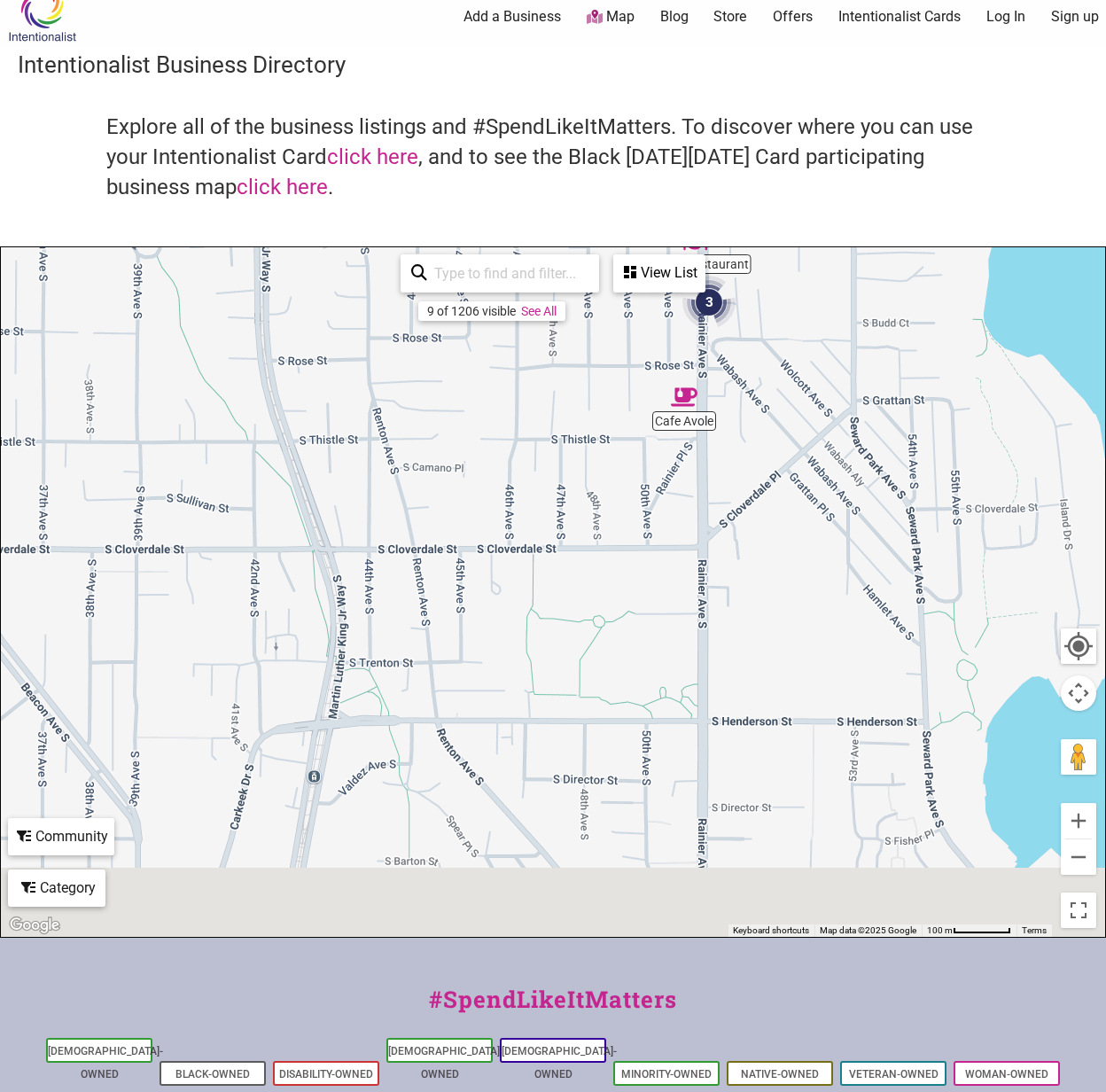
drag, startPoint x: 924, startPoint y: 665, endPoint x: 677, endPoint y: 341, distance: 407.4
click at [677, 341] on div "To navigate, press the arrow keys." at bounding box center [553, 593] width 1104 height 690
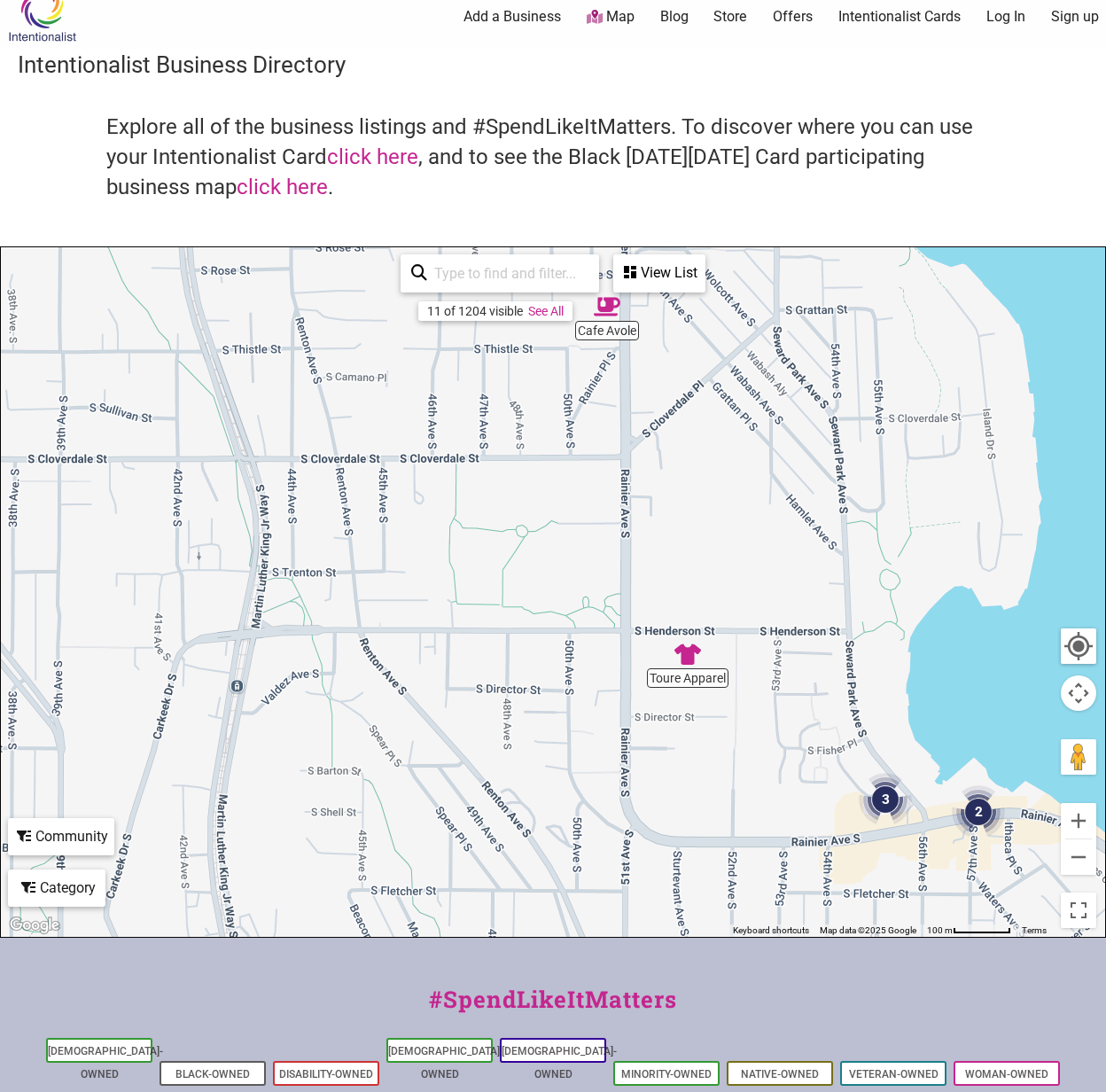
drag, startPoint x: 695, startPoint y: 554, endPoint x: 603, endPoint y: 426, distance: 157.6
click at [604, 427] on div "To navigate, press the arrow keys." at bounding box center [553, 593] width 1104 height 690
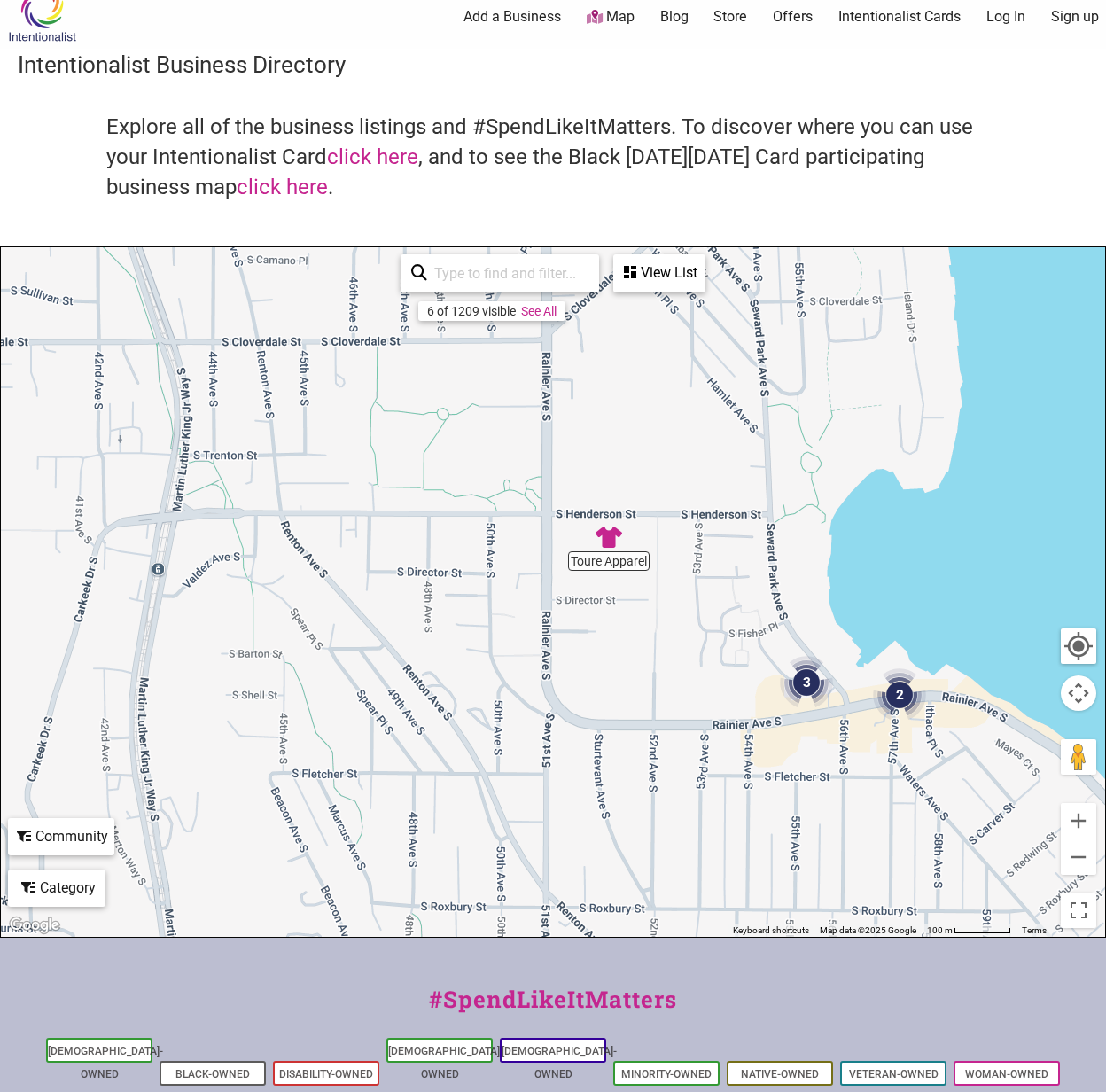
click at [608, 552] on div "To navigate, press the arrow keys." at bounding box center [553, 593] width 1104 height 690
click at [604, 561] on div "To navigate, press the arrow keys." at bounding box center [553, 593] width 1104 height 690
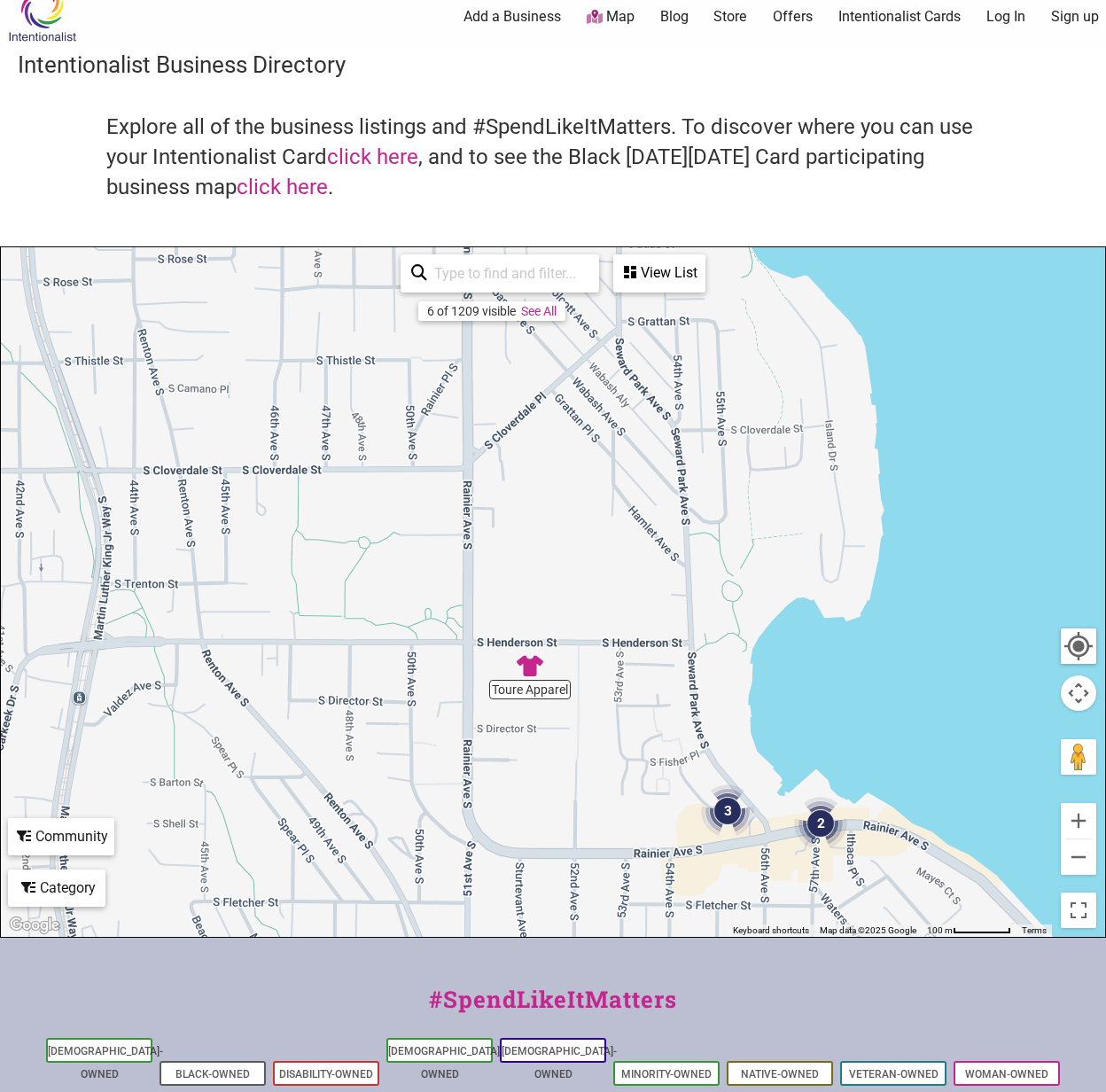
drag, startPoint x: 279, startPoint y: 405, endPoint x: 219, endPoint y: 511, distance: 121.8
click at [219, 522] on div "To navigate, press the arrow keys." at bounding box center [553, 593] width 1104 height 690
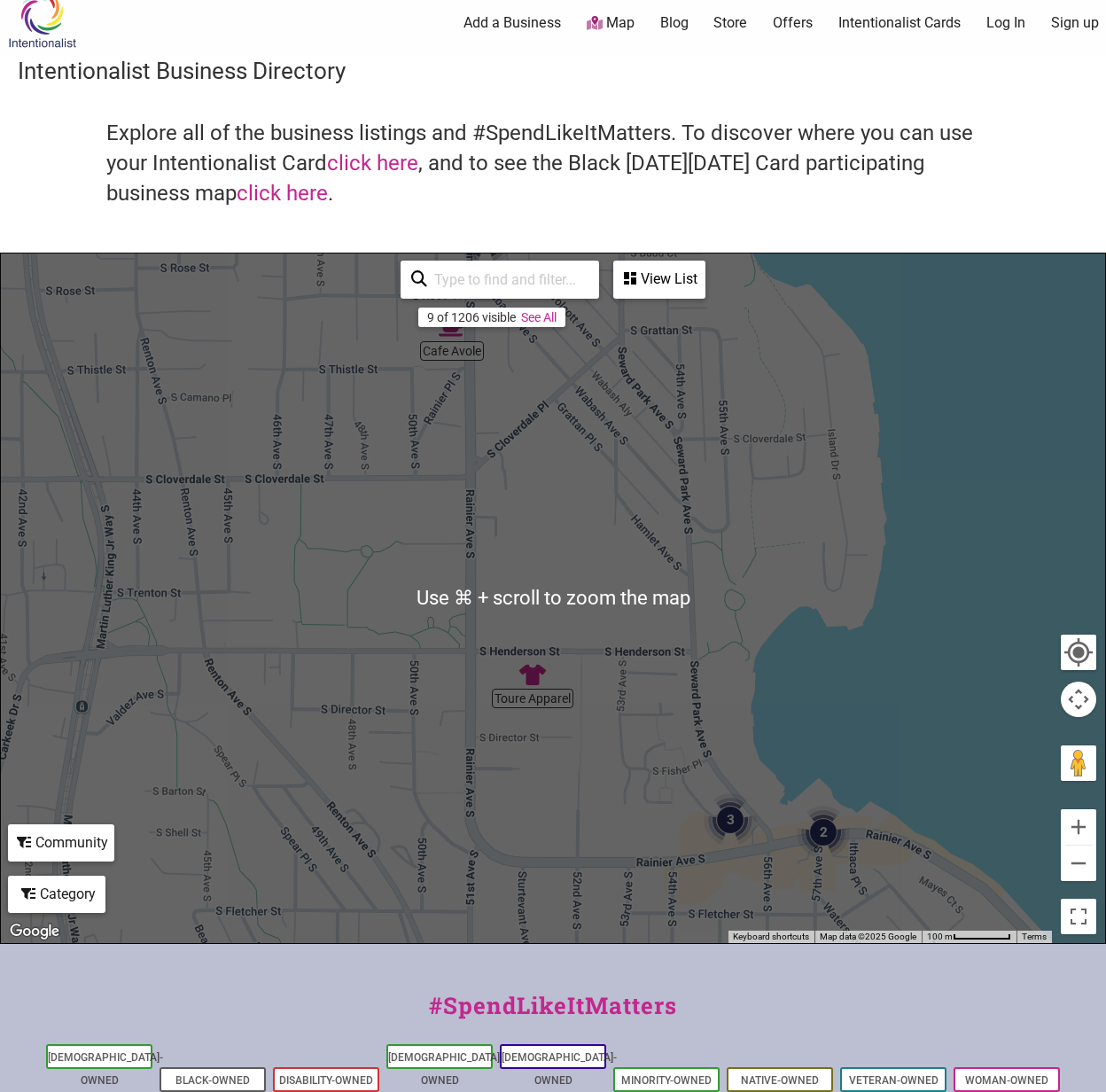
scroll to position [0, 0]
